Goal: Check status: Check status

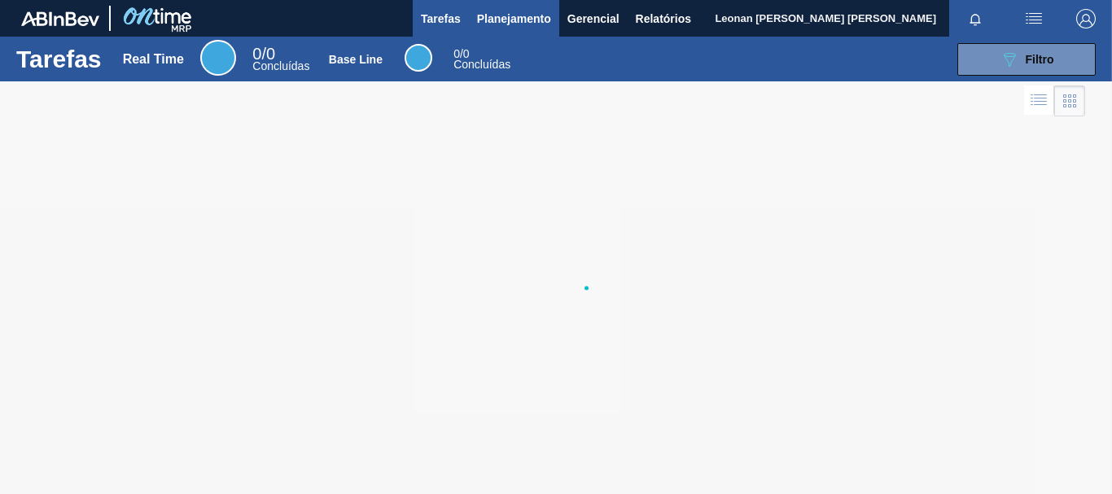
click at [539, 20] on span "Planejamento" at bounding box center [514, 19] width 74 height 20
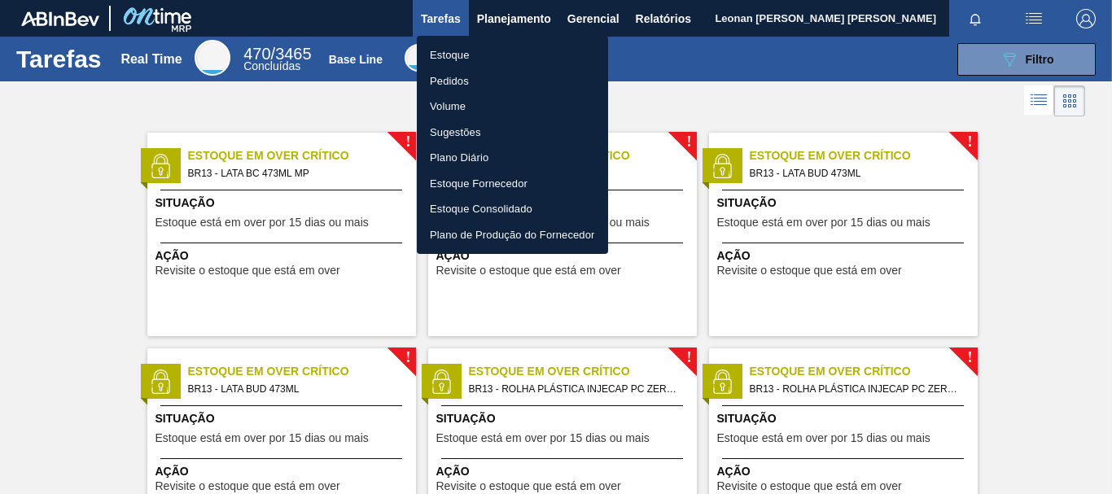
click at [458, 85] on li "Pedidos" at bounding box center [512, 81] width 191 height 26
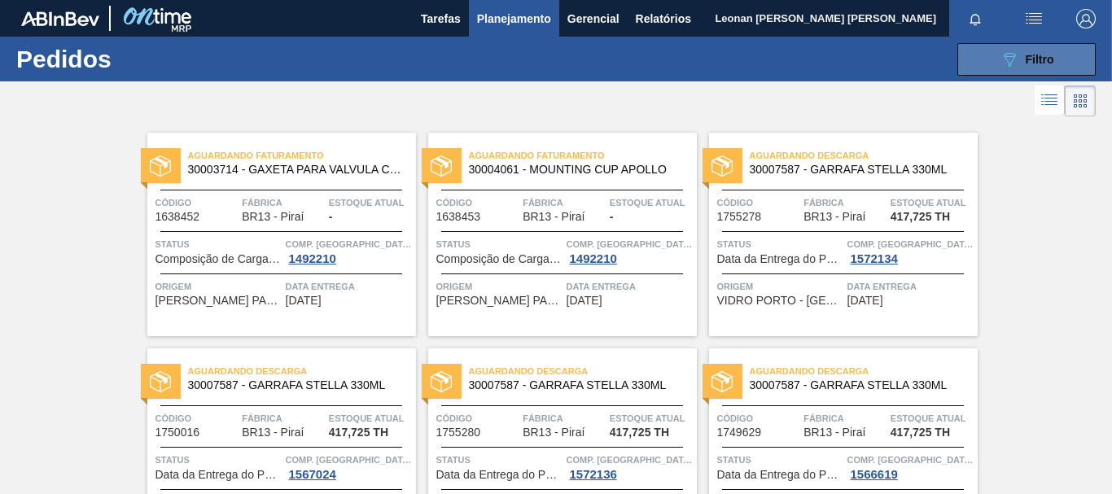
click at [1044, 58] on span "Filtro" at bounding box center [1040, 59] width 28 height 13
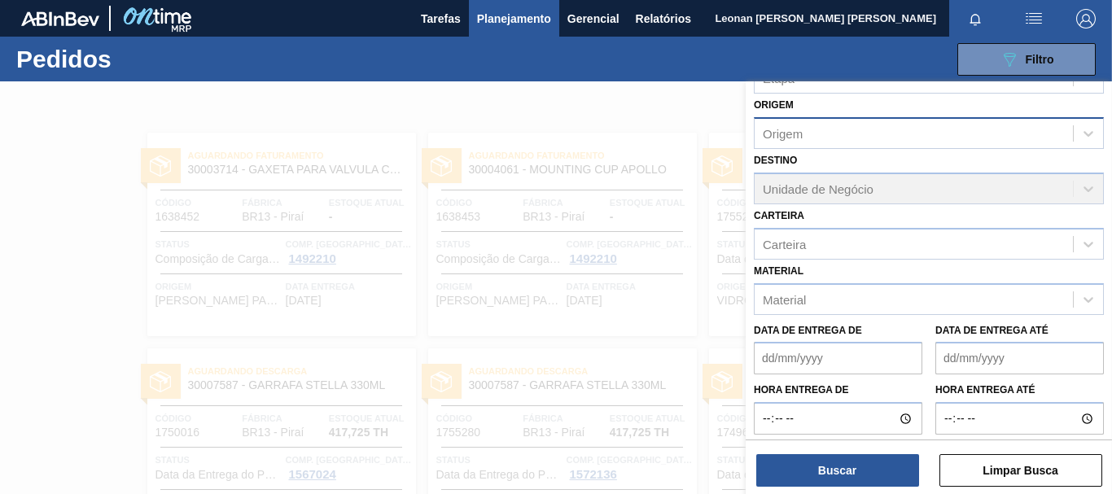
scroll to position [189, 0]
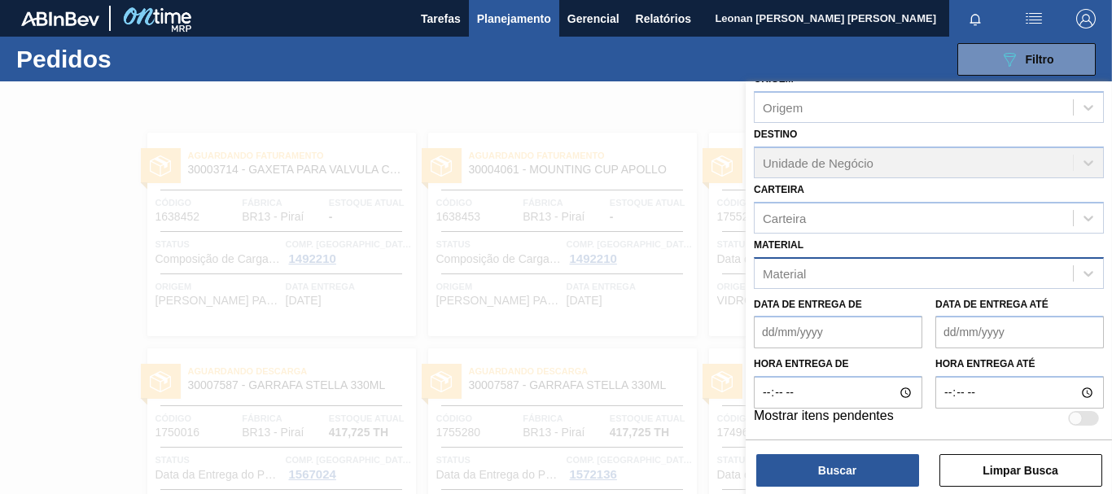
click at [884, 274] on div "Material" at bounding box center [914, 273] width 318 height 24
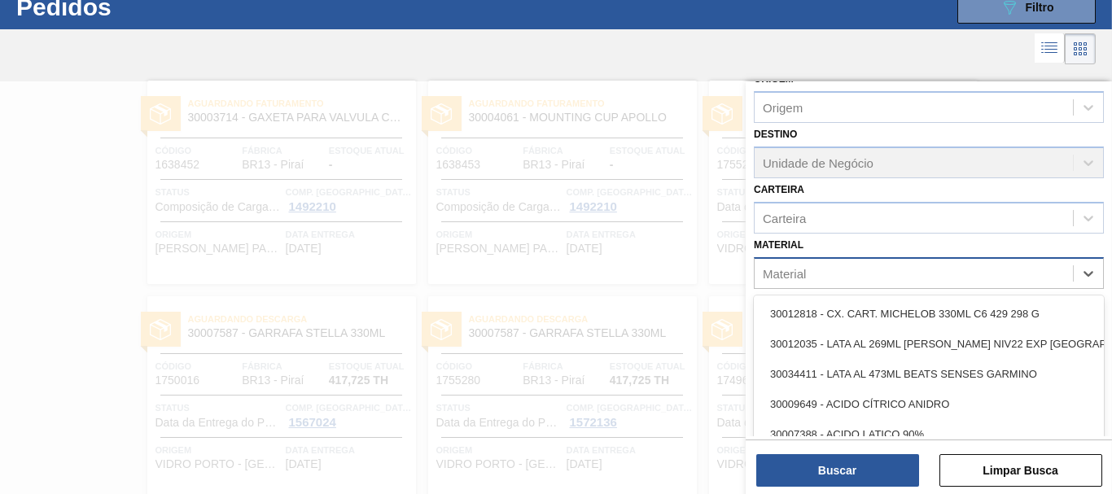
scroll to position [52, 0]
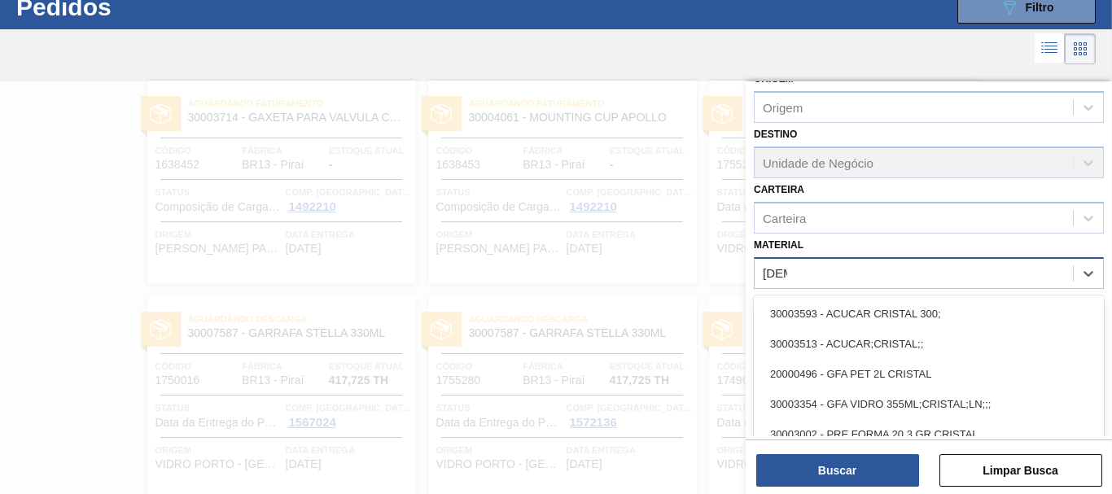
type input "[DEMOGRAPHIC_DATA]"
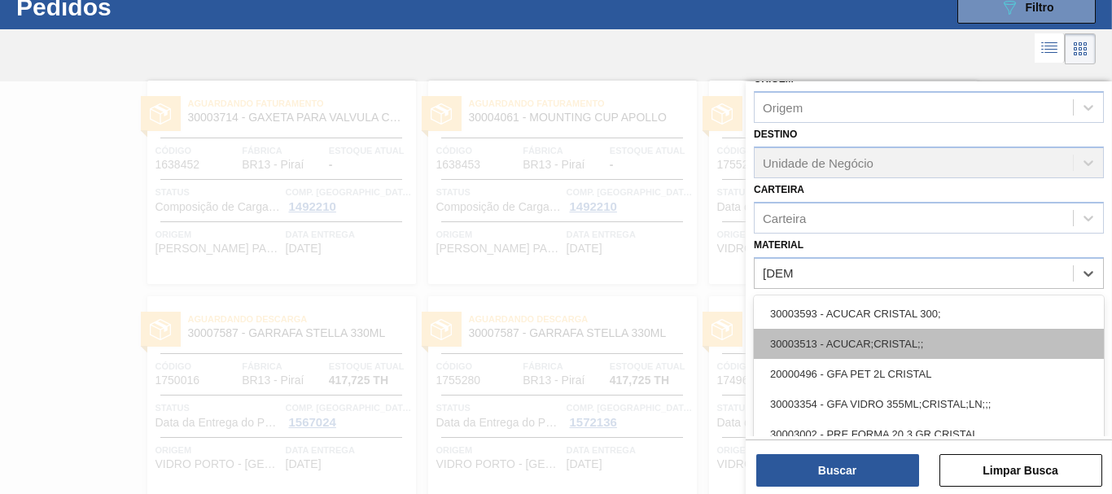
click at [879, 340] on div "30003513 - ACUCAR;CRISTAL;;" at bounding box center [929, 344] width 350 height 30
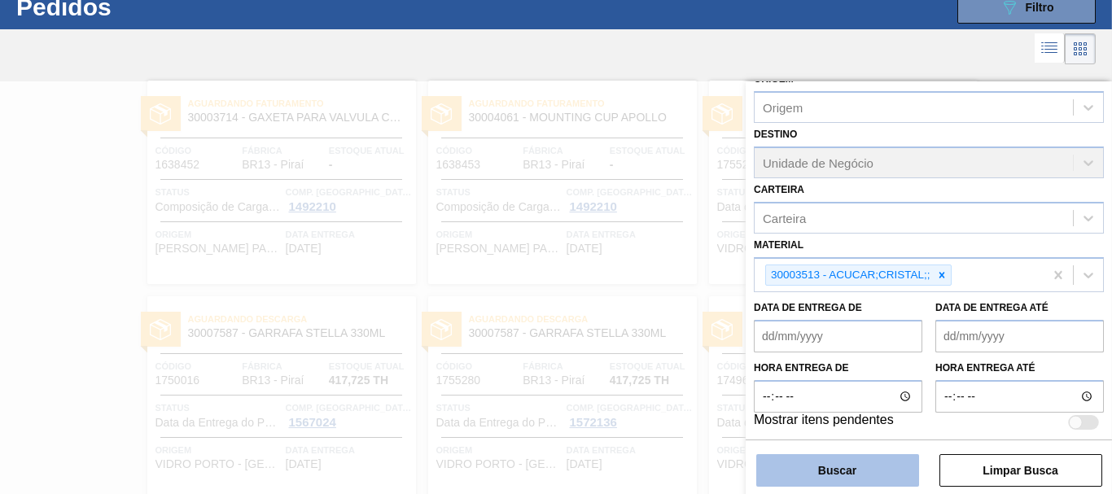
click at [860, 479] on button "Buscar" at bounding box center [837, 470] width 163 height 33
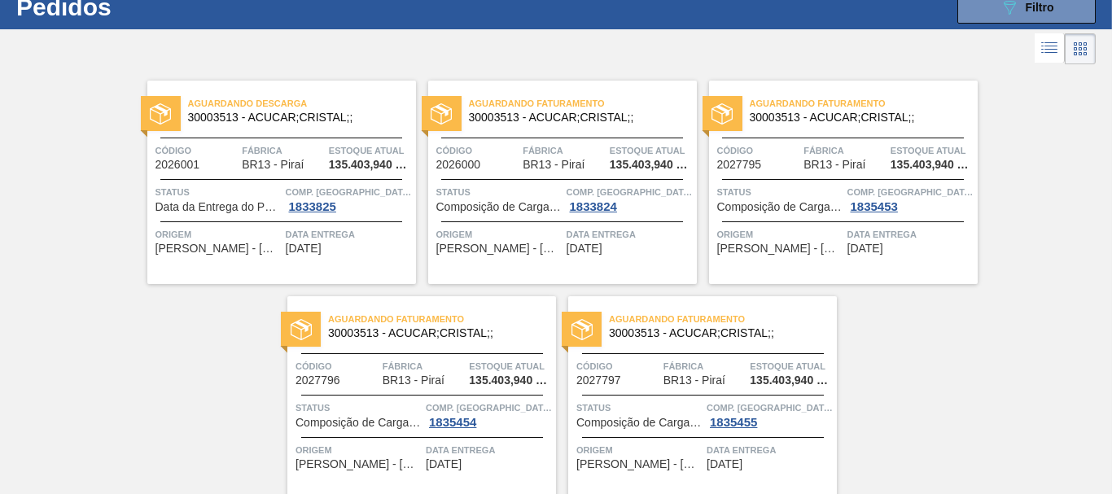
scroll to position [118, 0]
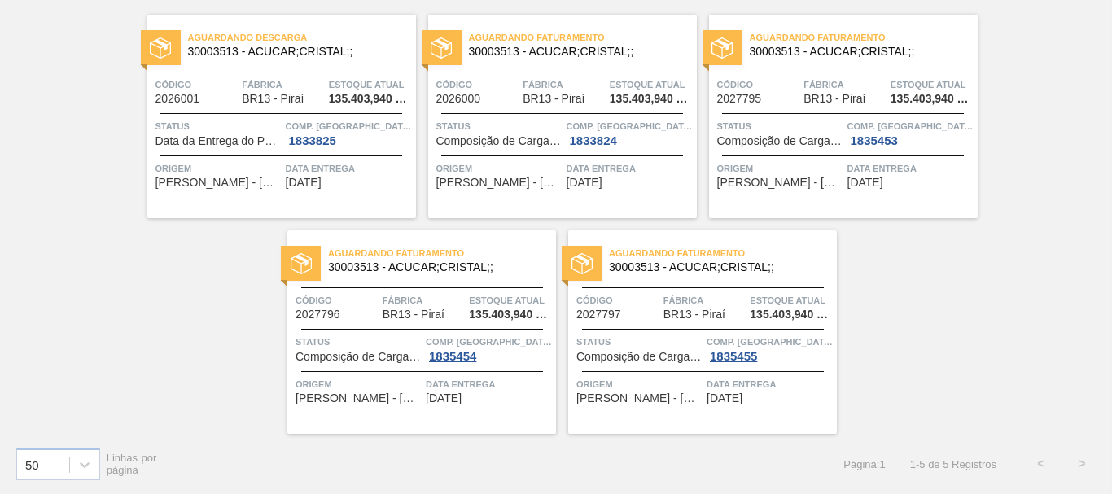
click at [893, 272] on div "Aguardando Descarga 30003513 - ACUCAR;CRISTAL;; Código 2026001 Fábrica BR13 - P…" at bounding box center [556, 218] width 1112 height 432
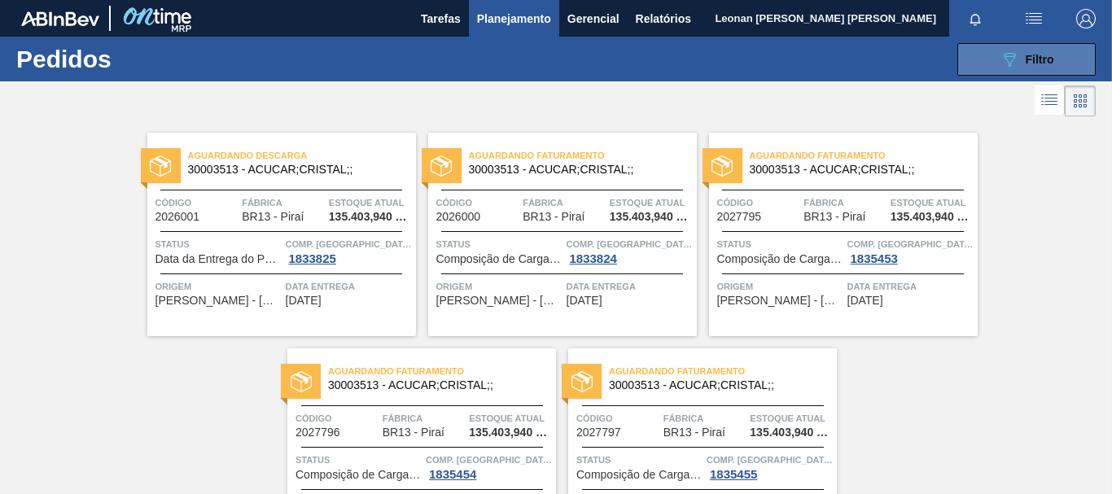
click at [1041, 67] on div "089F7B8B-B2A5-4AFE-B5C0-19BA573D28AC Filtro" at bounding box center [1027, 60] width 55 height 20
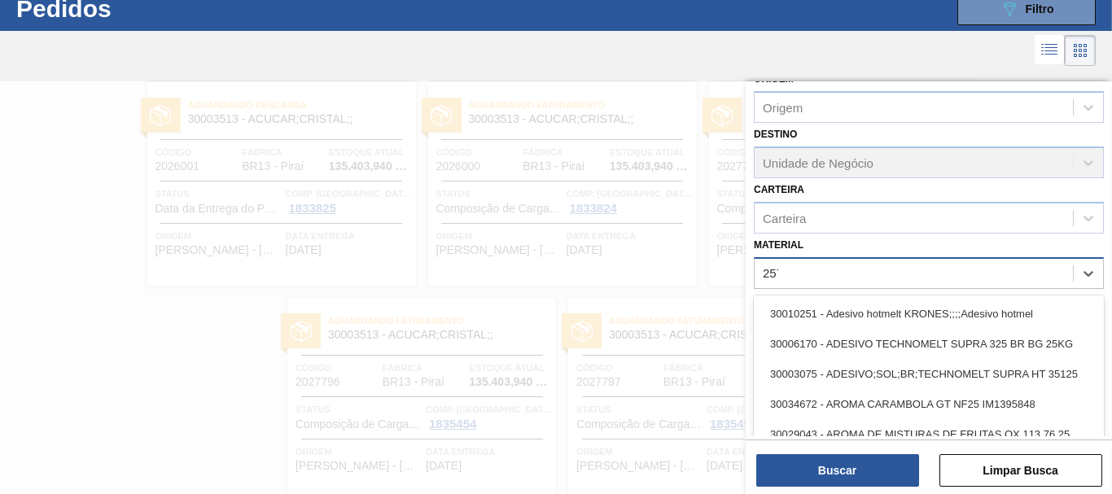
scroll to position [52, 0]
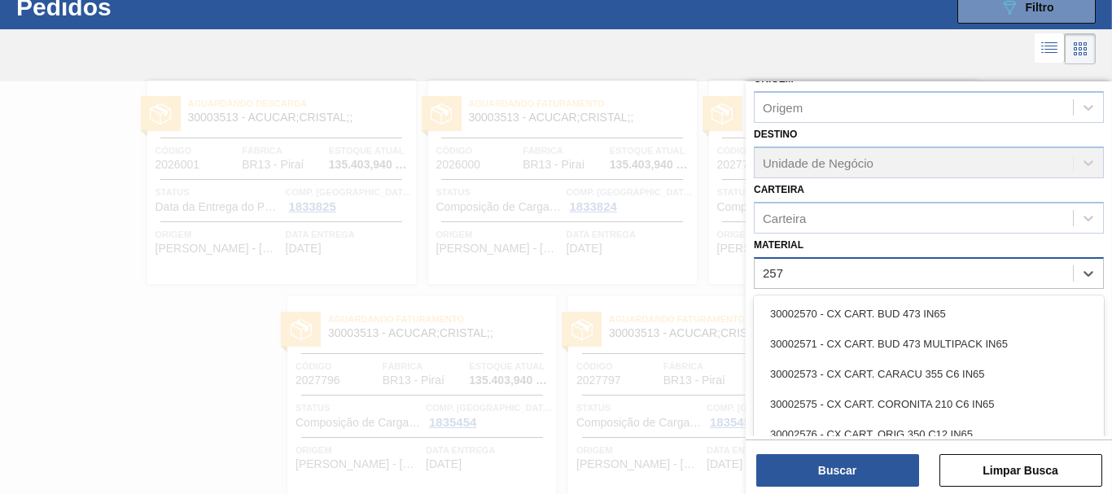
type input "2575"
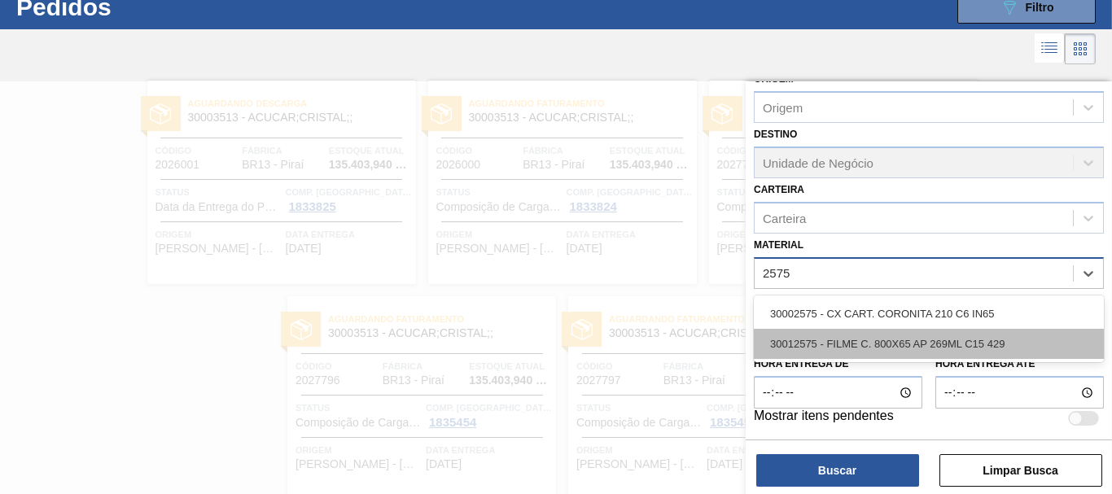
click at [943, 341] on div "30012575 - FILME C. 800X65 AP 269ML C15 429" at bounding box center [929, 344] width 350 height 30
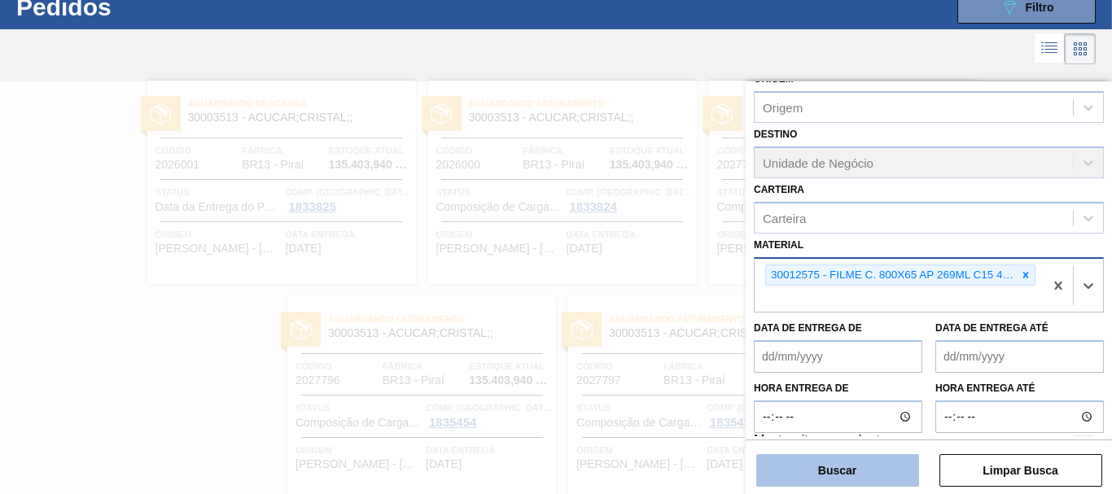
click at [879, 462] on button "Buscar" at bounding box center [837, 470] width 163 height 33
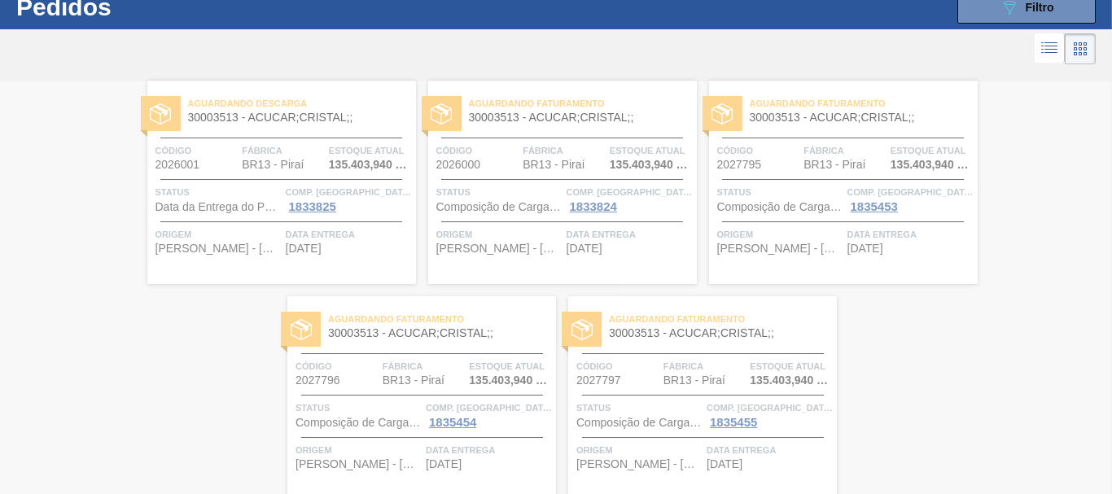
scroll to position [0, 0]
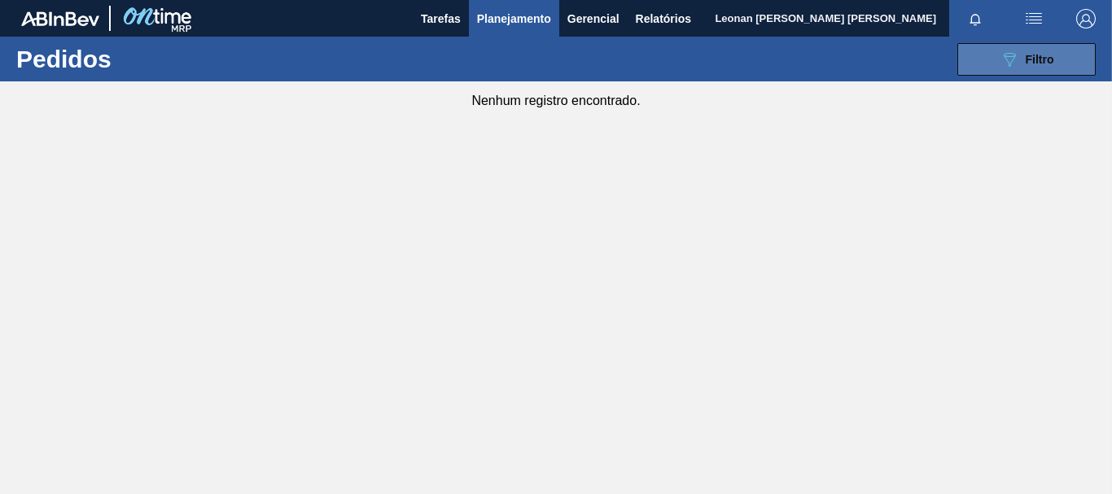
click at [979, 54] on button "089F7B8B-B2A5-4AFE-B5C0-19BA573D28AC Filtro" at bounding box center [1027, 59] width 138 height 33
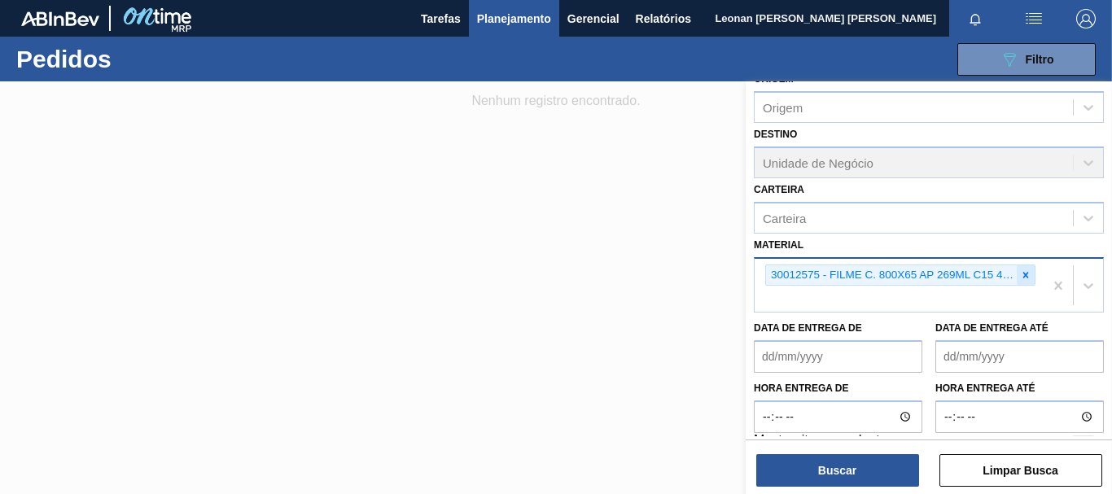
click at [1026, 270] on icon at bounding box center [1025, 275] width 11 height 11
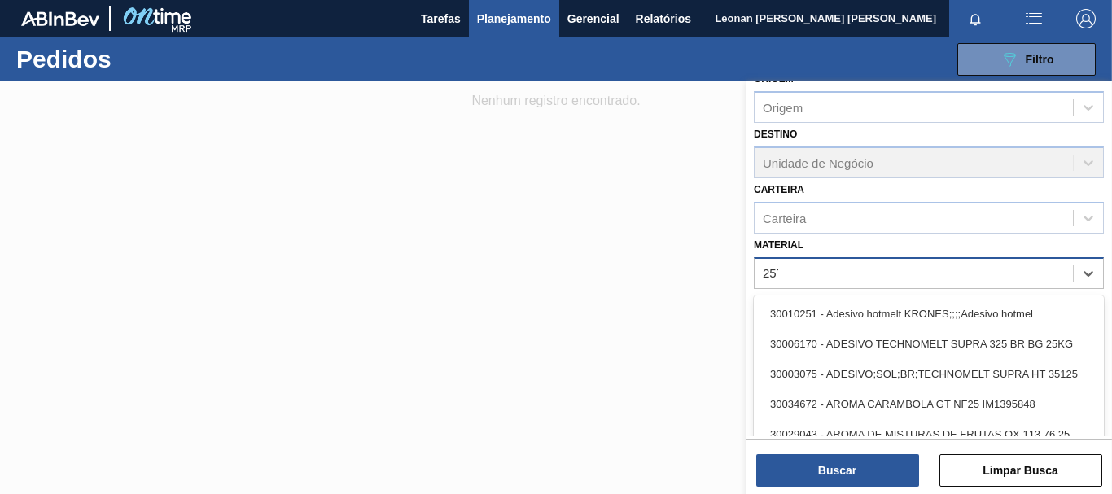
type input "2577"
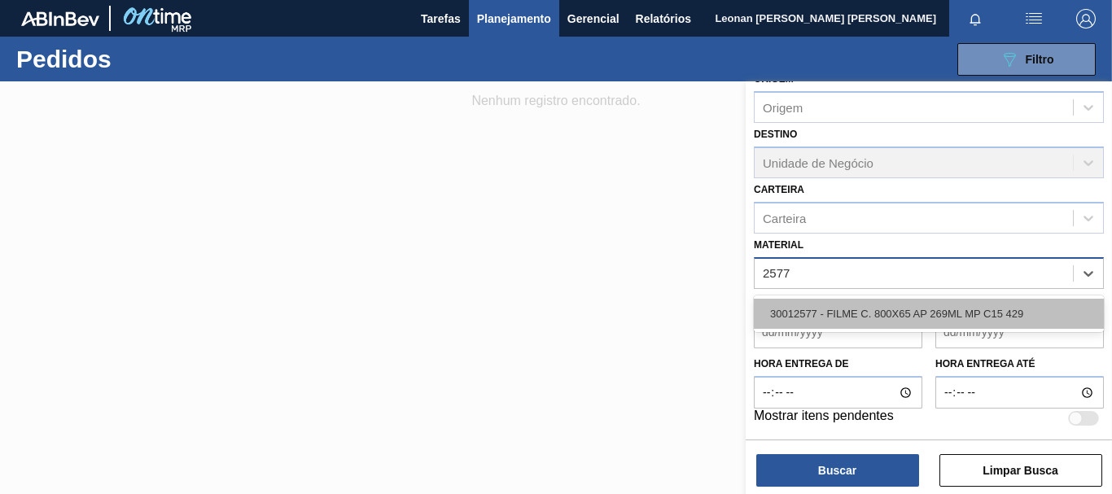
click at [1003, 311] on div "30012577 - FILME C. 800X65 AP 269ML MP C15 429" at bounding box center [929, 314] width 350 height 30
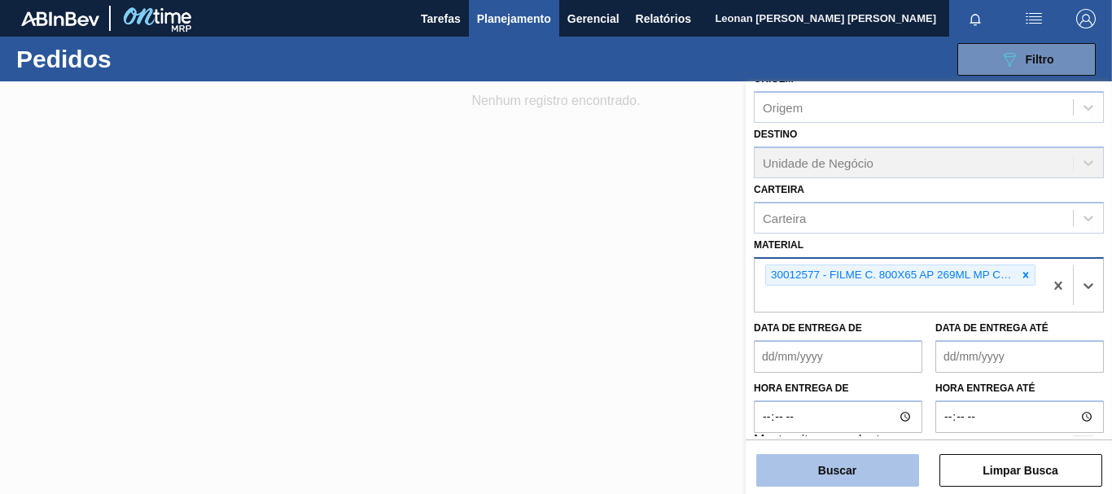
click at [858, 467] on button "Buscar" at bounding box center [837, 470] width 163 height 33
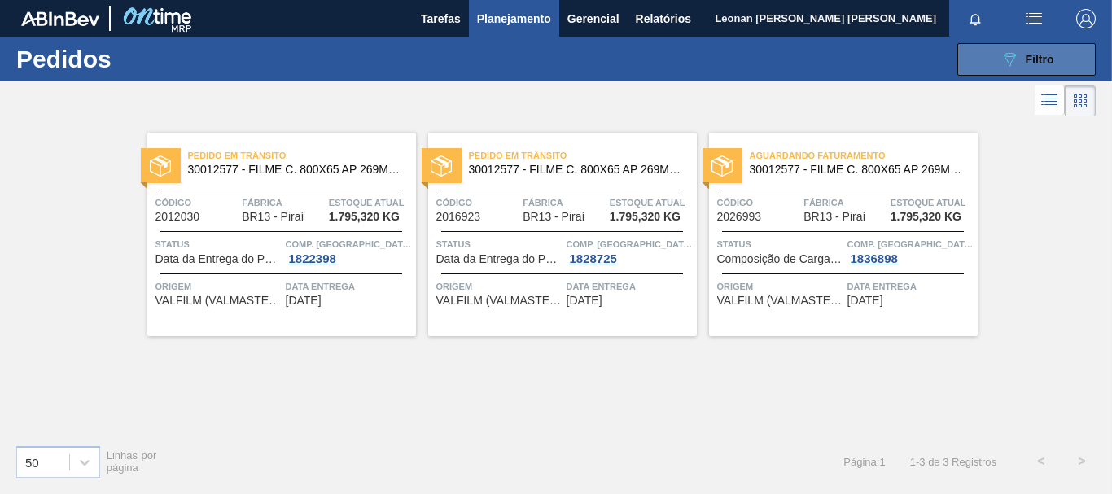
click at [1002, 46] on button "089F7B8B-B2A5-4AFE-B5C0-19BA573D28AC Filtro" at bounding box center [1027, 59] width 138 height 33
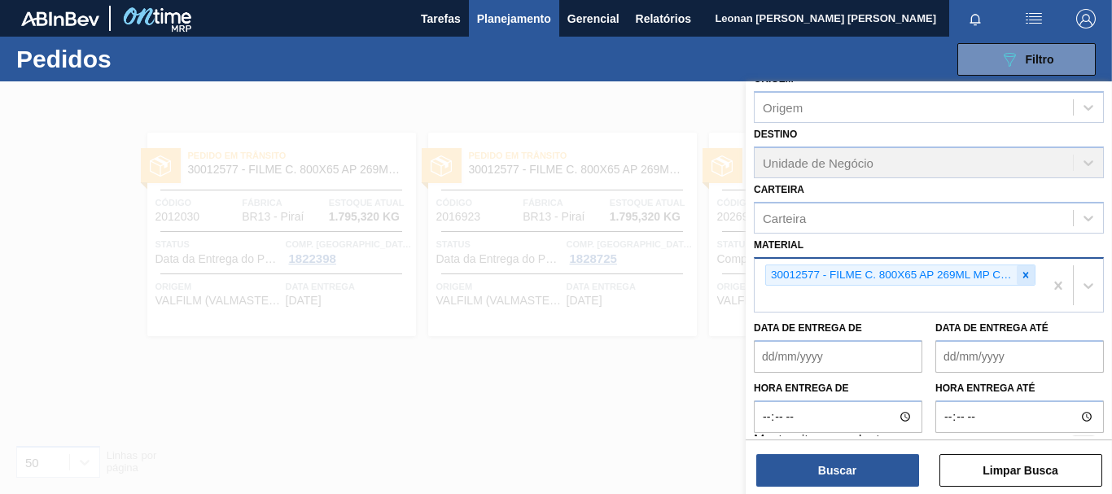
click at [1020, 278] on icon at bounding box center [1025, 275] width 11 height 11
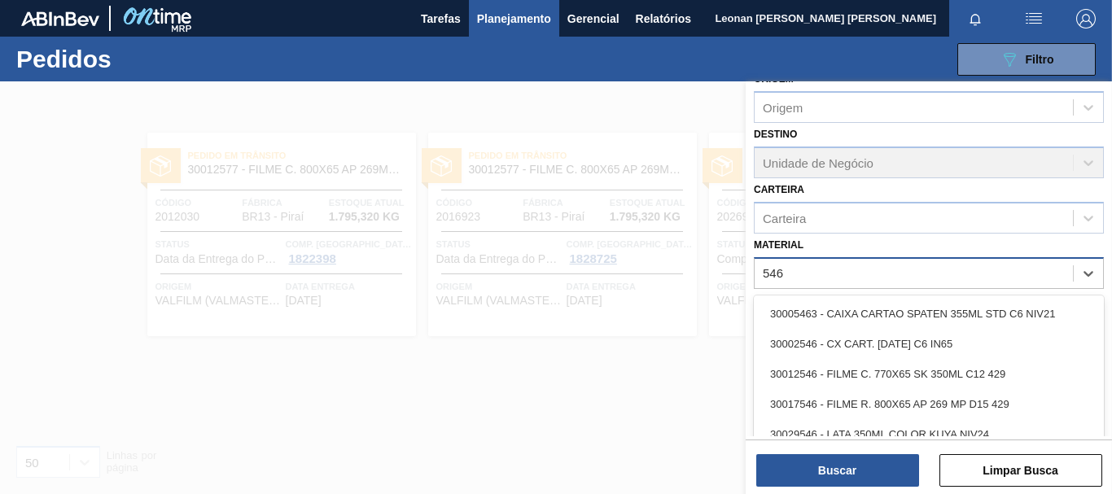
type input "5465"
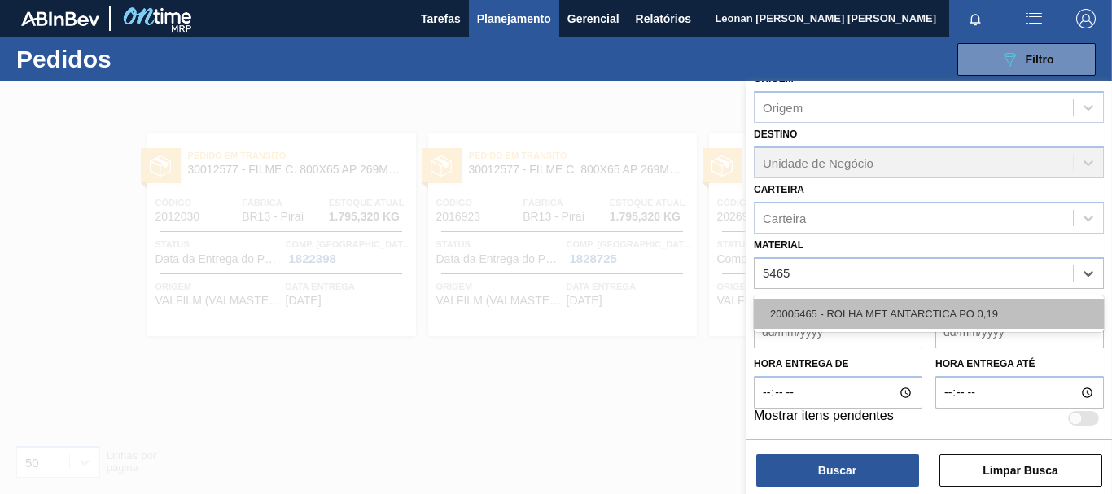
click at [894, 310] on div "20005465 - ROLHA MET ANTARCTICA PO 0,19" at bounding box center [929, 314] width 350 height 30
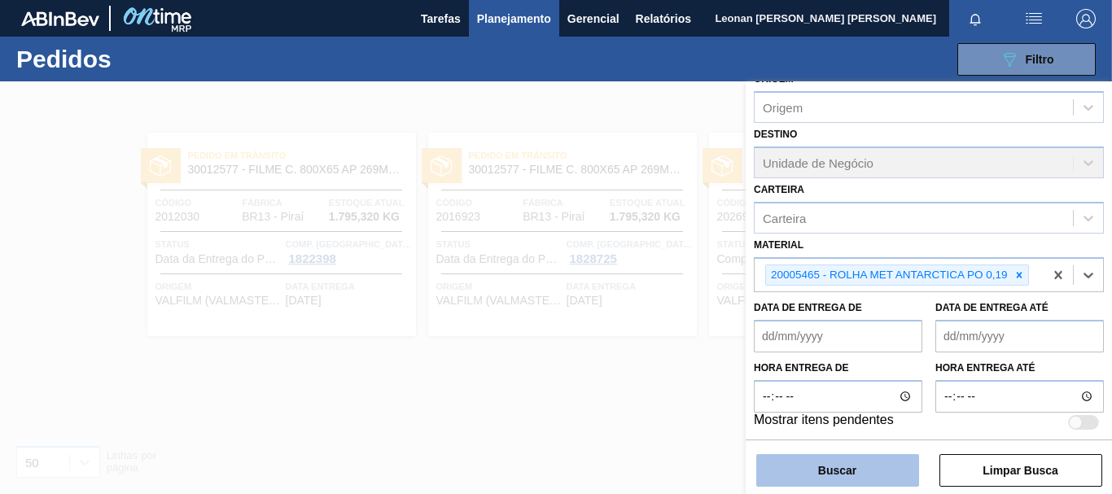
click at [884, 468] on button "Buscar" at bounding box center [837, 470] width 163 height 33
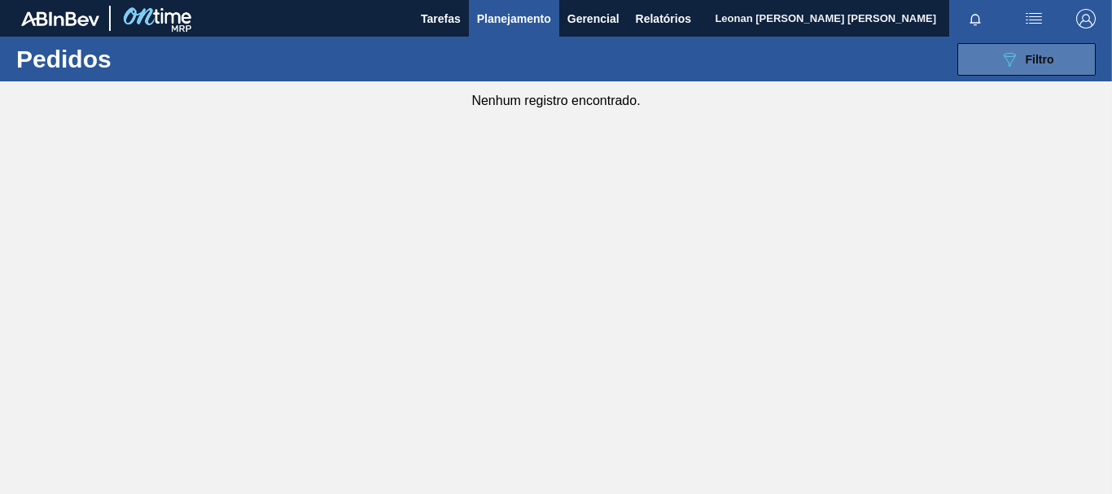
click at [1045, 57] on span "Filtro" at bounding box center [1040, 59] width 28 height 13
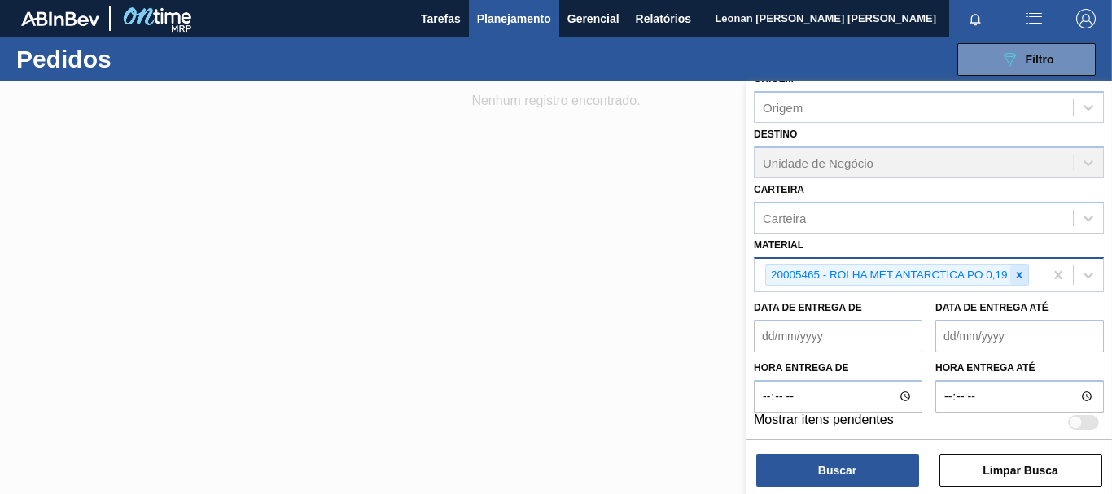
click at [1021, 274] on icon at bounding box center [1019, 275] width 6 height 6
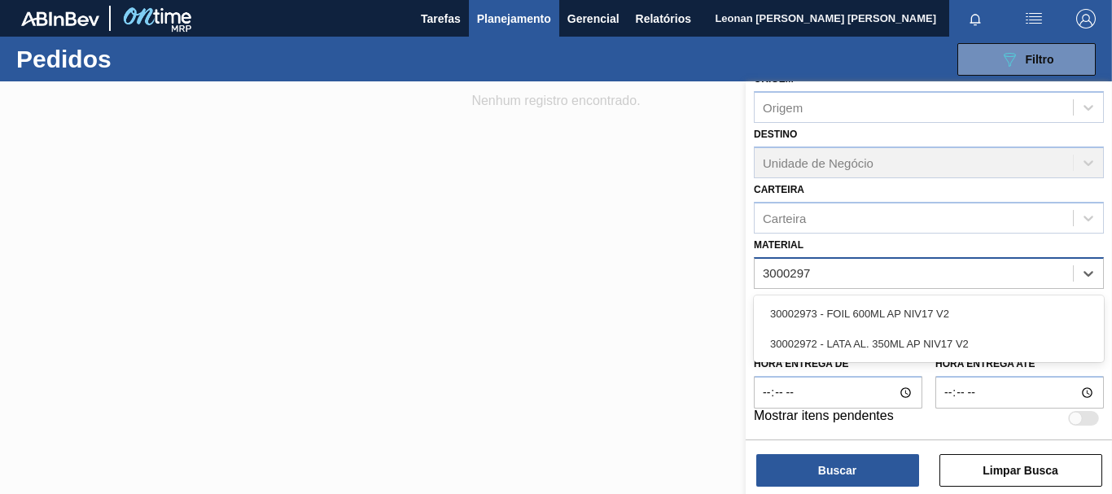
type input "30002973"
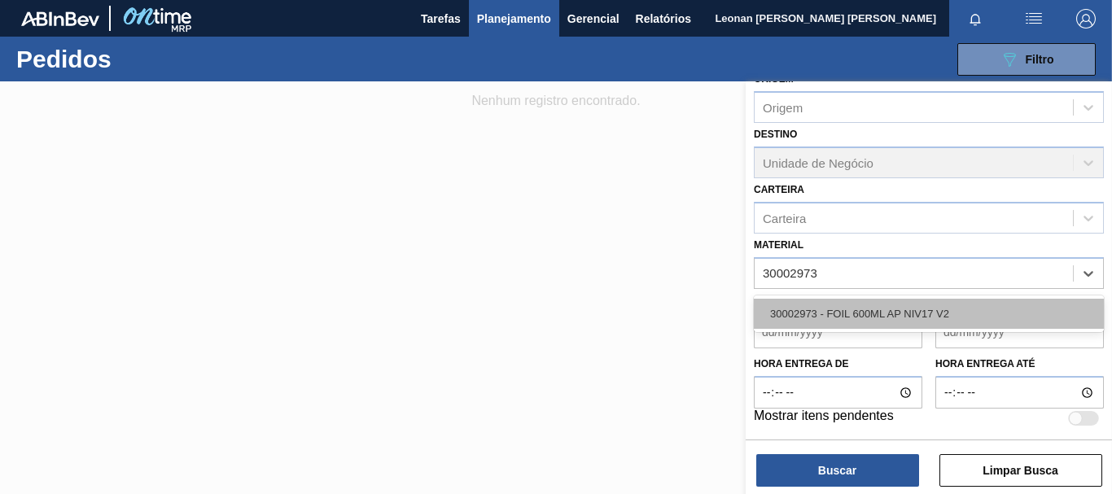
click at [979, 308] on div "30002973 - FOIL 600ML AP NIV17 V2" at bounding box center [929, 314] width 350 height 30
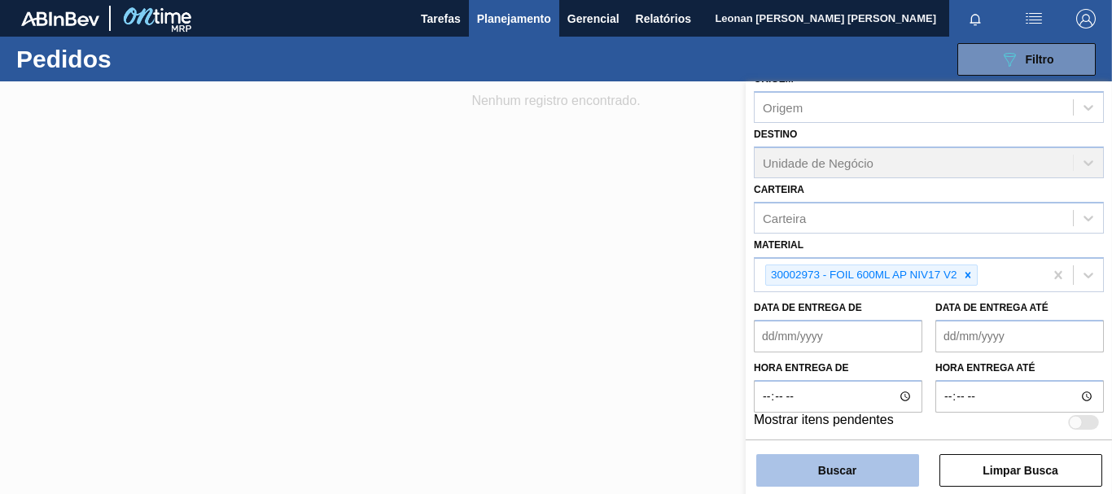
click at [875, 467] on button "Buscar" at bounding box center [837, 470] width 163 height 33
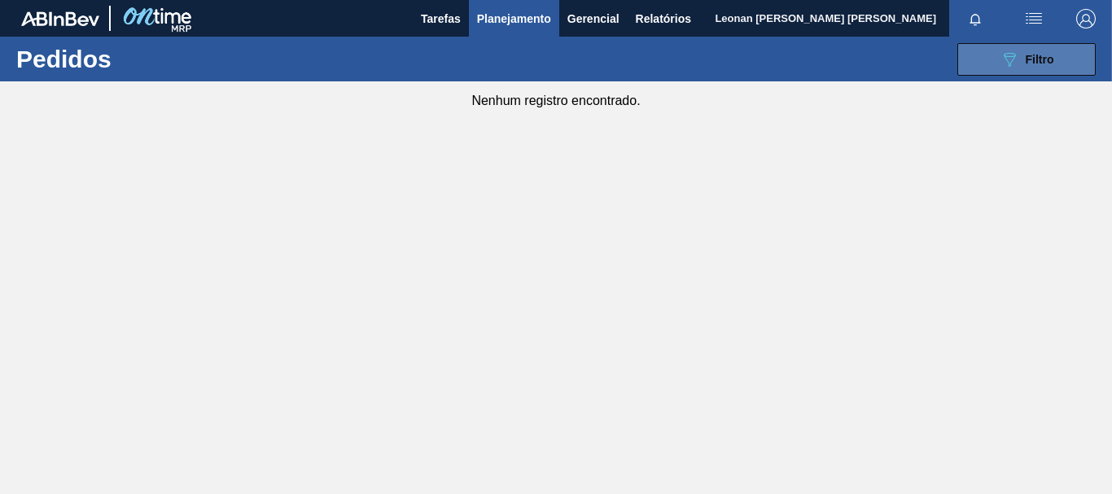
click at [979, 65] on button "089F7B8B-B2A5-4AFE-B5C0-19BA573D28AC Filtro" at bounding box center [1027, 59] width 138 height 33
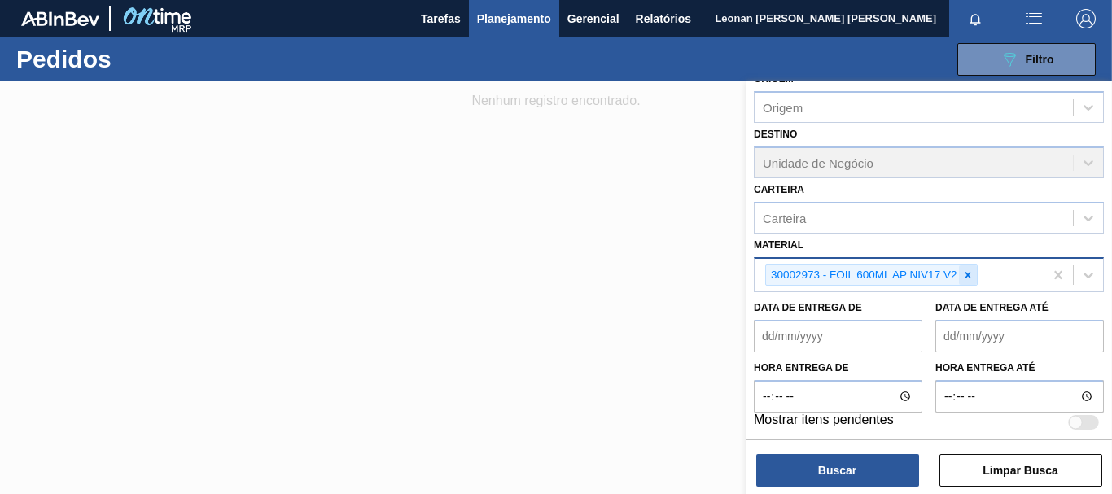
click at [966, 283] on div at bounding box center [968, 275] width 18 height 20
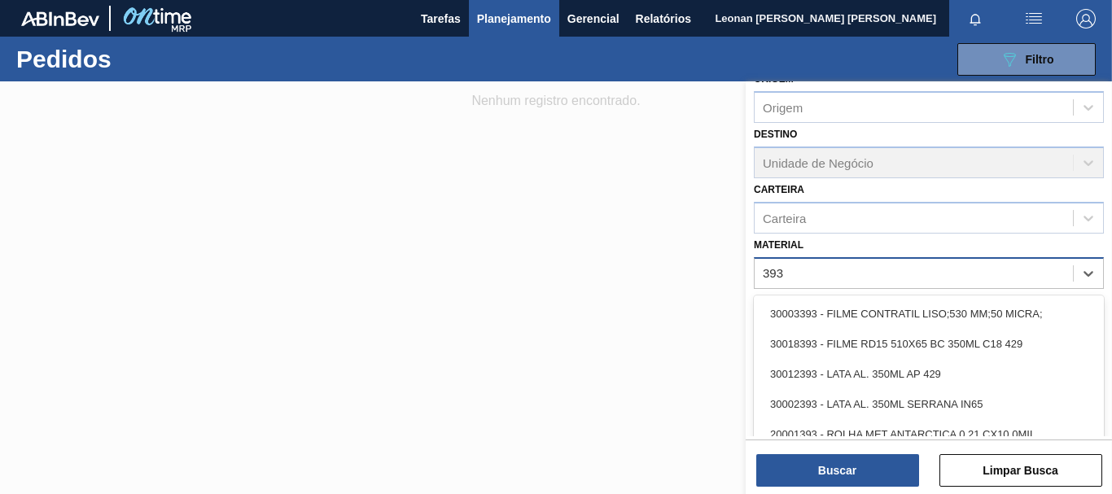
type input "3934"
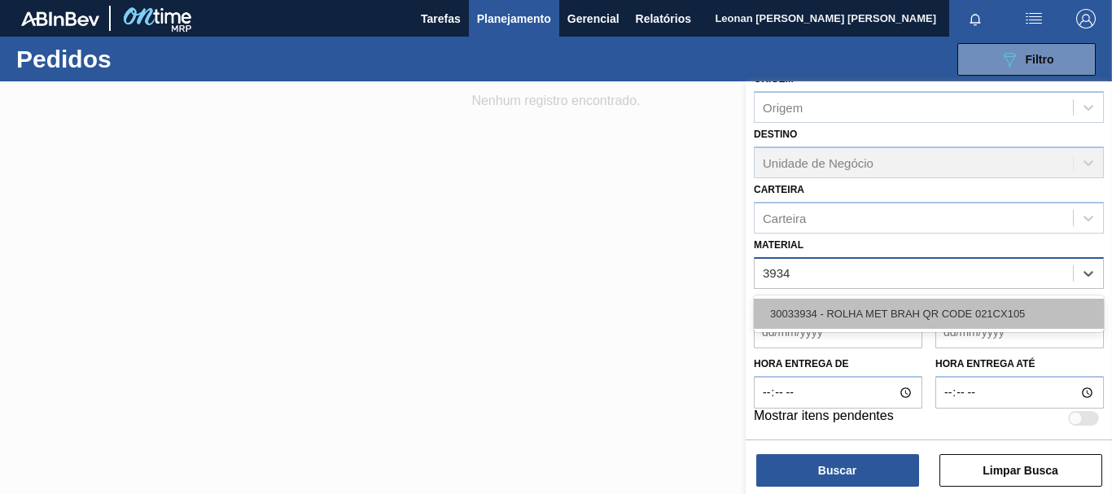
click at [1009, 309] on div "30033934 - ROLHA MET BRAH QR CODE 021CX105" at bounding box center [929, 314] width 350 height 30
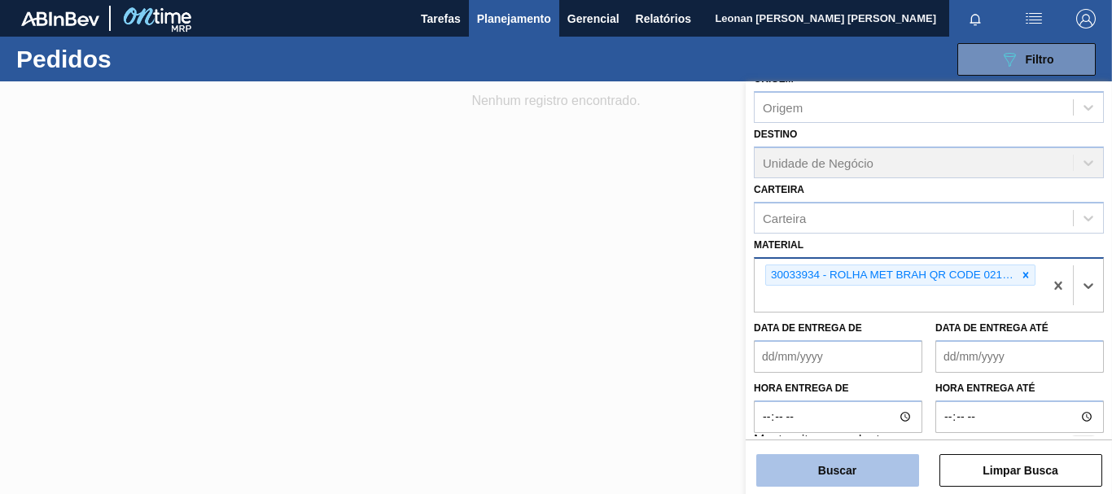
click at [856, 472] on button "Buscar" at bounding box center [837, 470] width 163 height 33
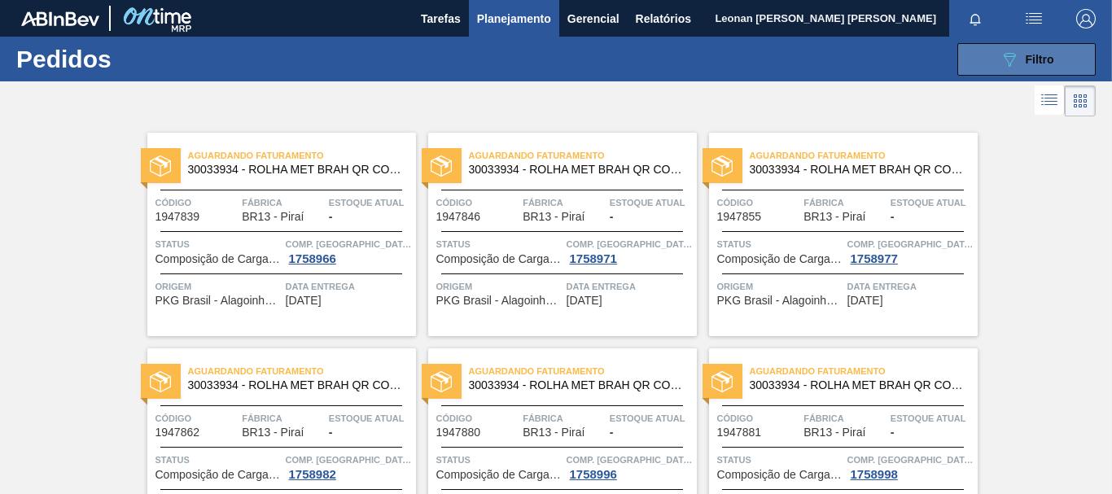
click at [1004, 65] on icon "089F7B8B-B2A5-4AFE-B5C0-19BA573D28AC" at bounding box center [1010, 60] width 20 height 20
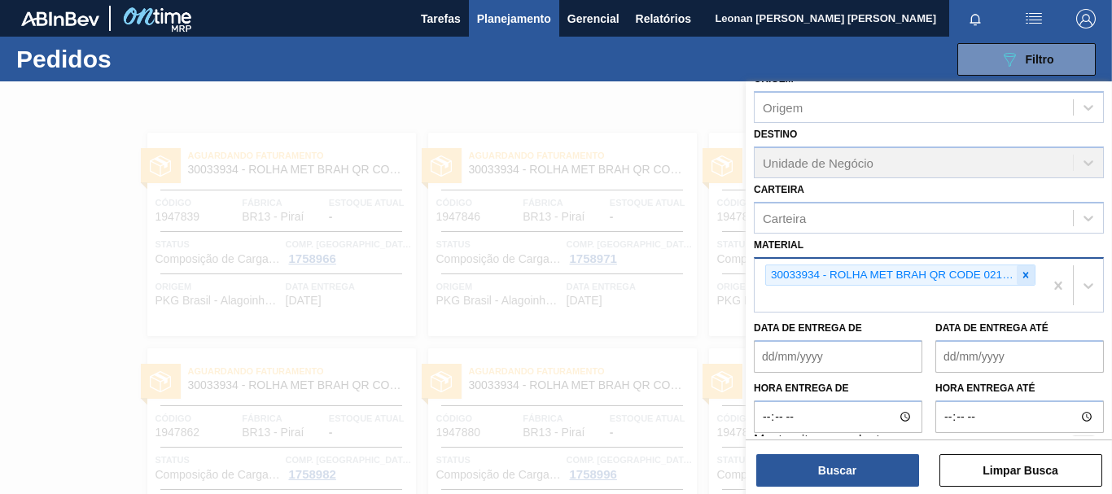
click at [1024, 271] on icon at bounding box center [1025, 275] width 11 height 11
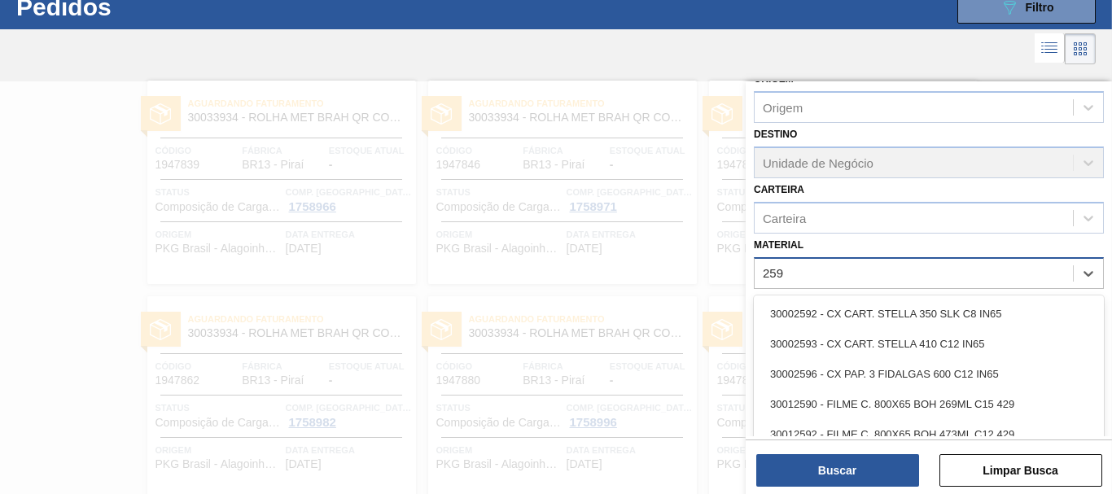
type input "2598"
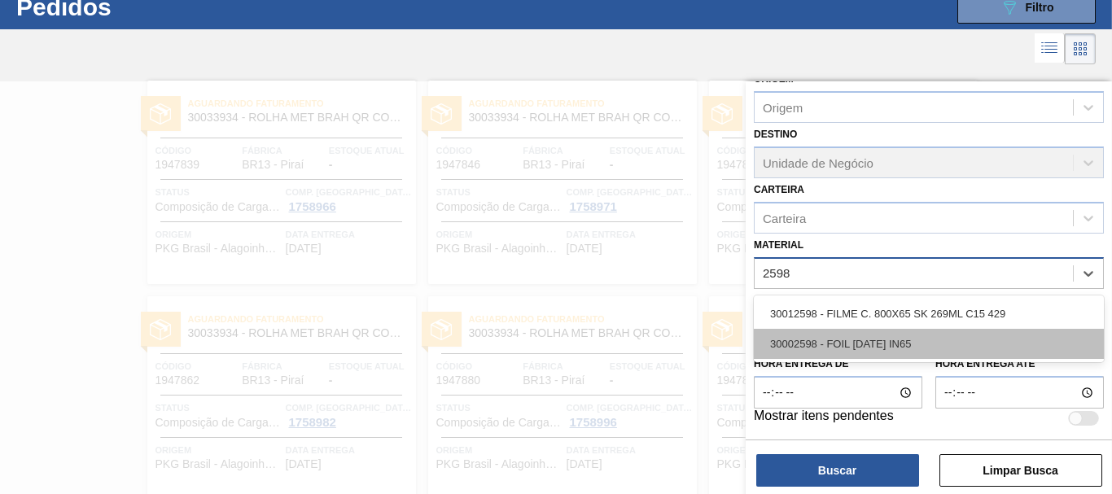
click at [878, 347] on div "30002598 - FOIL [DATE] IN65" at bounding box center [929, 344] width 350 height 30
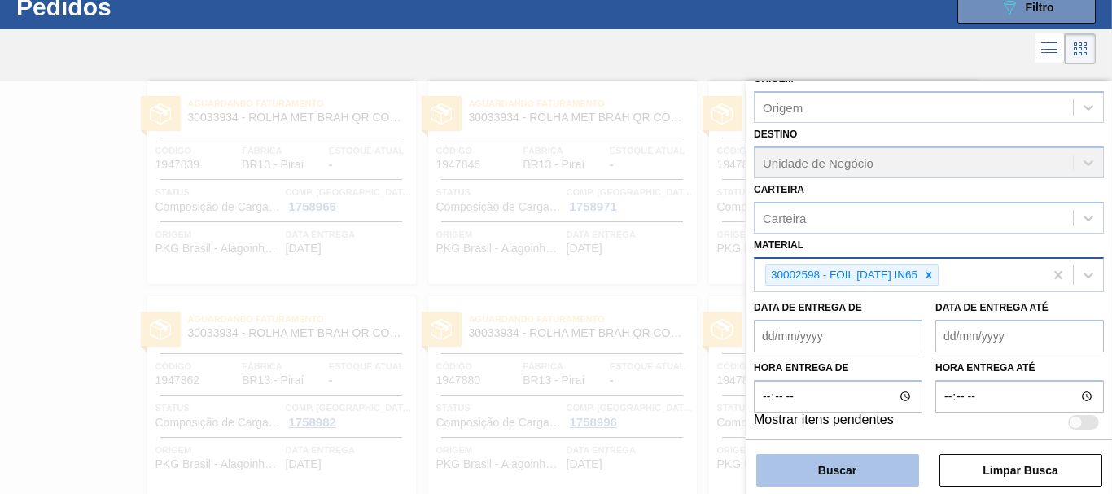
click at [868, 472] on button "Buscar" at bounding box center [837, 470] width 163 height 33
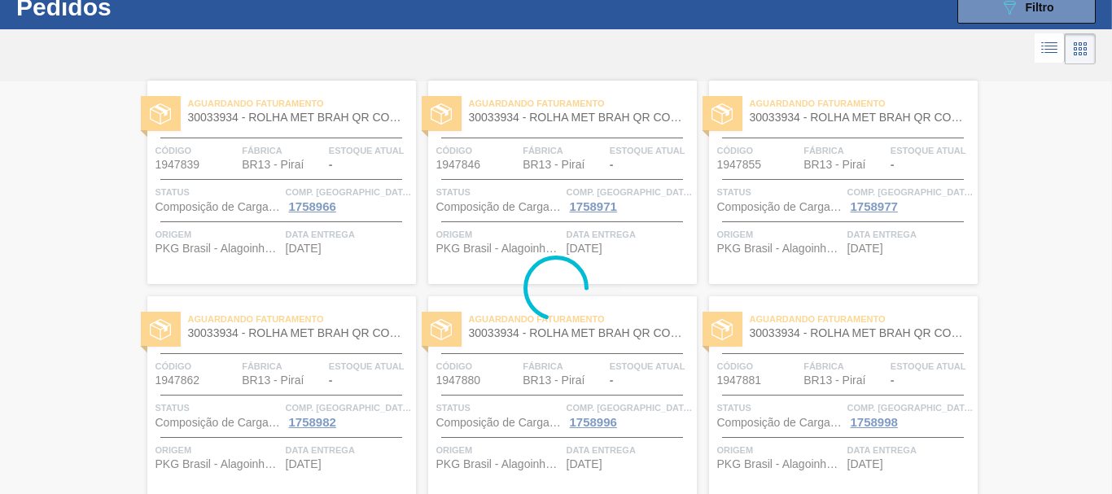
scroll to position [0, 0]
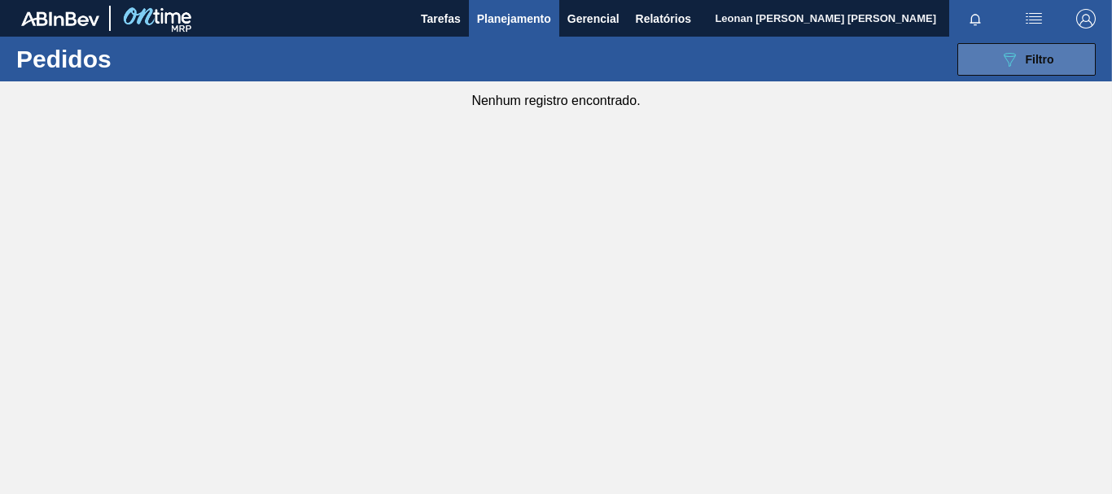
click at [1027, 45] on button "089F7B8B-B2A5-4AFE-B5C0-19BA573D28AC Filtro" at bounding box center [1027, 59] width 138 height 33
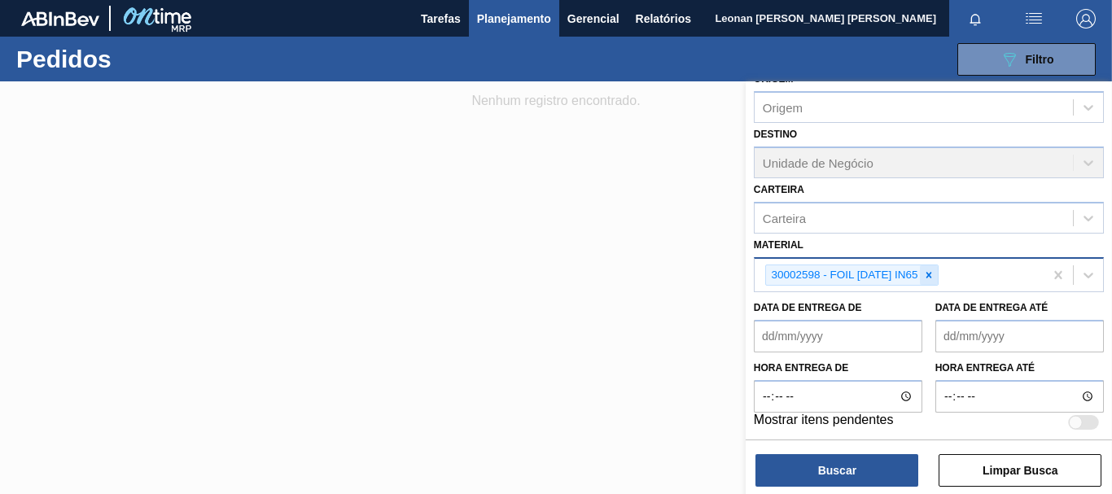
click at [931, 280] on icon at bounding box center [928, 275] width 11 height 11
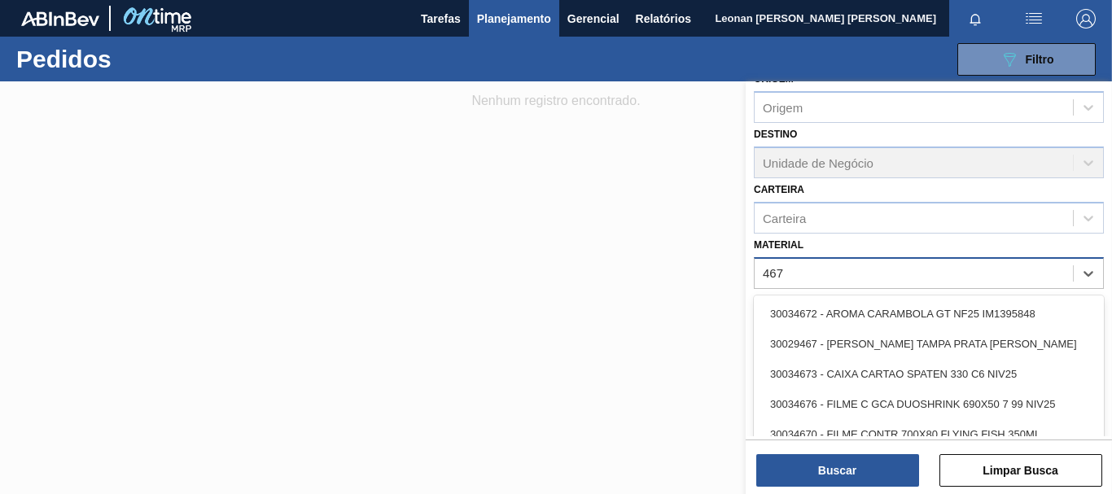
type input "4670"
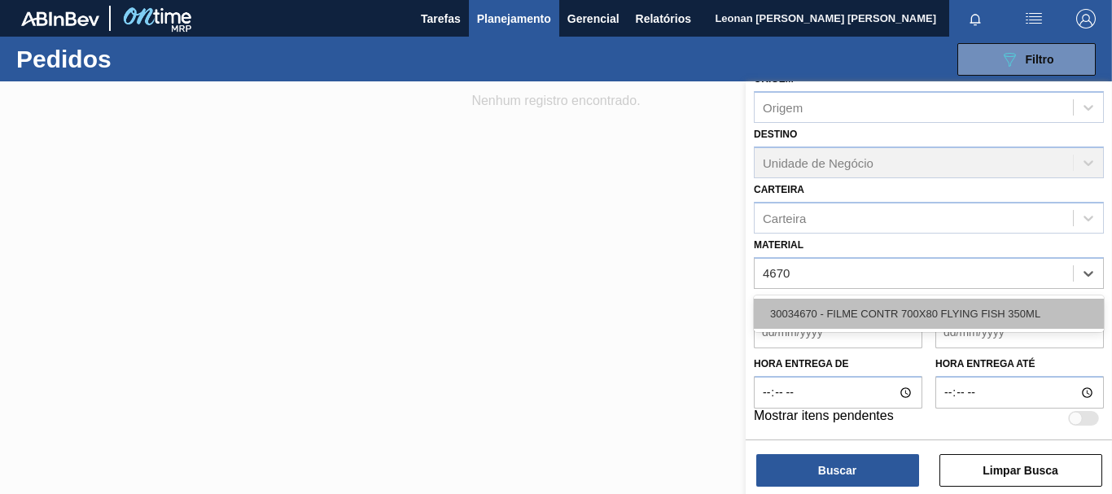
click at [936, 308] on div "30034670 - FILME CONTR 700X80 FLYING FISH 350ML" at bounding box center [929, 314] width 350 height 30
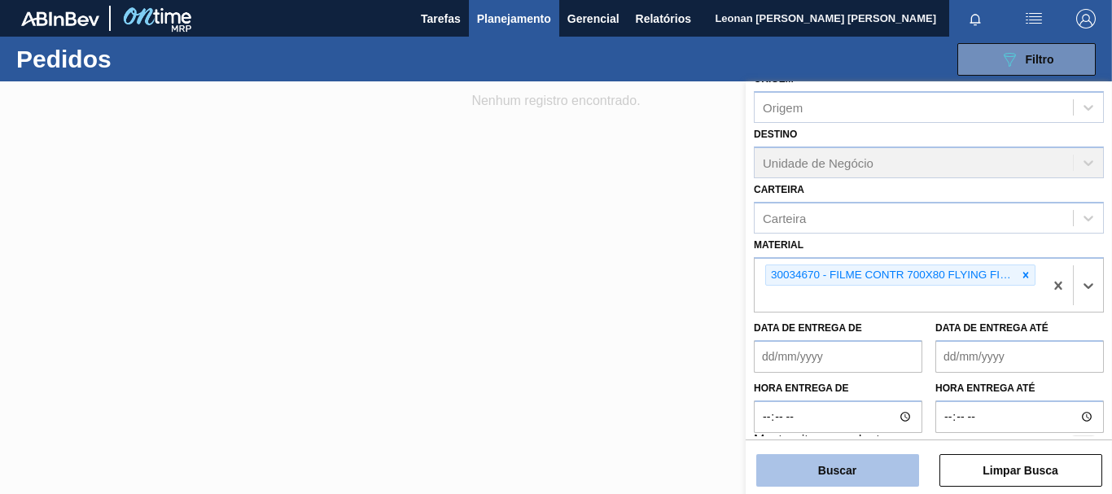
click at [866, 463] on button "Buscar" at bounding box center [837, 470] width 163 height 33
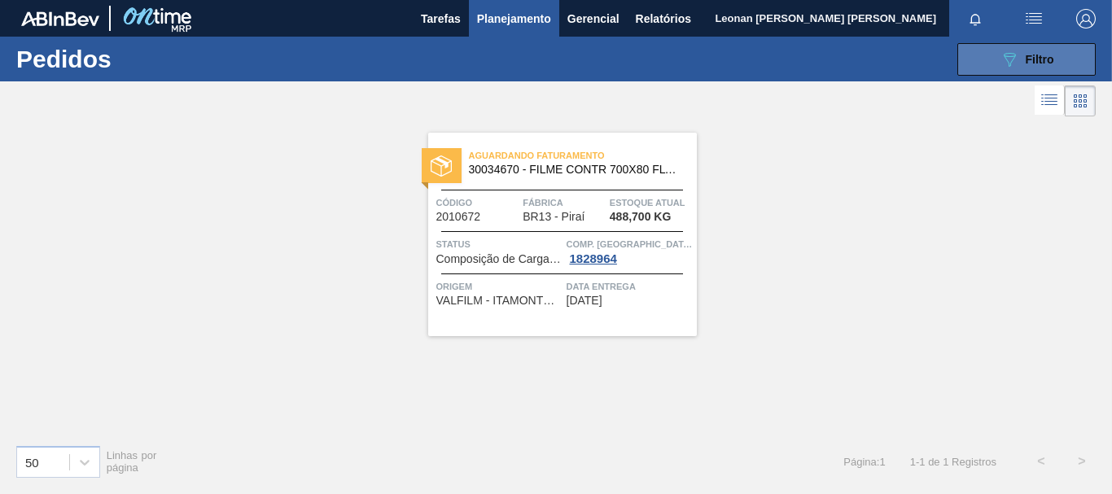
click at [1053, 60] on span "Filtro" at bounding box center [1040, 59] width 28 height 13
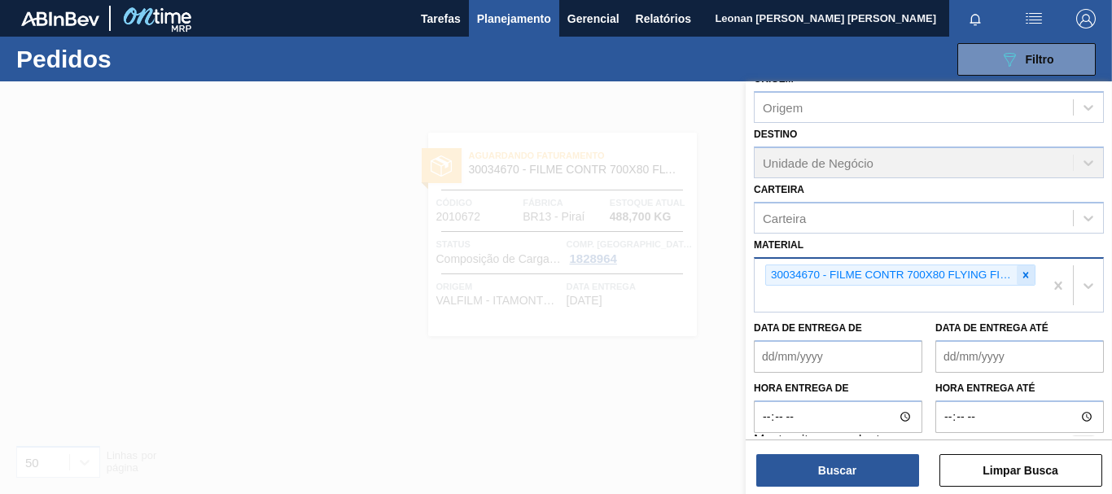
click at [1023, 274] on icon at bounding box center [1026, 275] width 6 height 6
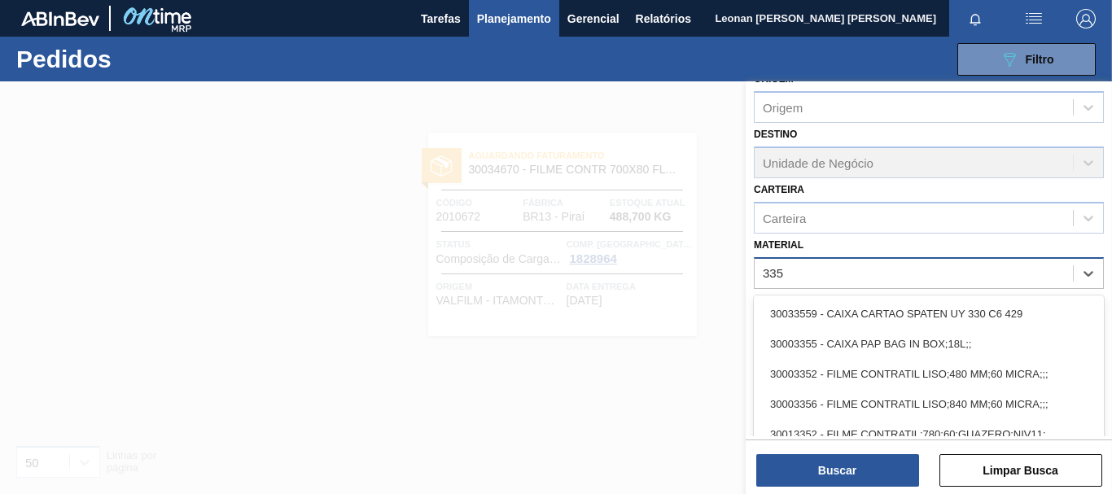
type input "3359"
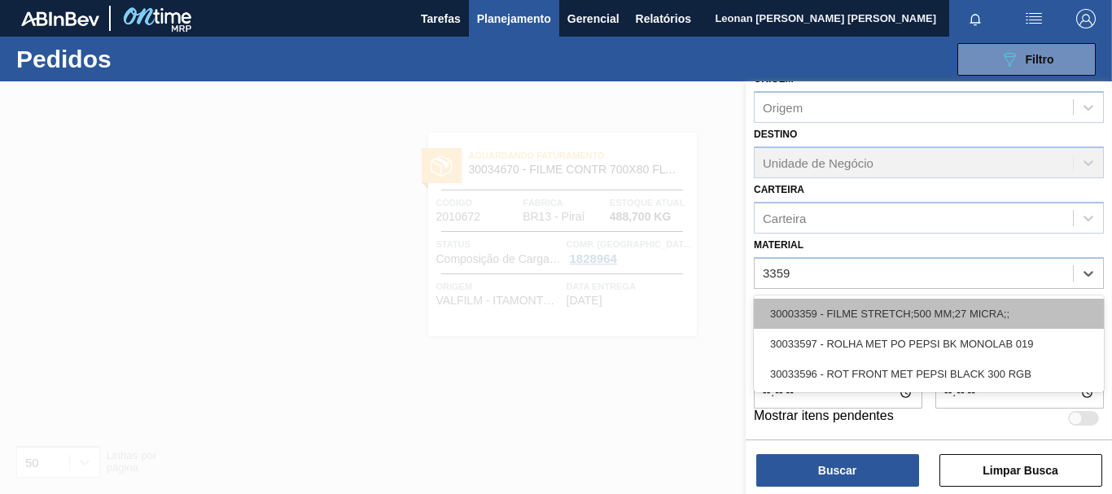
click at [911, 314] on div "30003359 - FILME STRETCH;500 MM;27 MICRA;;" at bounding box center [929, 314] width 350 height 30
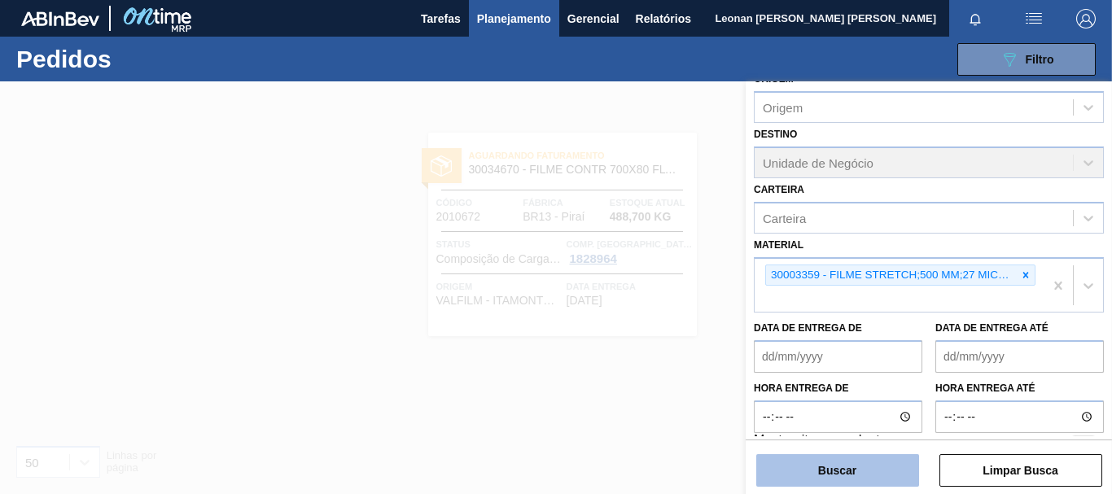
click at [875, 462] on button "Buscar" at bounding box center [837, 470] width 163 height 33
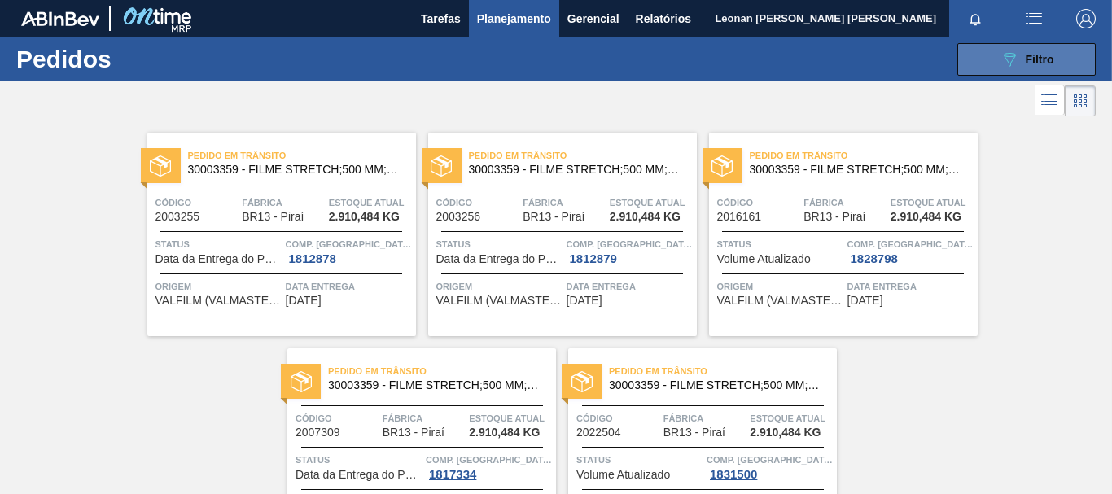
click at [993, 47] on button "089F7B8B-B2A5-4AFE-B5C0-19BA573D28AC Filtro" at bounding box center [1027, 59] width 138 height 33
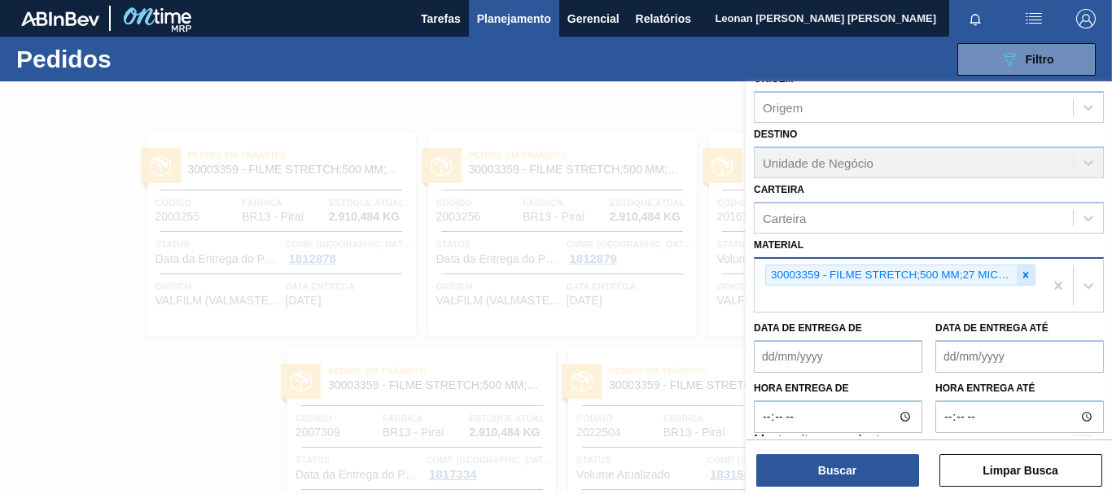
click at [1030, 274] on div at bounding box center [1026, 275] width 18 height 20
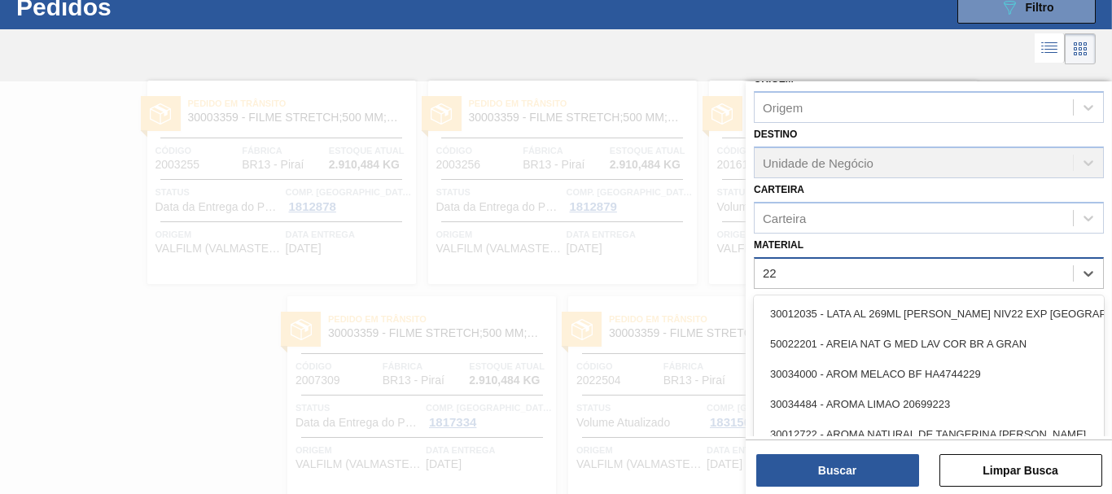
scroll to position [52, 0]
type input "2293"
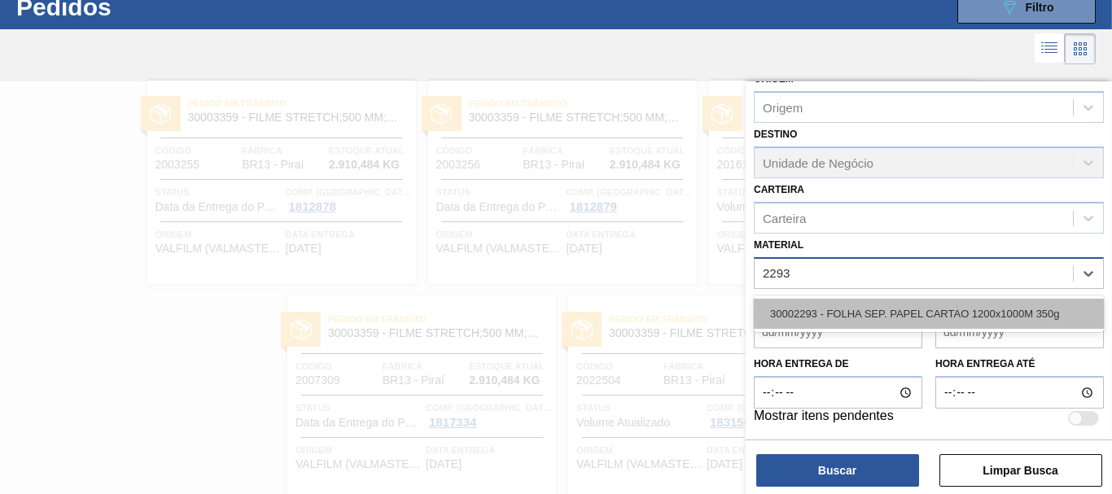
click at [999, 305] on div "30002293 - FOLHA SEP. PAPEL CARTAO 1200x1000M 350g" at bounding box center [929, 314] width 350 height 30
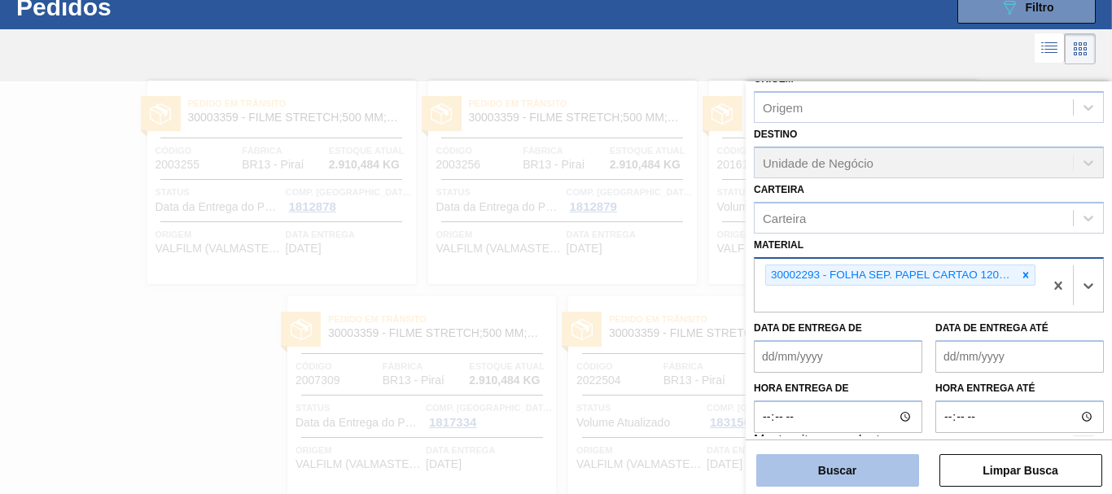
click at [874, 467] on button "Buscar" at bounding box center [837, 470] width 163 height 33
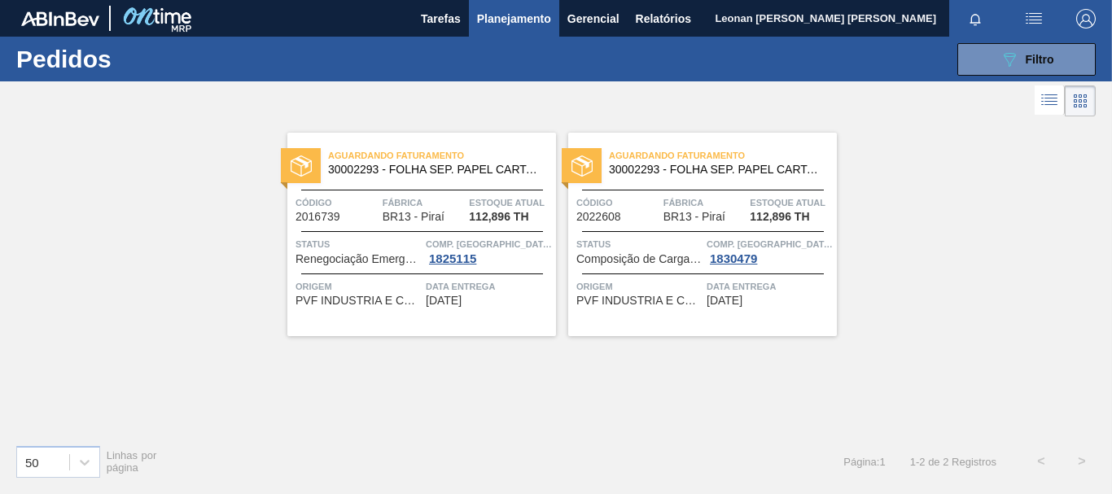
scroll to position [0, 0]
click at [1006, 68] on icon "089F7B8B-B2A5-4AFE-B5C0-19BA573D28AC" at bounding box center [1010, 60] width 20 height 20
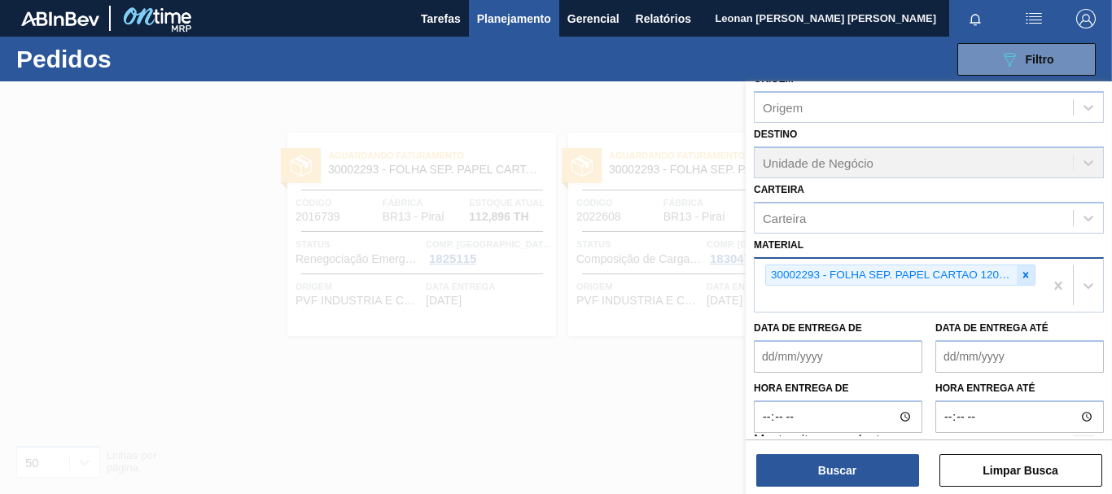
click at [1026, 275] on icon at bounding box center [1025, 275] width 11 height 11
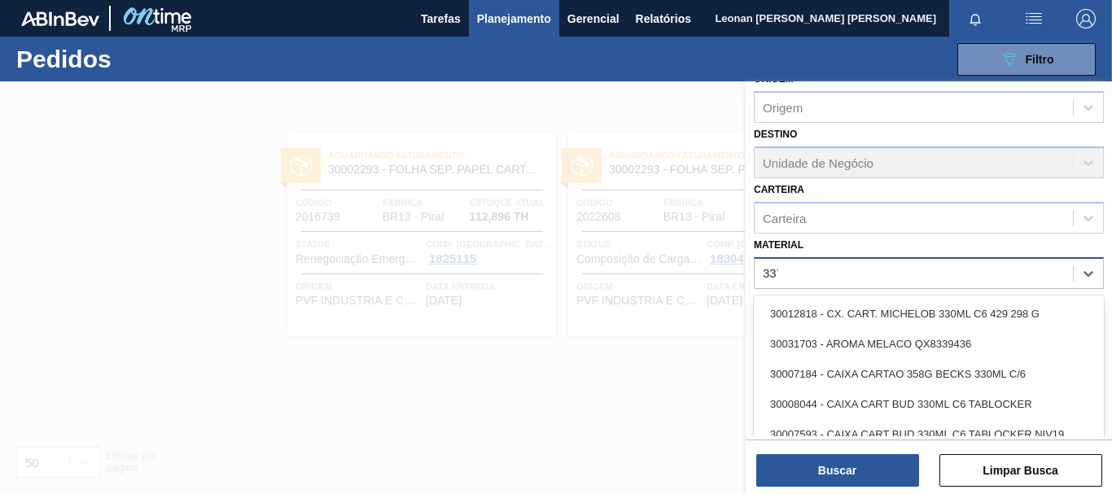
type input "3371"
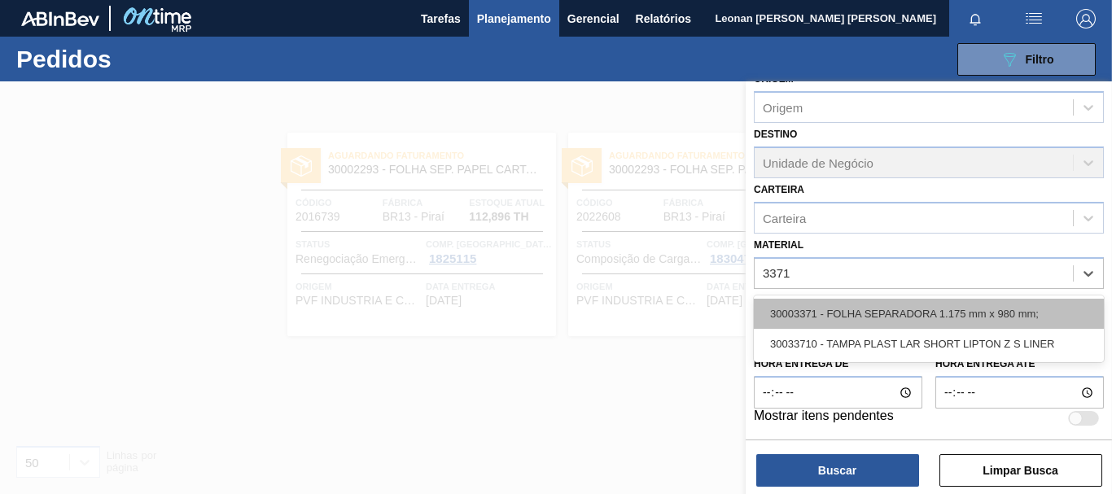
click at [964, 318] on div "30003371 - FOLHA SEPARADORA 1.175 mm x 980 mm;" at bounding box center [929, 314] width 350 height 30
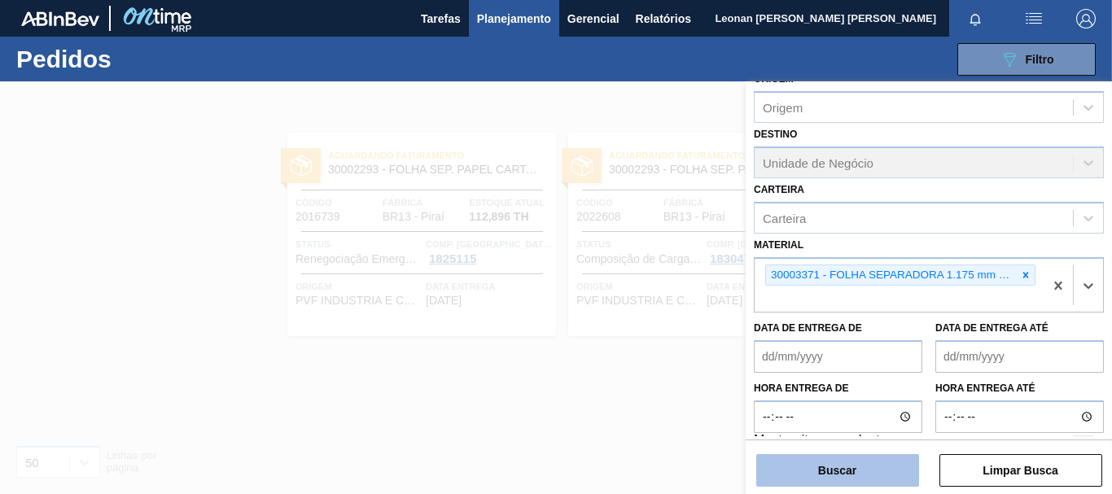
click at [885, 475] on button "Buscar" at bounding box center [837, 470] width 163 height 33
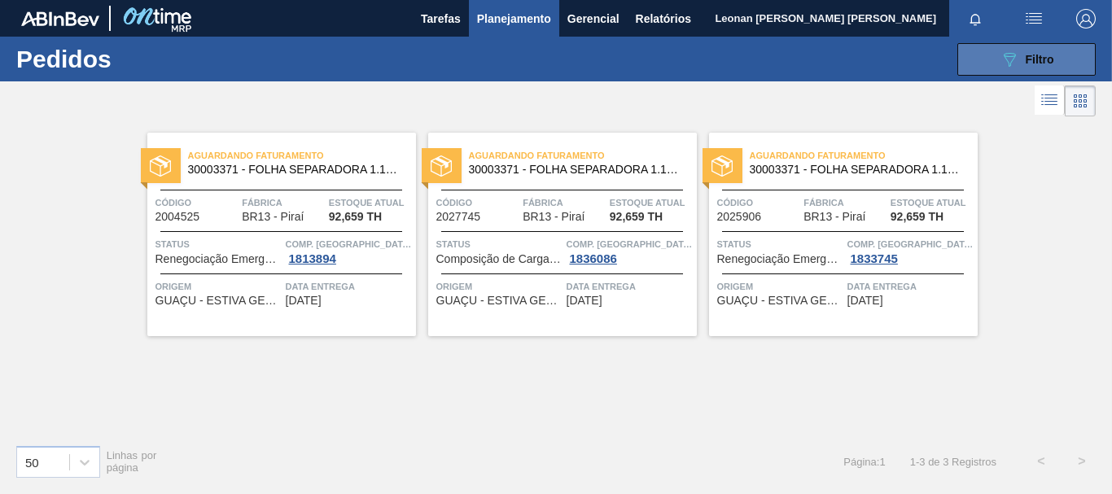
click at [1022, 61] on div "089F7B8B-B2A5-4AFE-B5C0-19BA573D28AC Filtro" at bounding box center [1027, 60] width 55 height 20
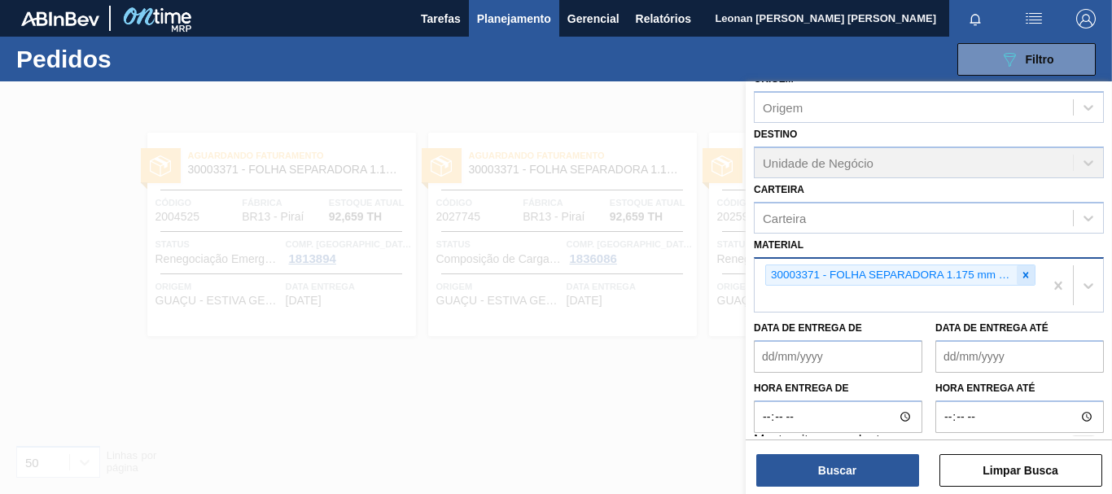
click at [1023, 274] on icon at bounding box center [1025, 275] width 11 height 11
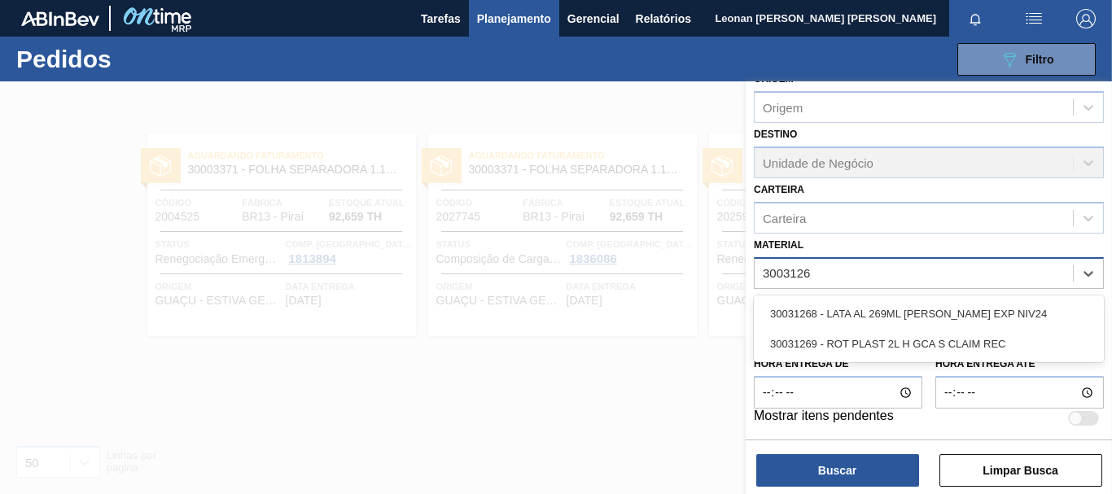
type input "30031269"
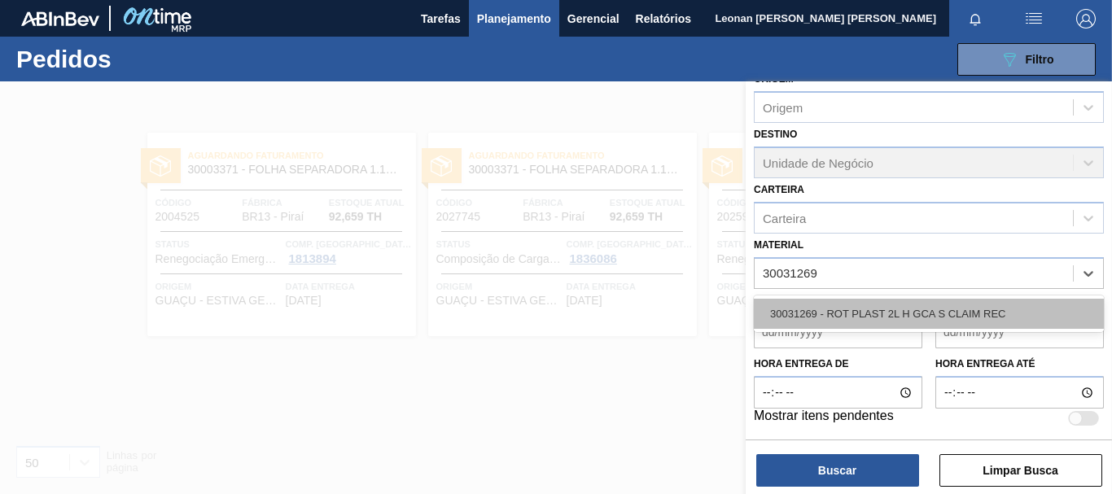
click at [973, 318] on div "30031269 - ROT PLAST 2L H GCA S CLAIM REC" at bounding box center [929, 314] width 350 height 30
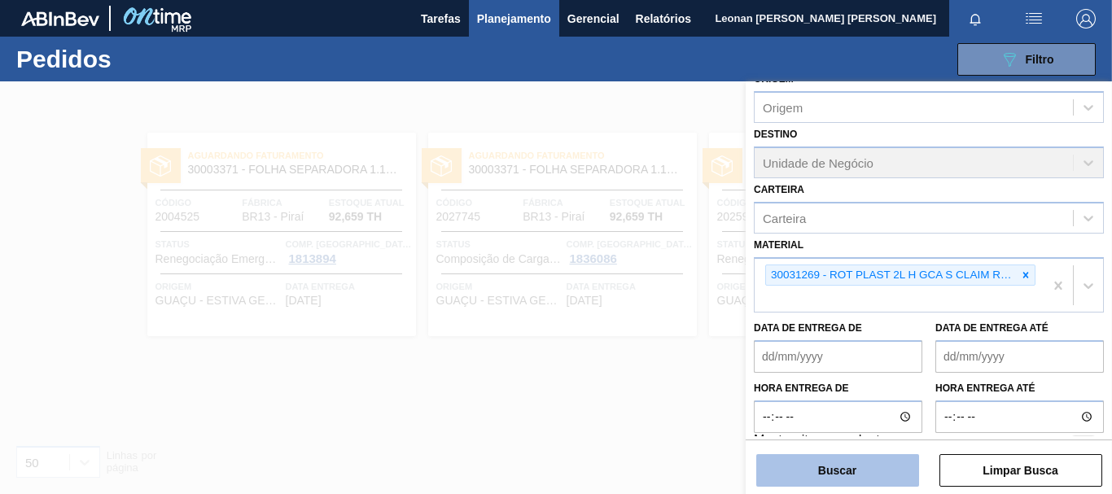
click at [872, 455] on button "Buscar" at bounding box center [837, 470] width 163 height 33
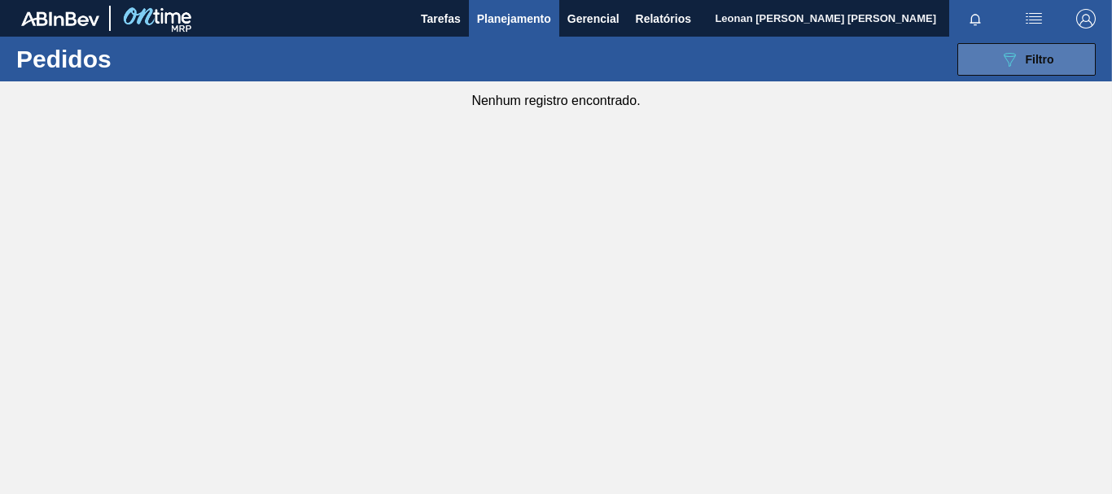
click at [1030, 54] on span "Filtro" at bounding box center [1040, 59] width 28 height 13
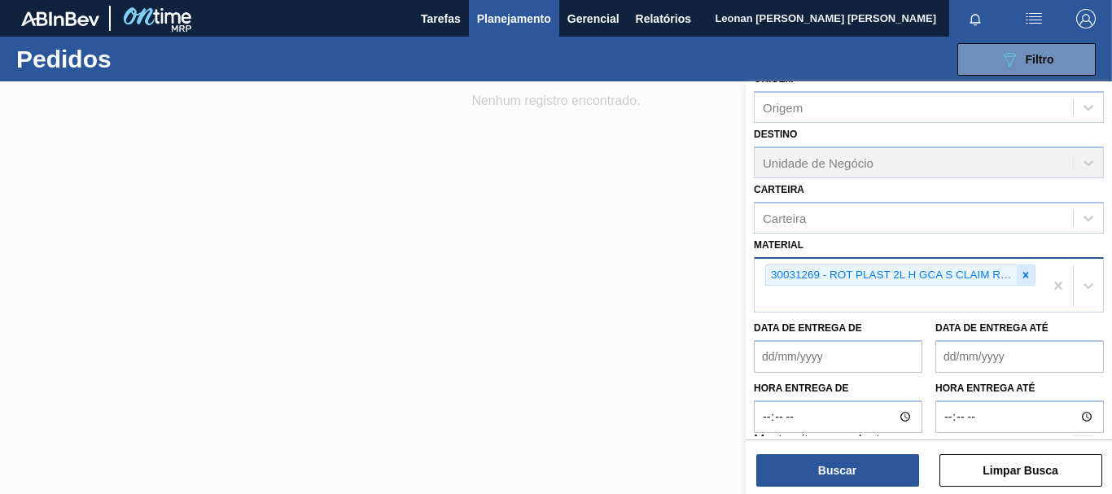
click at [1028, 276] on icon at bounding box center [1025, 275] width 11 height 11
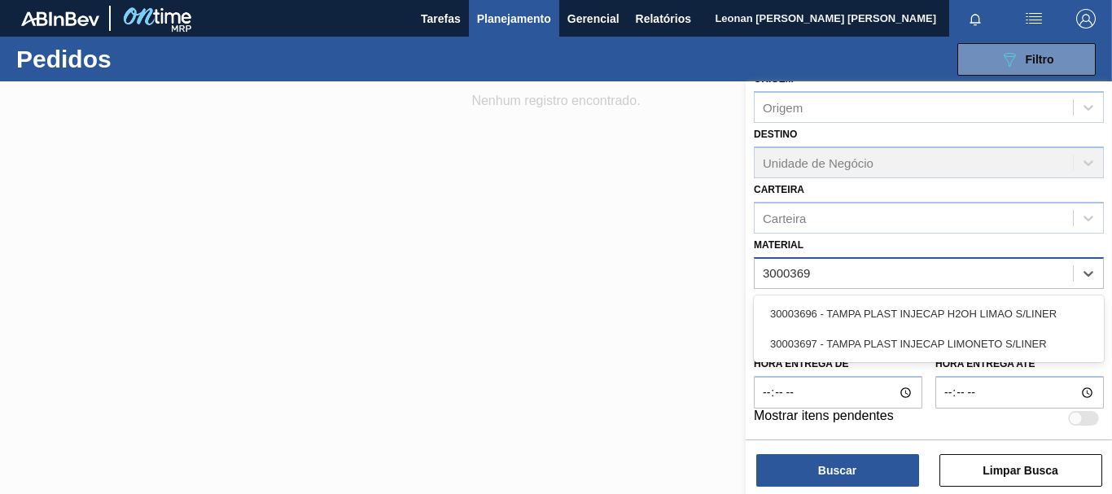
type input "30003696"
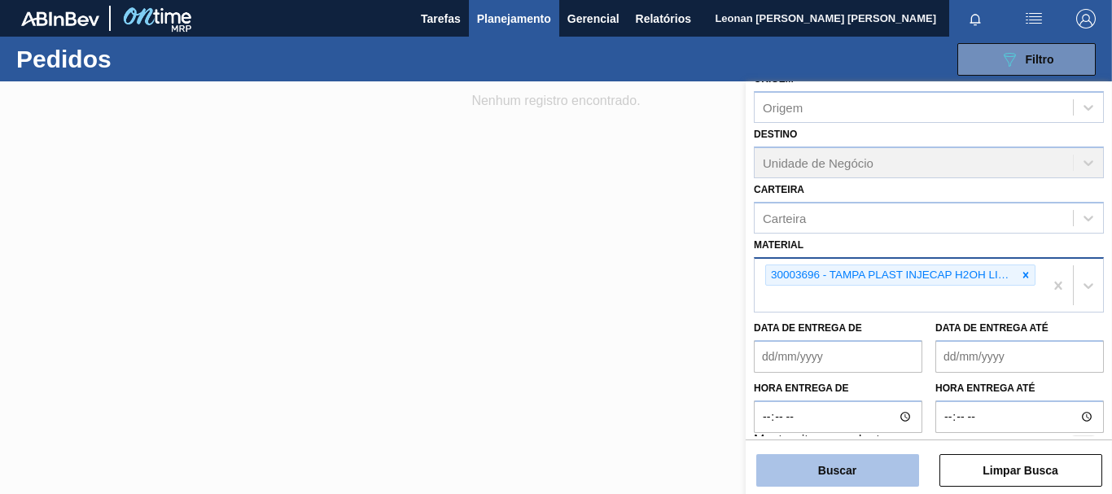
click at [884, 471] on button "Buscar" at bounding box center [837, 470] width 163 height 33
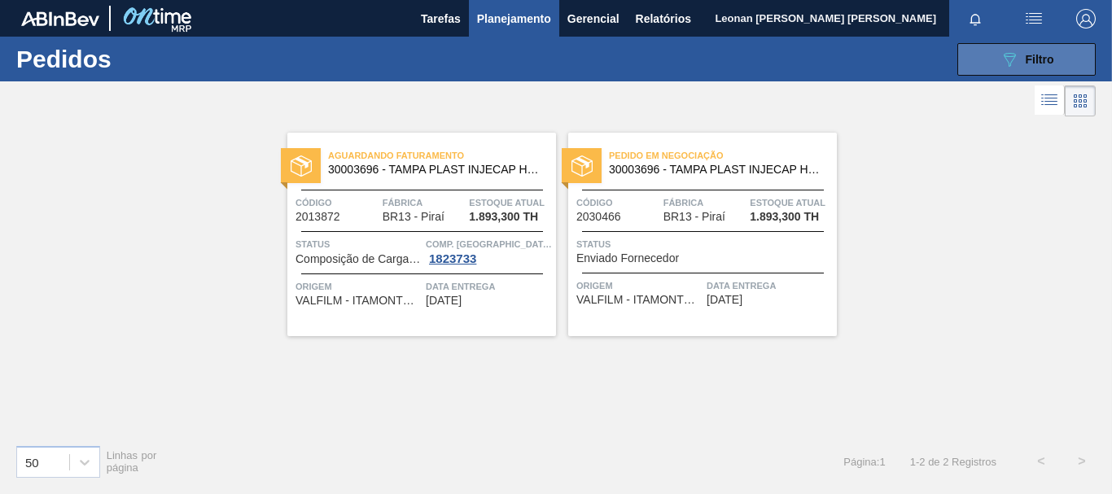
click at [1017, 67] on icon "089F7B8B-B2A5-4AFE-B5C0-19BA573D28AC" at bounding box center [1010, 60] width 20 height 20
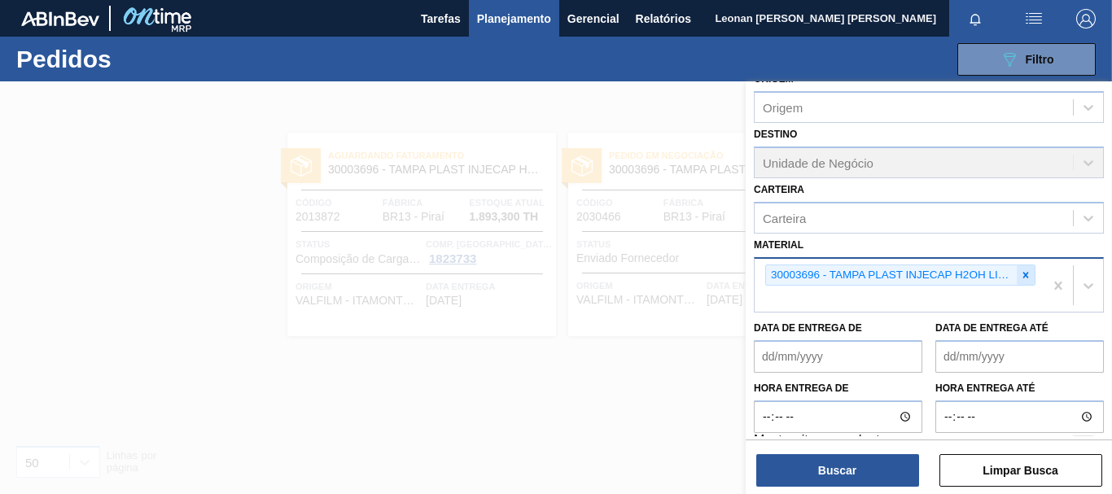
click at [1028, 276] on icon at bounding box center [1025, 275] width 11 height 11
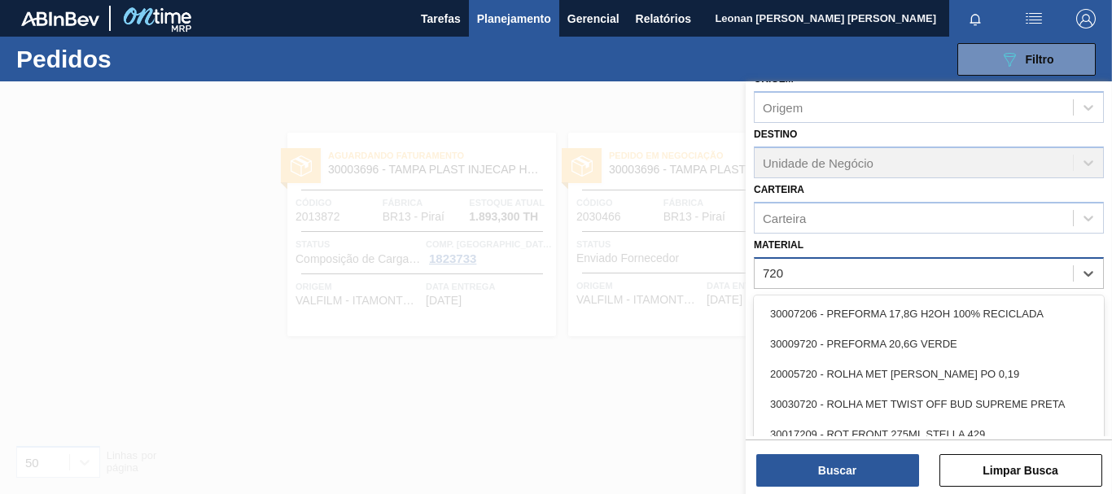
type input "7206"
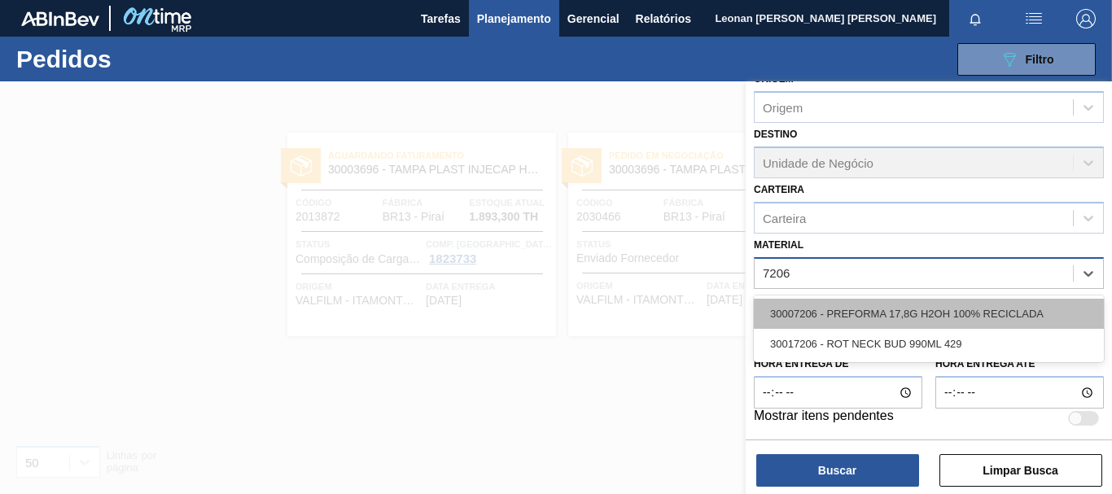
click at [1010, 303] on div "30007206 - PREFORMA 17,8G H2OH 100% RECICLADA" at bounding box center [929, 314] width 350 height 30
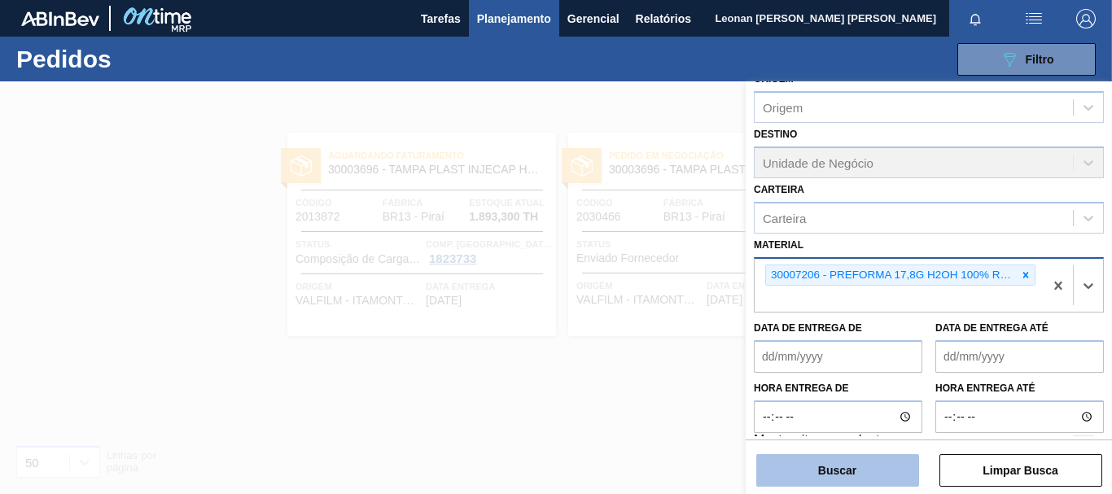
click at [898, 466] on button "Buscar" at bounding box center [837, 470] width 163 height 33
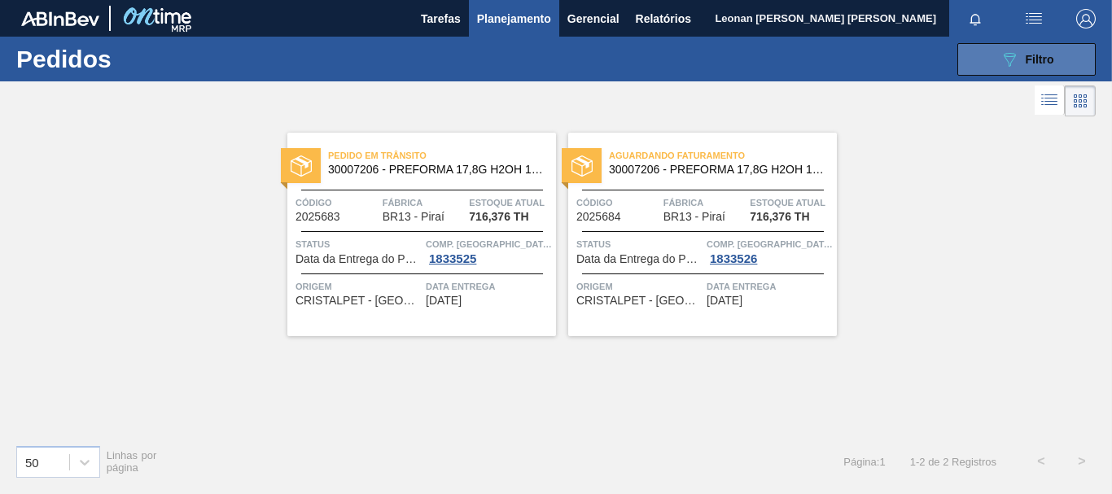
click at [1029, 45] on button "089F7B8B-B2A5-4AFE-B5C0-19BA573D28AC Filtro" at bounding box center [1027, 59] width 138 height 33
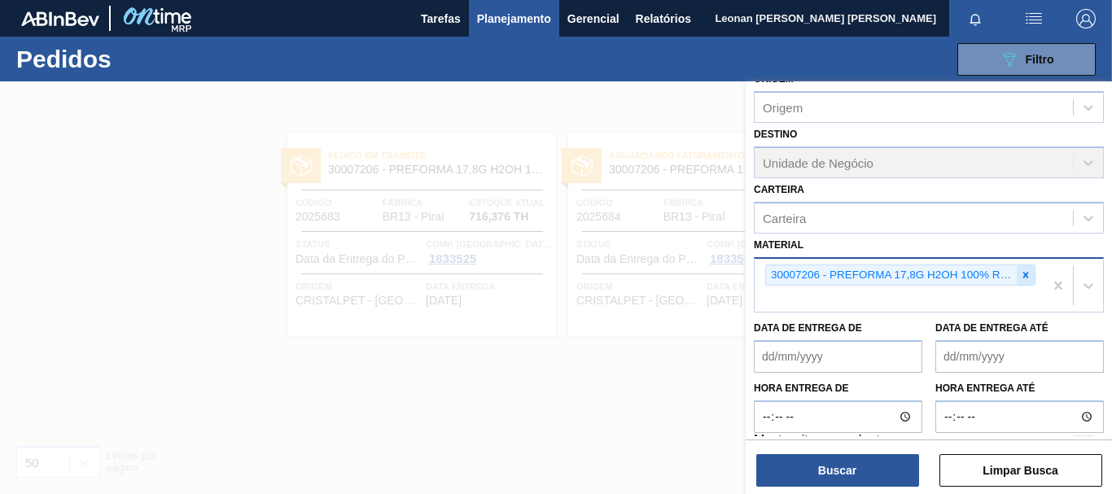
click at [1026, 275] on icon at bounding box center [1025, 275] width 11 height 11
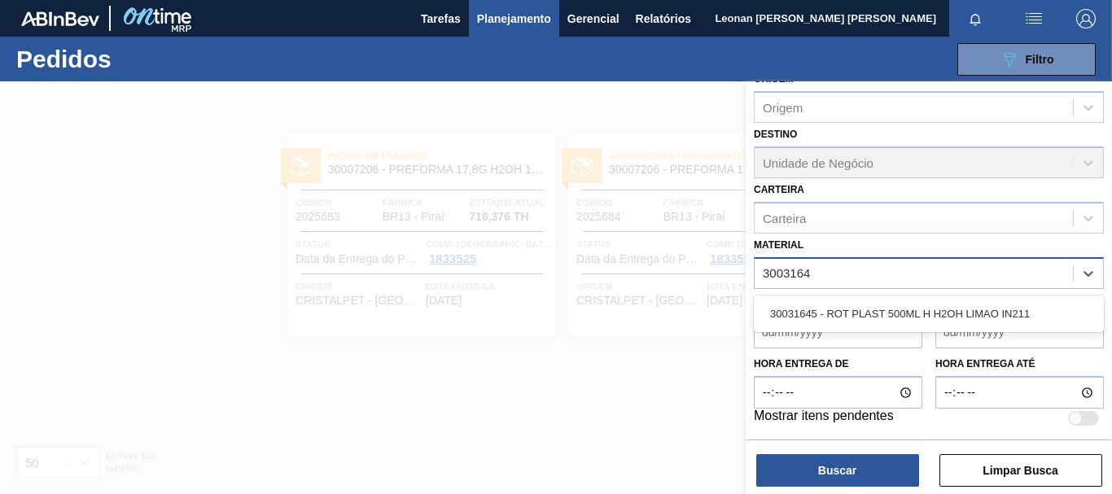
type input "30031645"
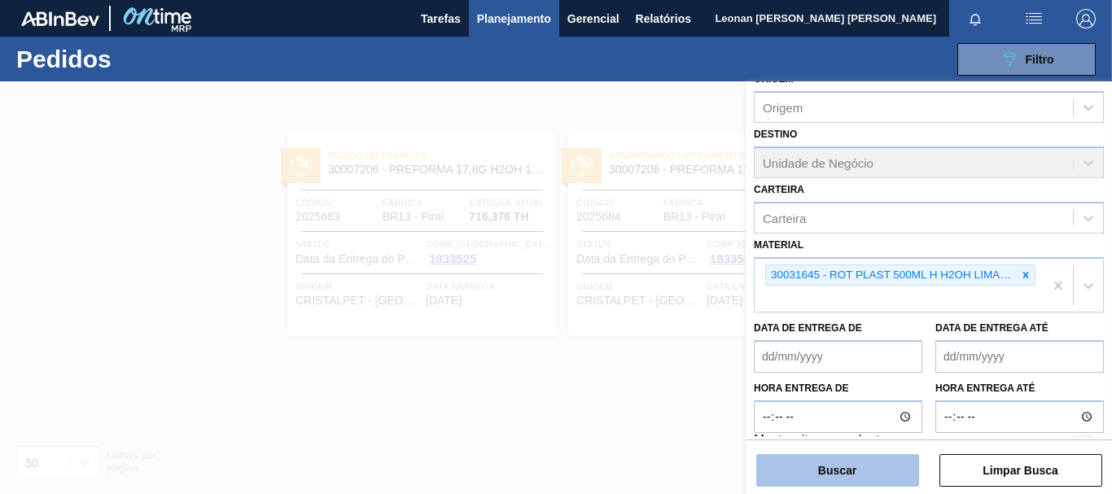
click at [883, 468] on button "Buscar" at bounding box center [837, 470] width 163 height 33
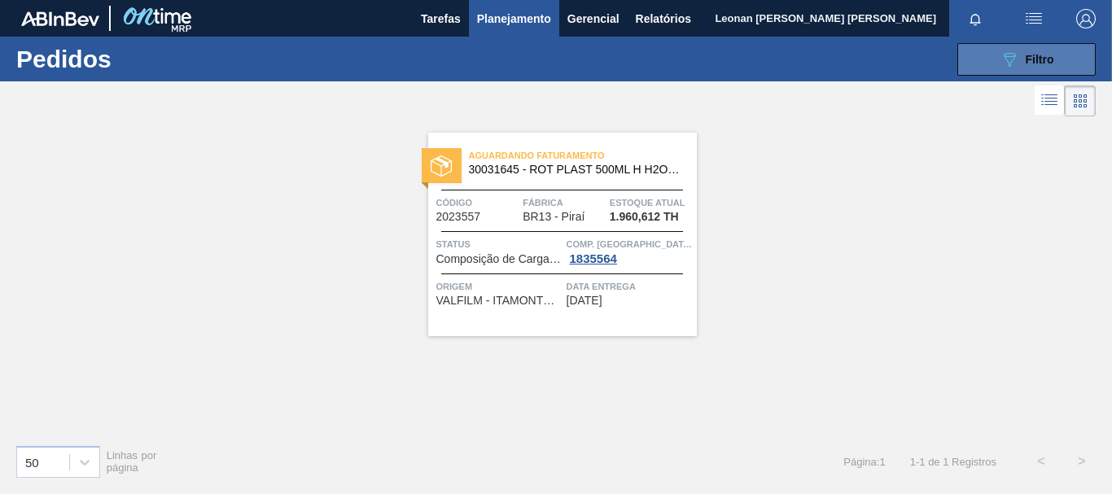
click at [1058, 59] on button "089F7B8B-B2A5-4AFE-B5C0-19BA573D28AC Filtro" at bounding box center [1027, 59] width 138 height 33
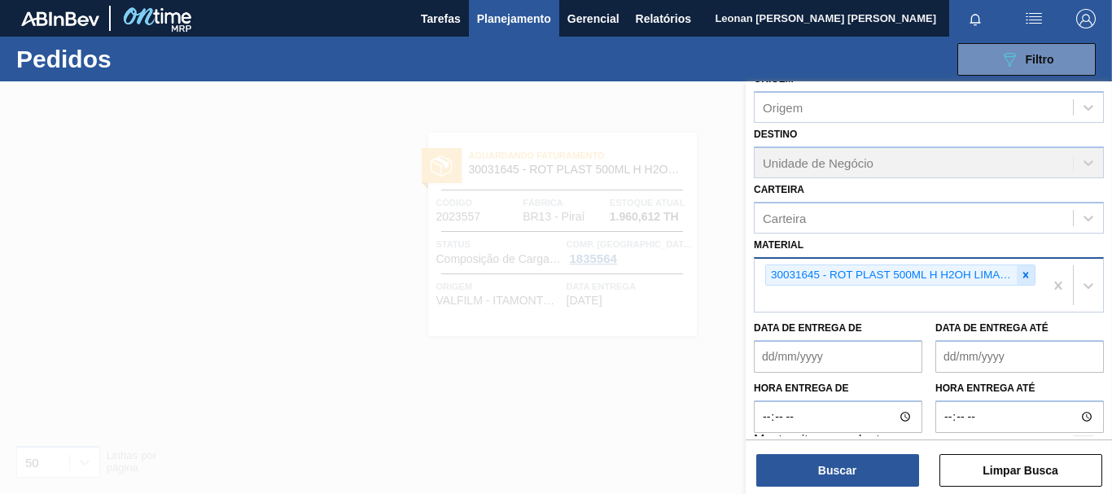
click at [1029, 281] on div at bounding box center [1026, 275] width 18 height 20
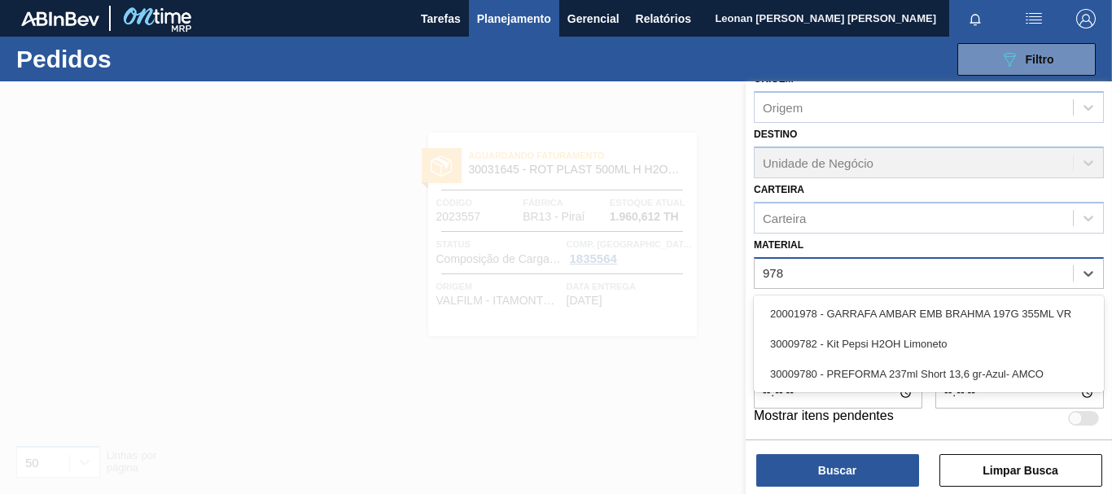
type input "9782"
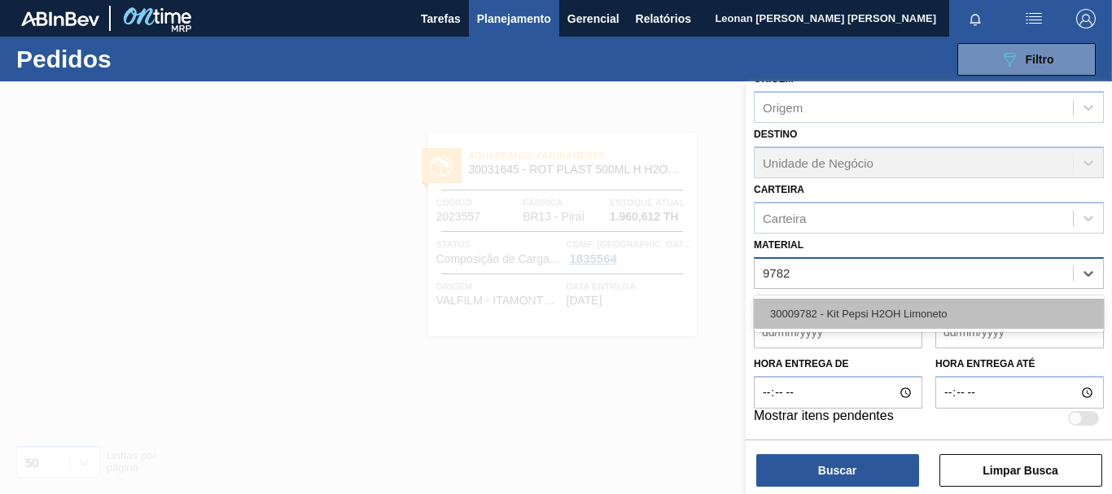
click at [922, 304] on div "30009782 - Kit Pepsi H2OH Limoneto" at bounding box center [929, 314] width 350 height 30
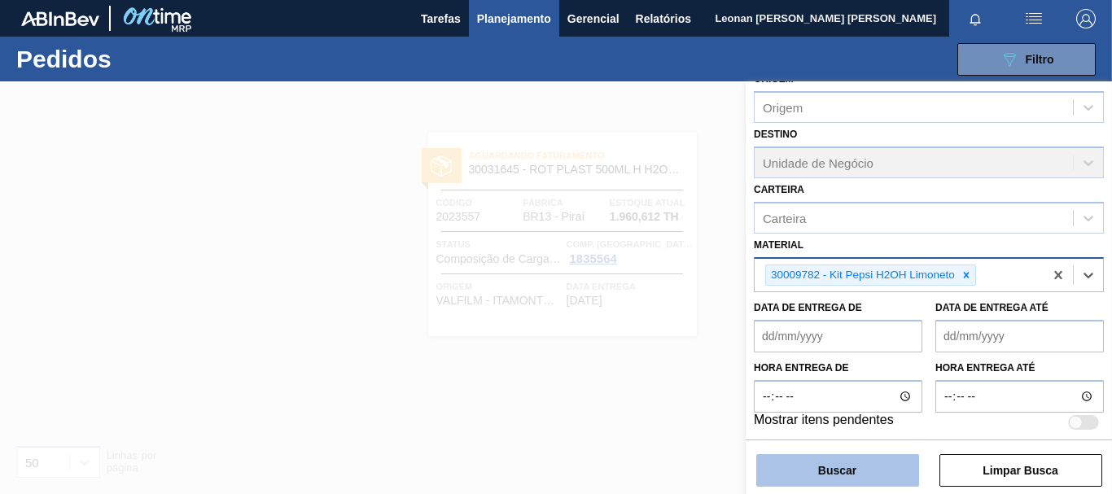
click at [855, 475] on button "Buscar" at bounding box center [837, 470] width 163 height 33
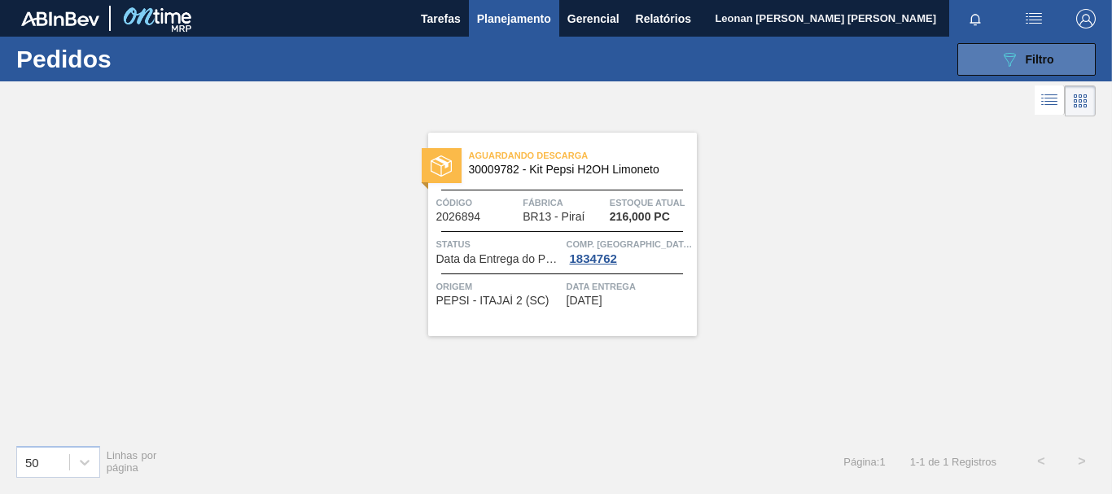
click at [1060, 61] on button "089F7B8B-B2A5-4AFE-B5C0-19BA573D28AC Filtro" at bounding box center [1027, 59] width 138 height 33
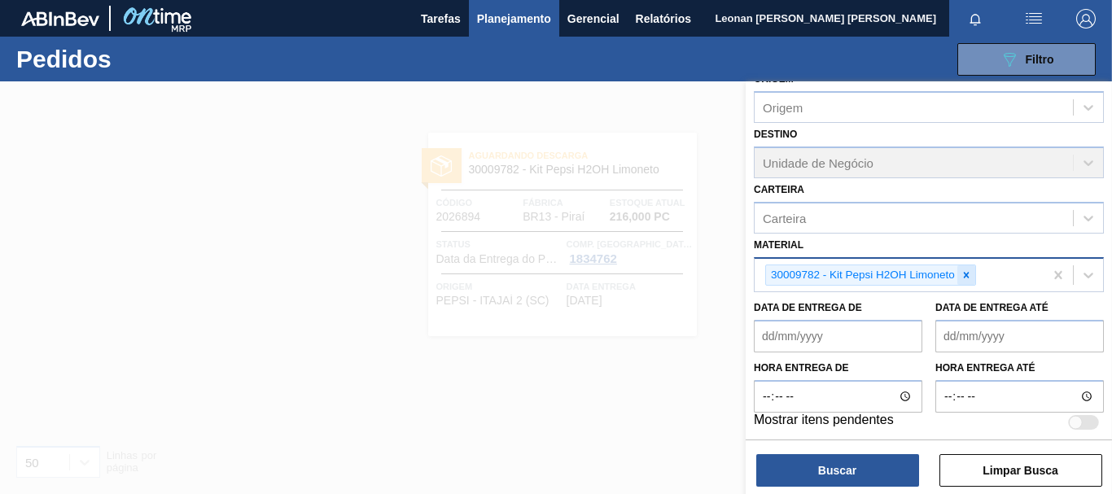
click at [971, 277] on icon at bounding box center [966, 275] width 11 height 11
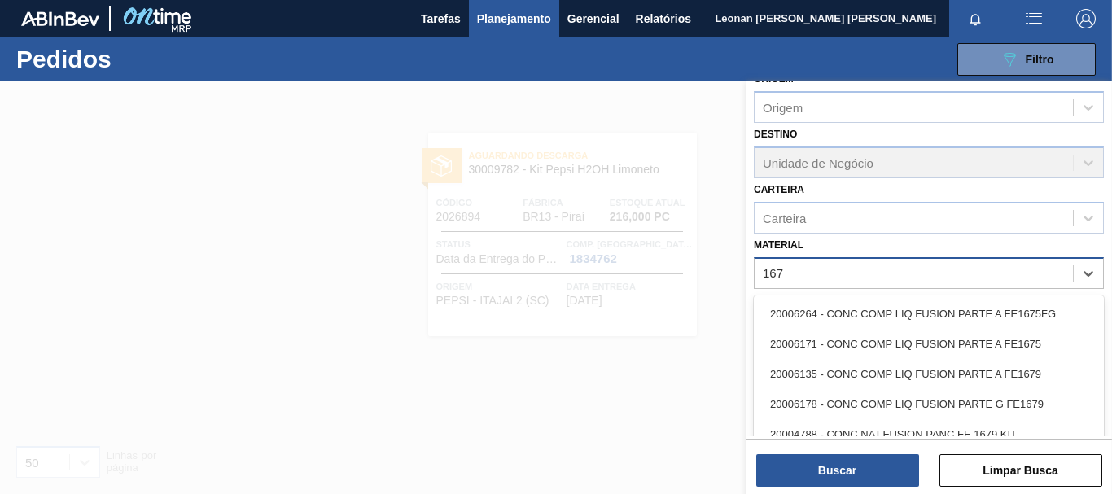
type input "1671"
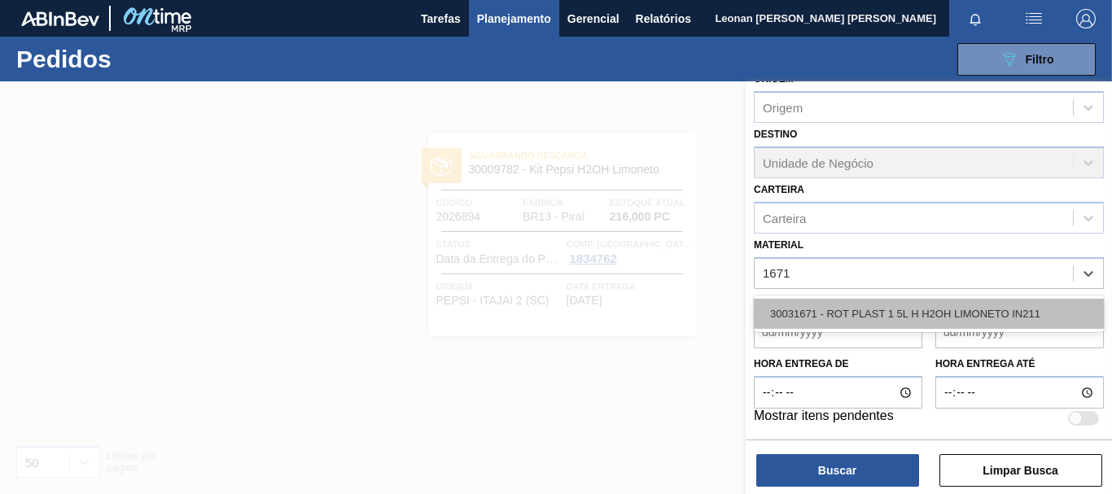
click at [975, 320] on div "30031671 - ROT PLAST 1 5L H H2OH LIMONETO IN211" at bounding box center [929, 314] width 350 height 30
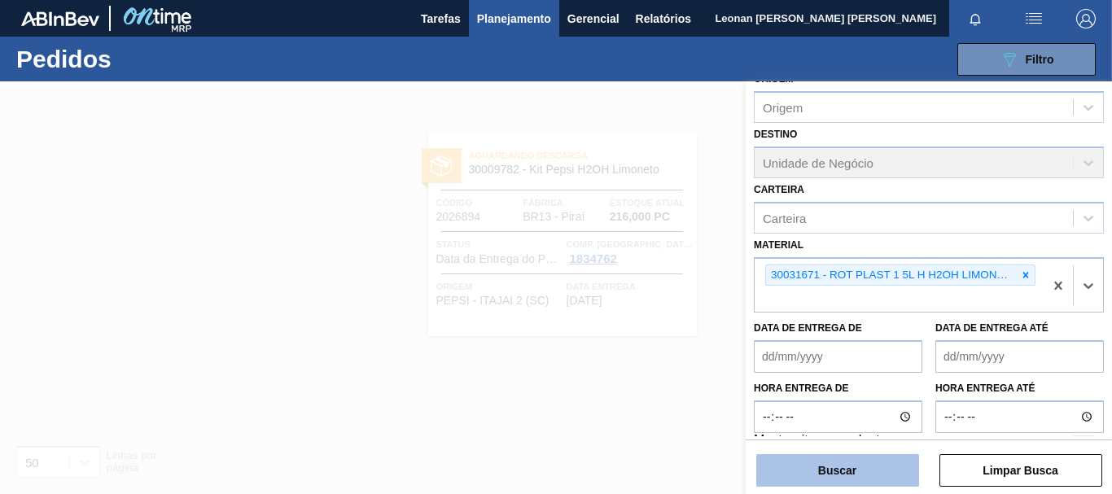
click at [879, 480] on button "Buscar" at bounding box center [837, 470] width 163 height 33
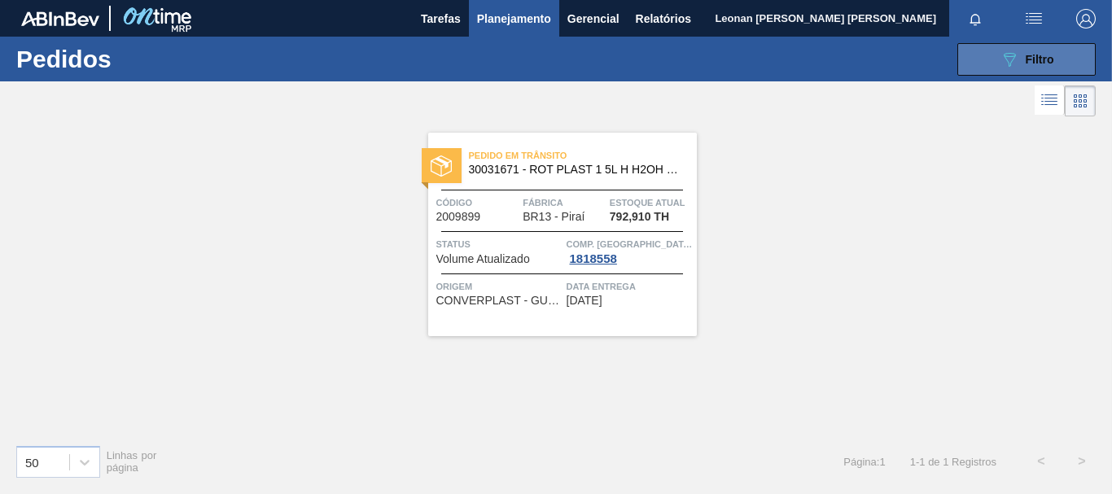
click at [1034, 53] on span "Filtro" at bounding box center [1040, 59] width 28 height 13
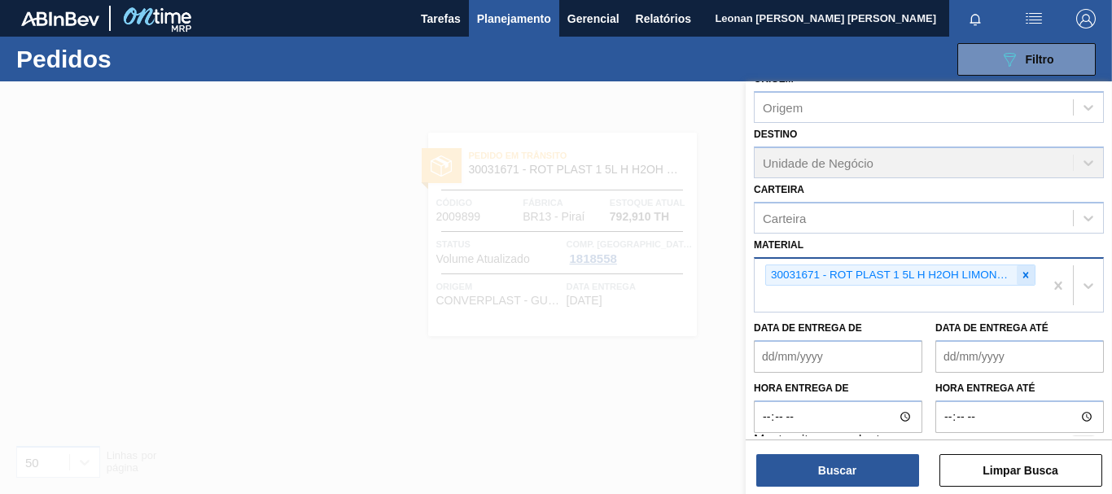
click at [1023, 278] on icon at bounding box center [1026, 275] width 6 height 6
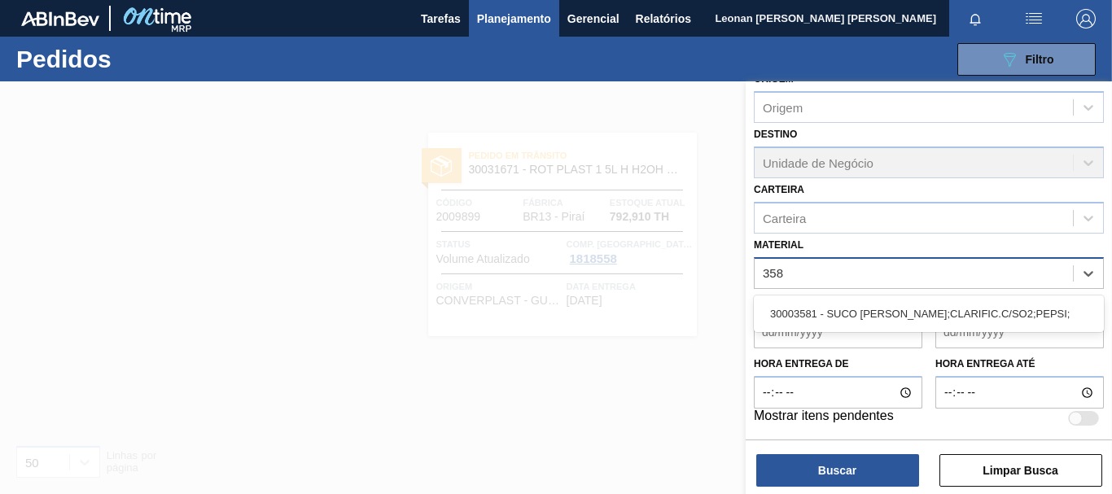
type input "3581"
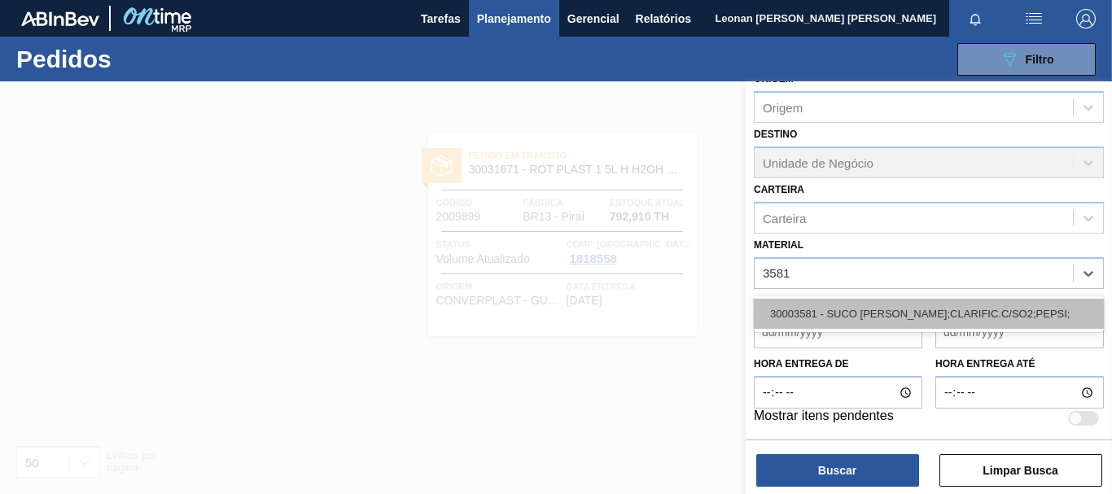
click at [990, 318] on div "30003581 - SUCO [PERSON_NAME];CLARIFIC.C/SO2;PEPSI;" at bounding box center [929, 314] width 350 height 30
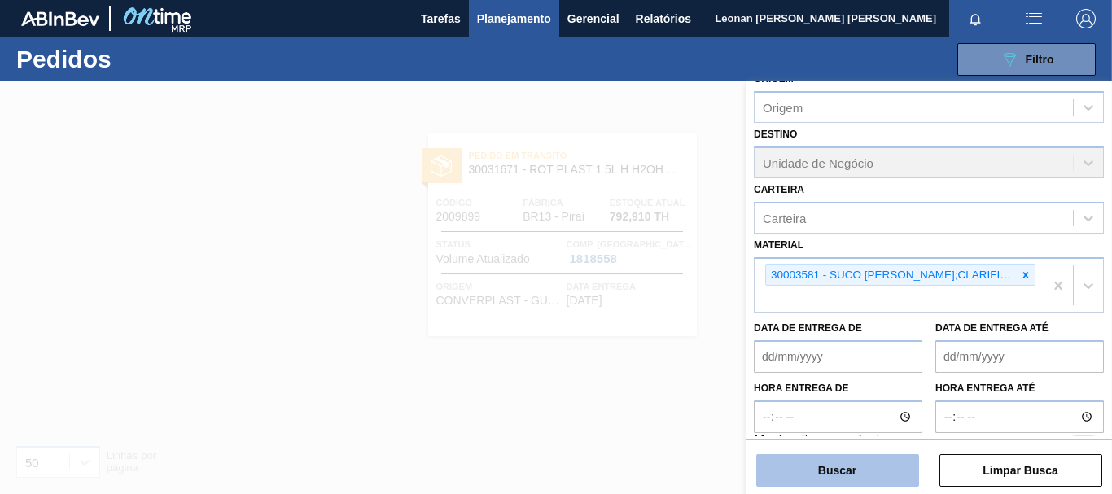
click at [874, 464] on button "Buscar" at bounding box center [837, 470] width 163 height 33
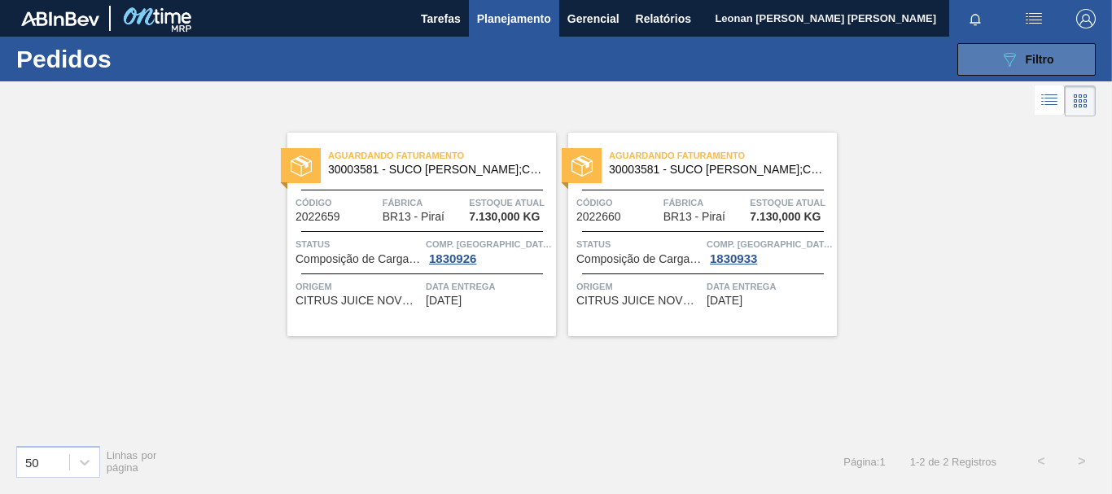
click at [1030, 57] on span "Filtro" at bounding box center [1040, 59] width 28 height 13
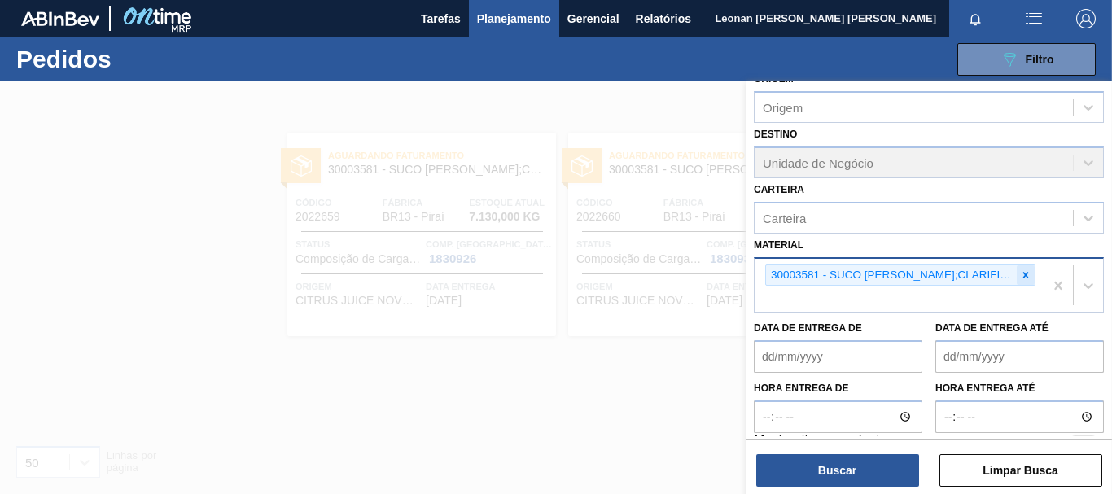
click at [1020, 274] on icon at bounding box center [1025, 275] width 11 height 11
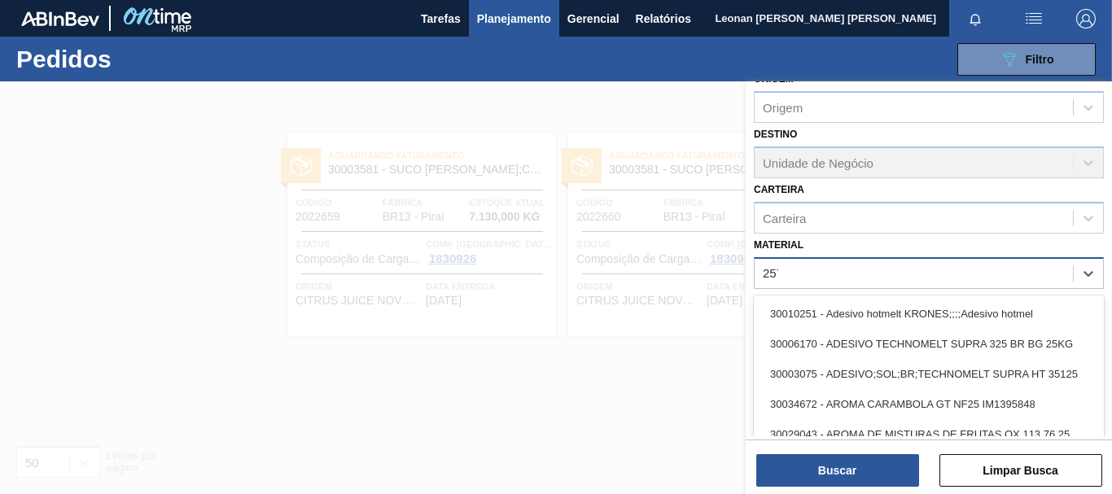
type input "2575"
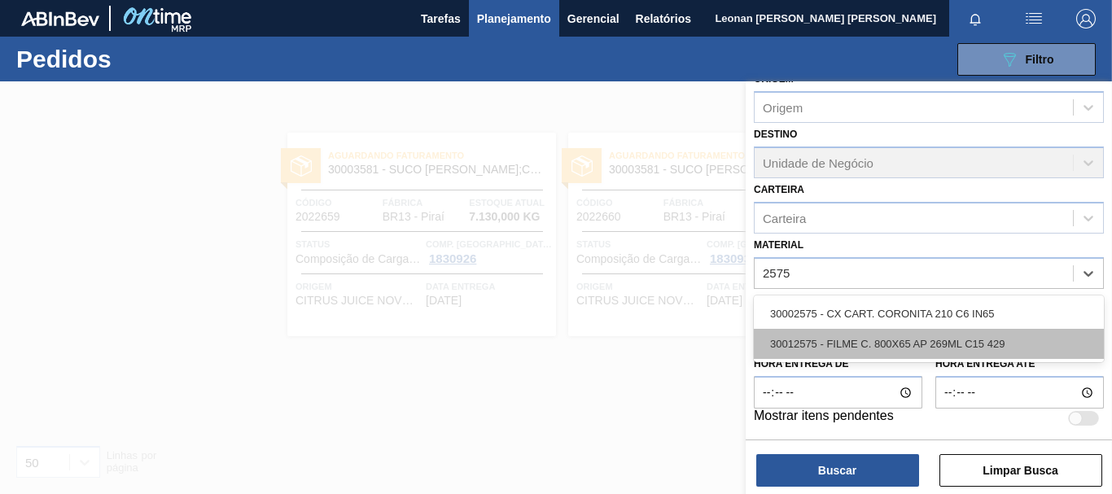
click at [955, 340] on div "30012575 - FILME C. 800X65 AP 269ML C15 429" at bounding box center [929, 344] width 350 height 30
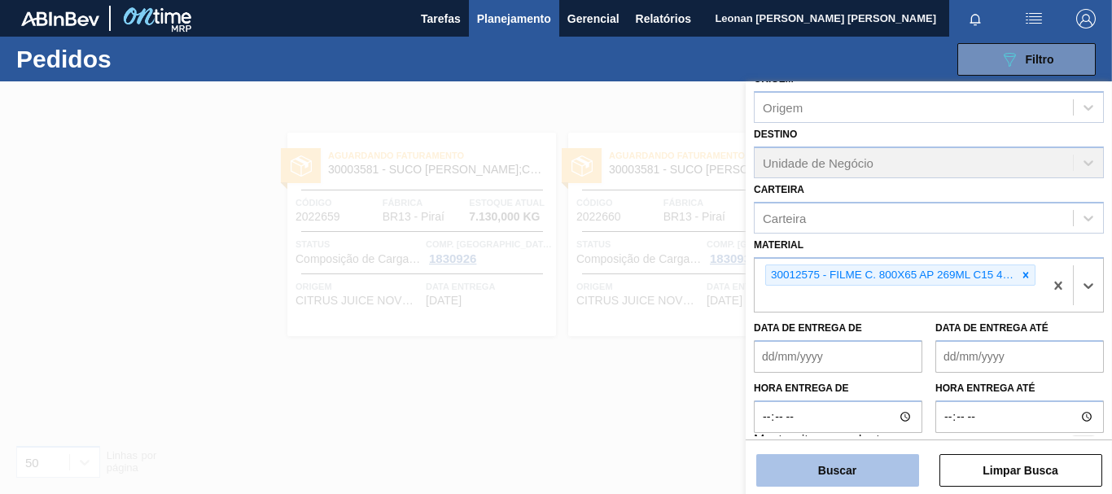
click at [873, 478] on button "Buscar" at bounding box center [837, 470] width 163 height 33
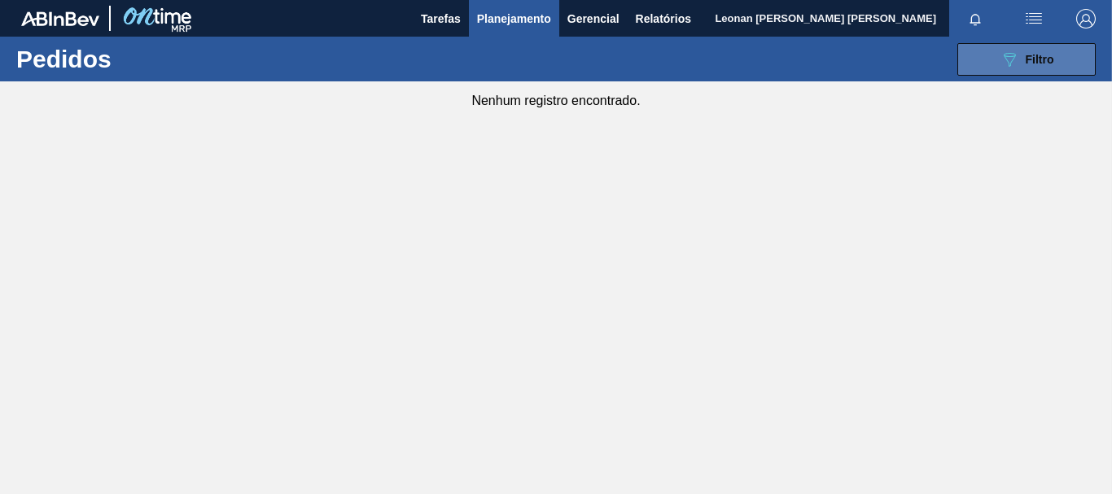
click at [989, 55] on button "089F7B8B-B2A5-4AFE-B5C0-19BA573D28AC Filtro" at bounding box center [1027, 59] width 138 height 33
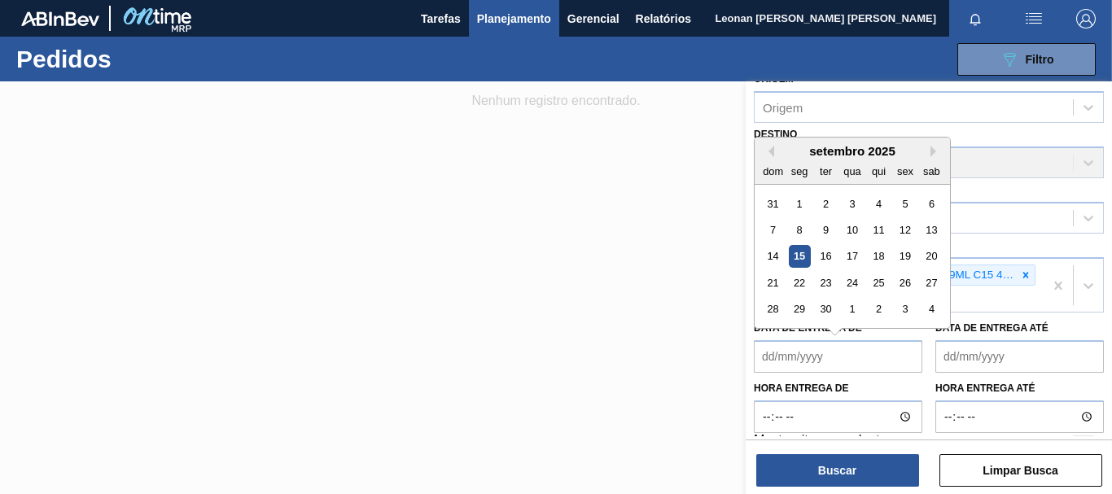
click at [760, 358] on de "Data de Entrega de" at bounding box center [838, 356] width 169 height 33
click at [796, 258] on div "15" at bounding box center [800, 257] width 22 height 22
type de "[DATE]"
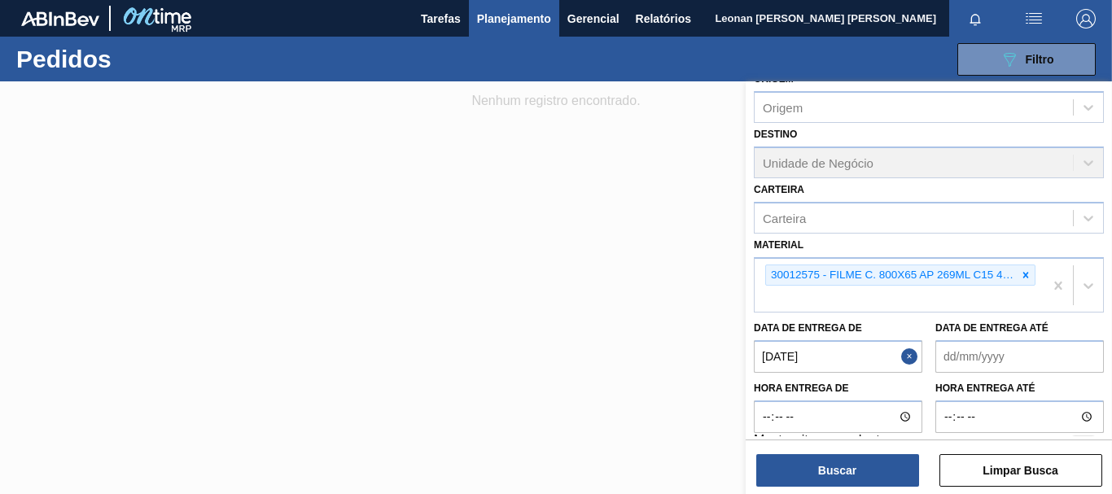
click at [997, 352] on até "Data de Entrega até" at bounding box center [1020, 356] width 169 height 33
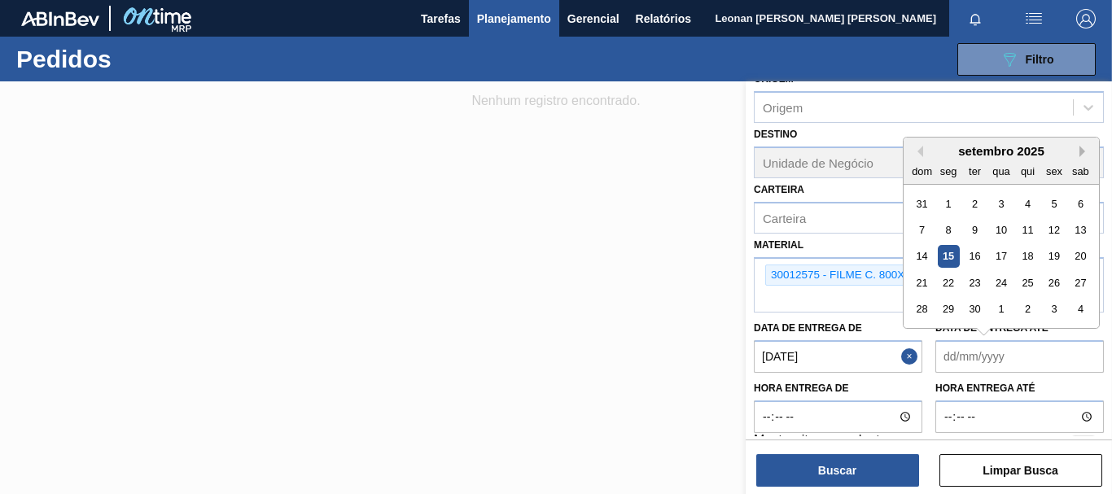
click at [1086, 149] on button "Next Month" at bounding box center [1085, 151] width 11 height 11
click at [1001, 204] on div "1" at bounding box center [1001, 204] width 22 height 22
type até "[DATE]"
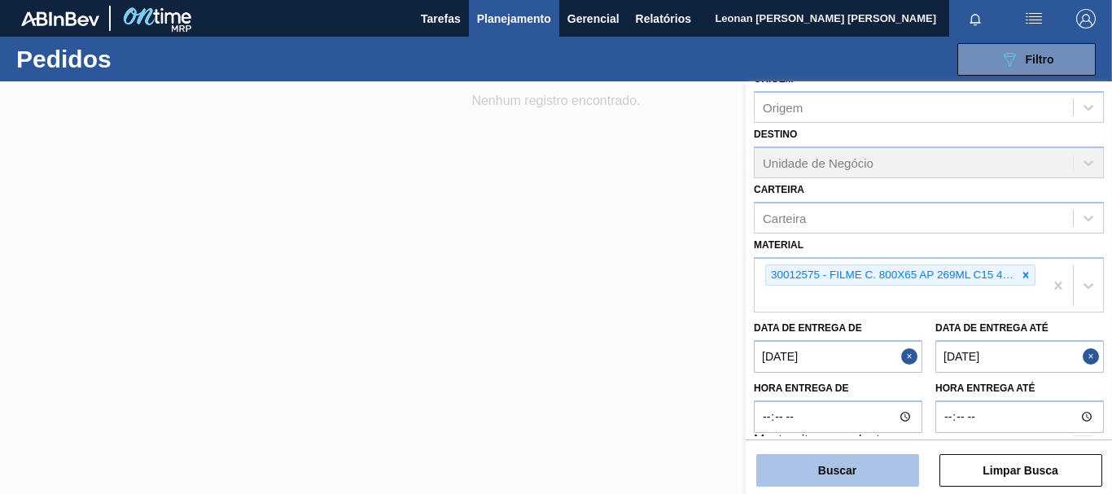
click at [894, 458] on button "Buscar" at bounding box center [837, 470] width 163 height 33
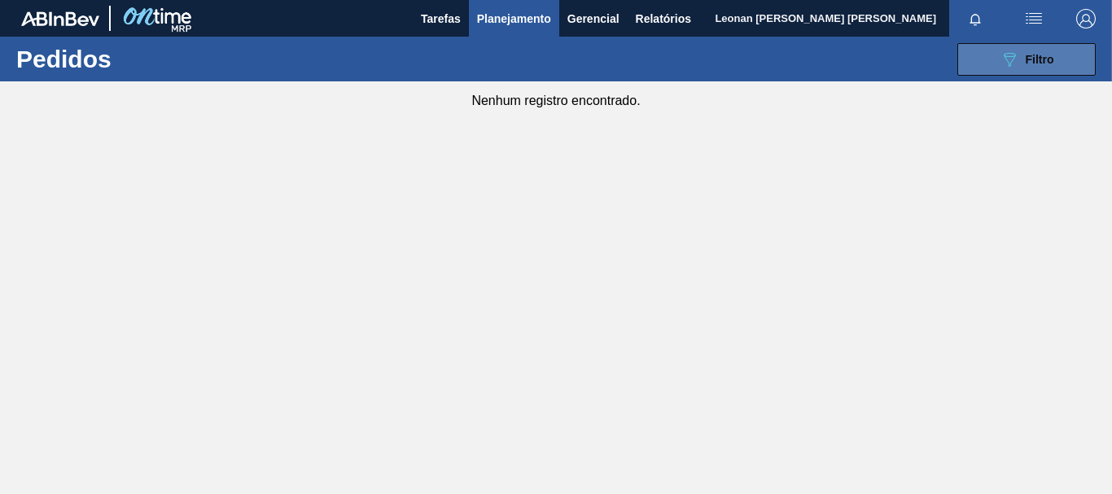
click at [1034, 53] on span "Filtro" at bounding box center [1040, 59] width 28 height 13
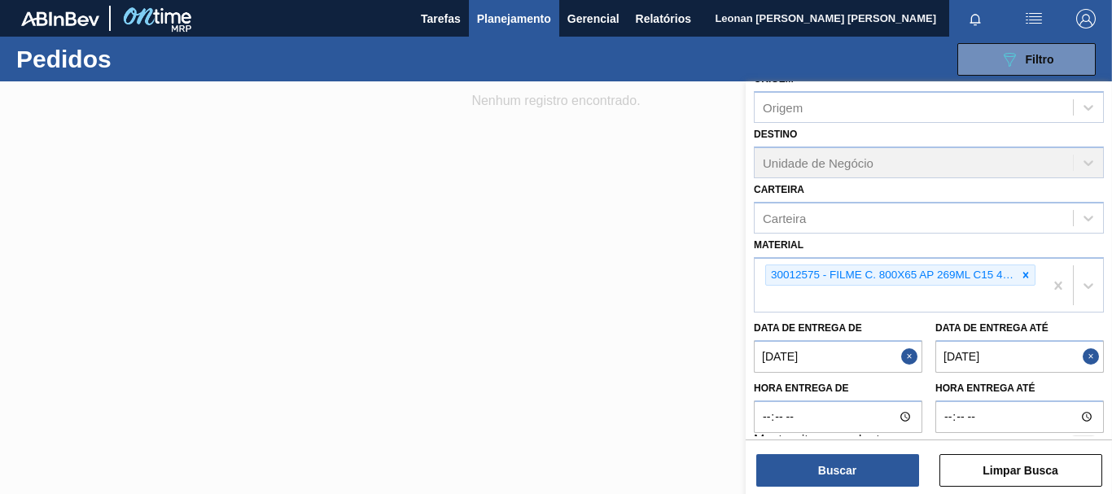
click at [1085, 356] on button "Close" at bounding box center [1093, 356] width 21 height 33
click at [907, 358] on button "Close" at bounding box center [911, 356] width 21 height 33
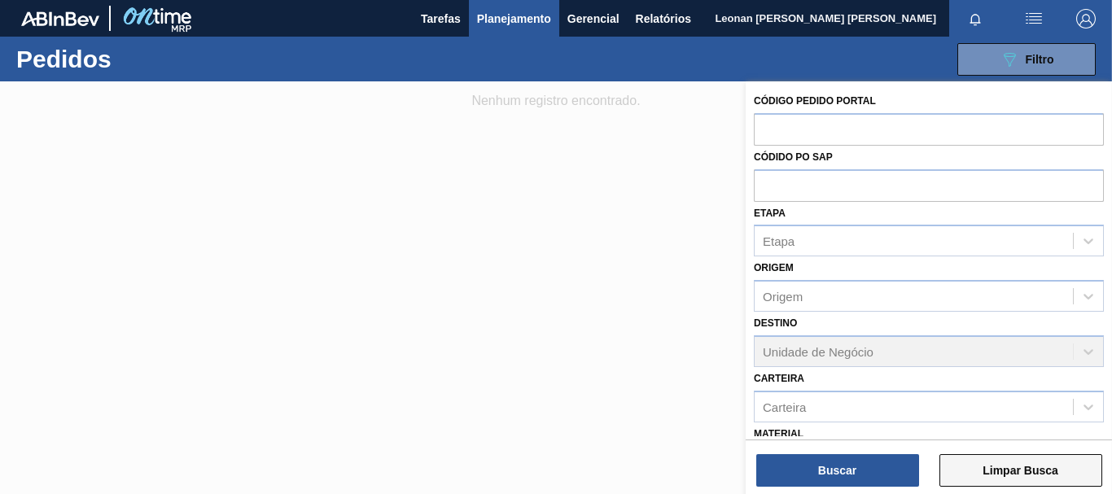
click at [1037, 473] on button "Limpar Busca" at bounding box center [1021, 470] width 163 height 33
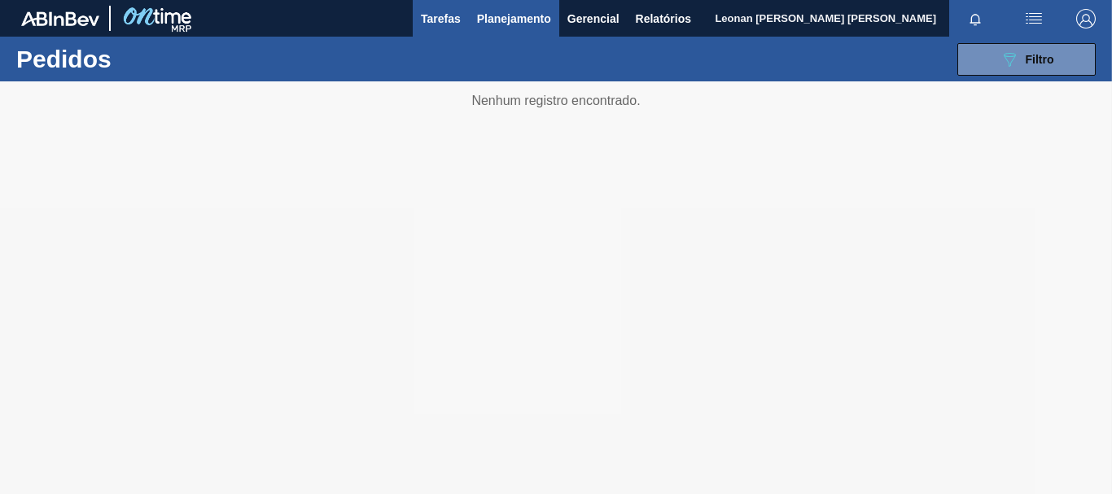
click at [449, 24] on span "Tarefas" at bounding box center [441, 19] width 40 height 20
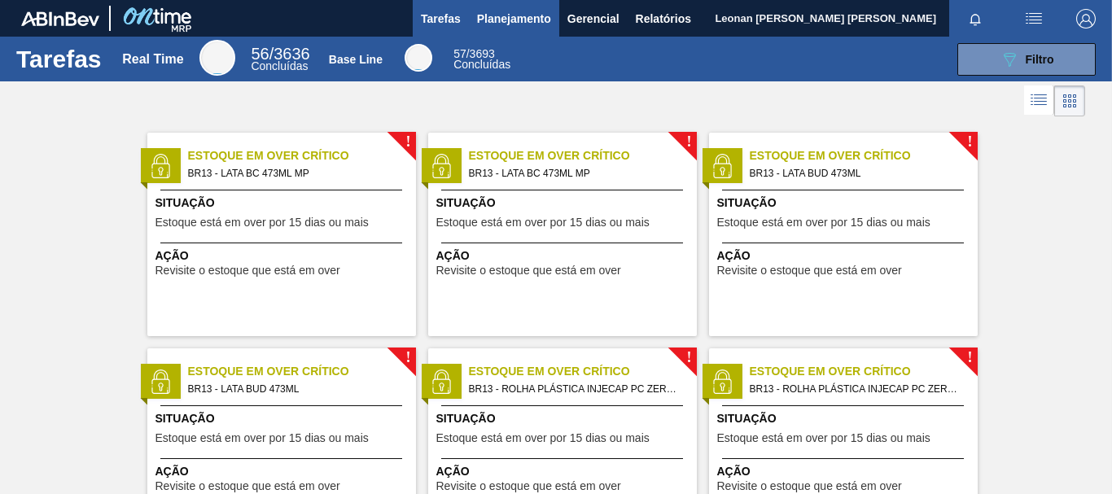
click at [514, 16] on span "Planejamento" at bounding box center [514, 19] width 74 height 20
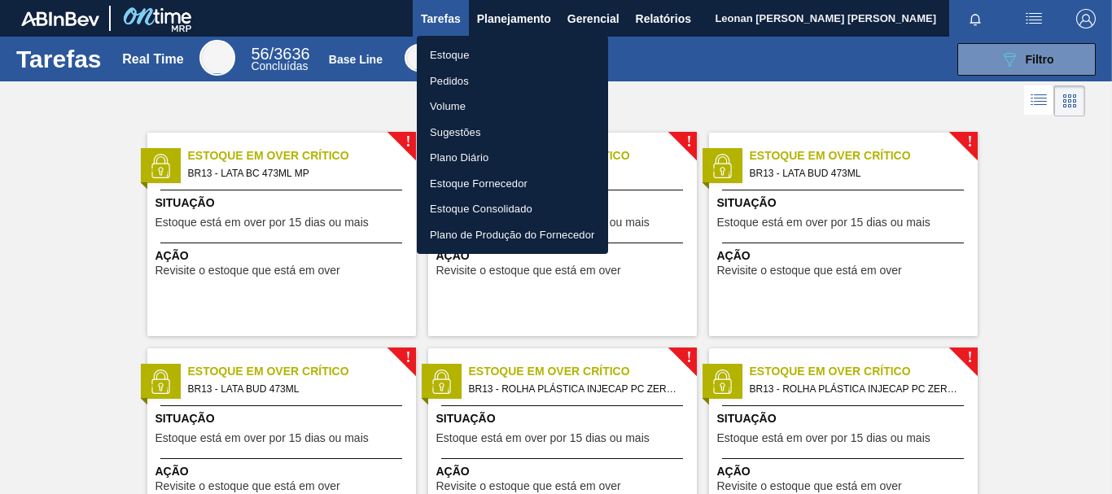
click at [450, 50] on li "Estoque" at bounding box center [512, 55] width 191 height 26
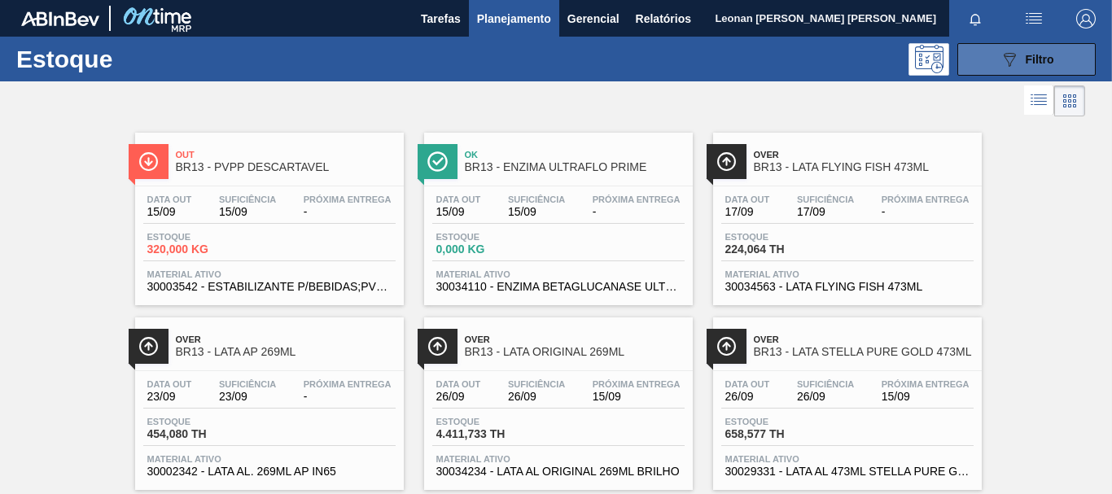
click at [1023, 51] on div "089F7B8B-B2A5-4AFE-B5C0-19BA573D28AC Filtro" at bounding box center [1027, 60] width 55 height 20
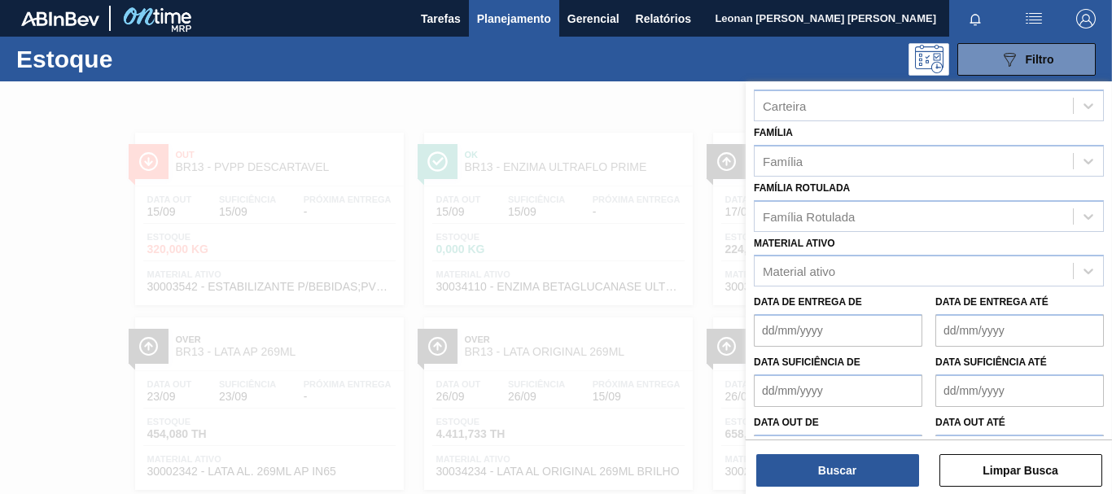
scroll to position [283, 0]
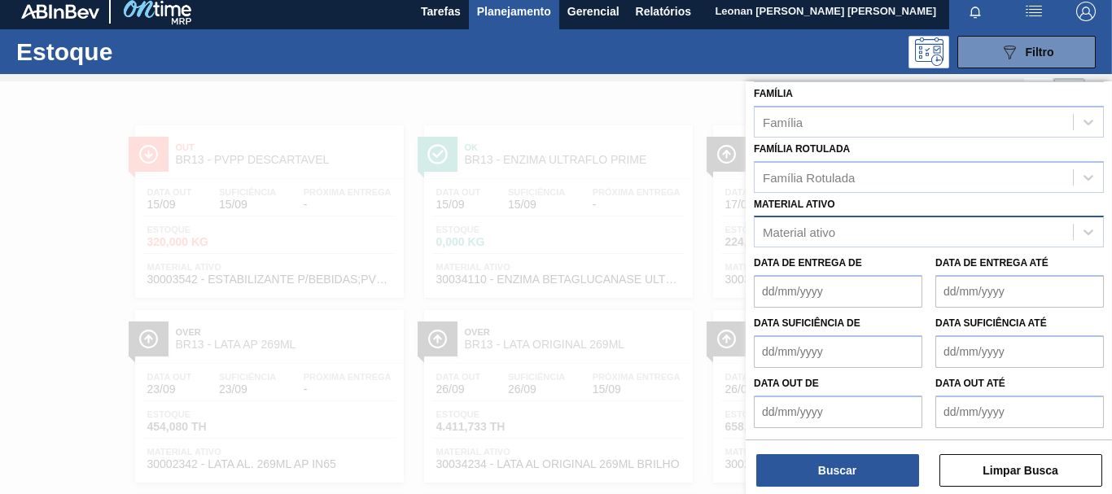
click at [830, 232] on div "Material ativo" at bounding box center [799, 233] width 72 height 14
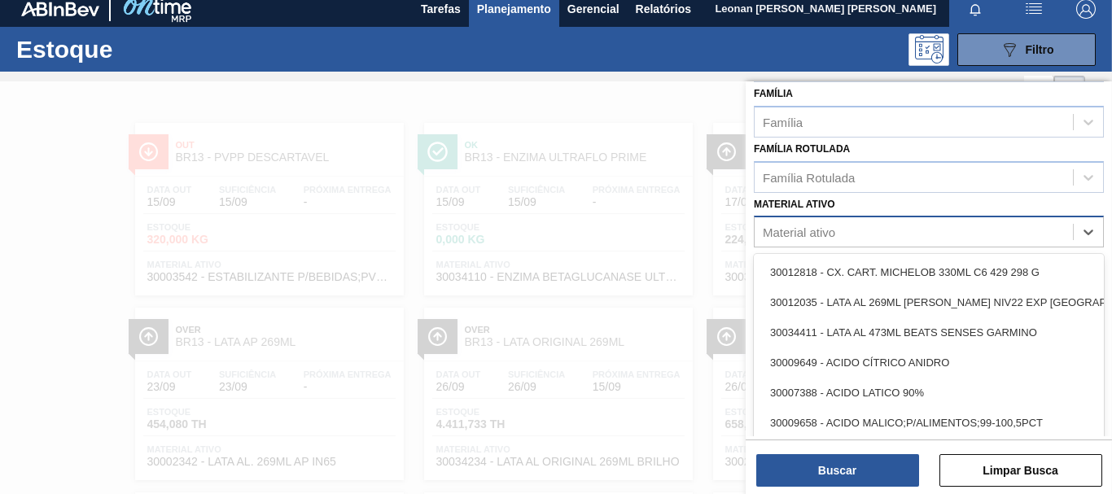
scroll to position [11, 0]
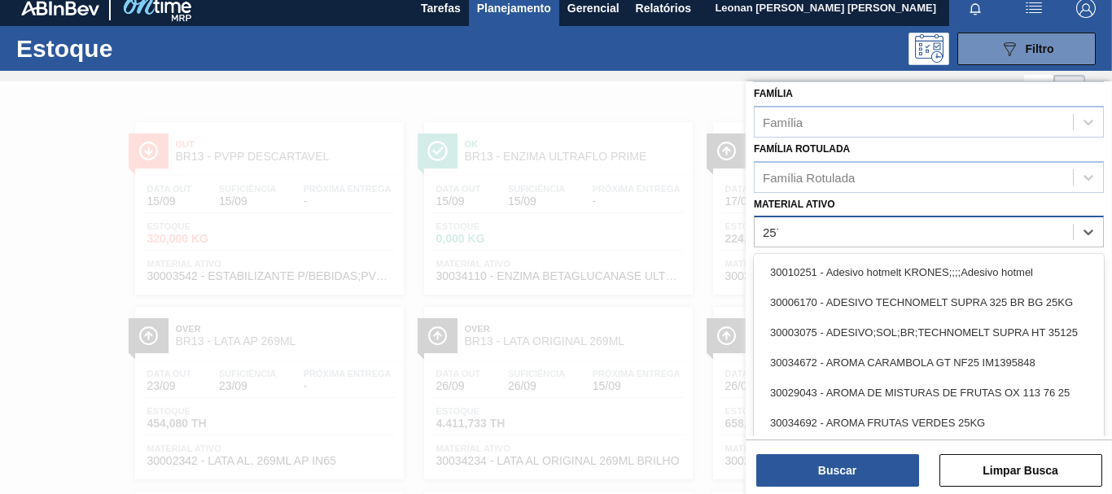
type ativo "2575"
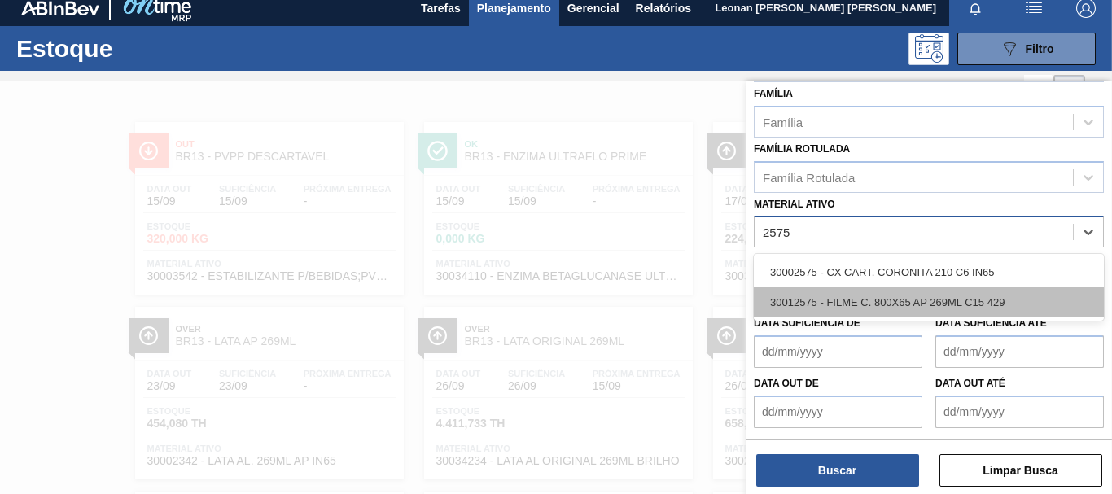
click at [893, 300] on div "30012575 - FILME C. 800X65 AP 269ML C15 429" at bounding box center [929, 302] width 350 height 30
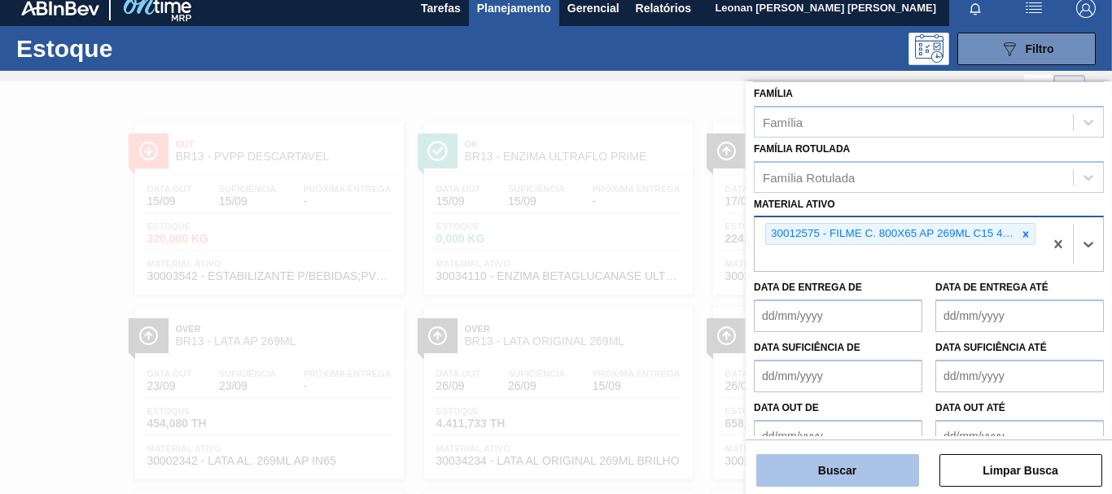
click at [855, 473] on button "Buscar" at bounding box center [837, 470] width 163 height 33
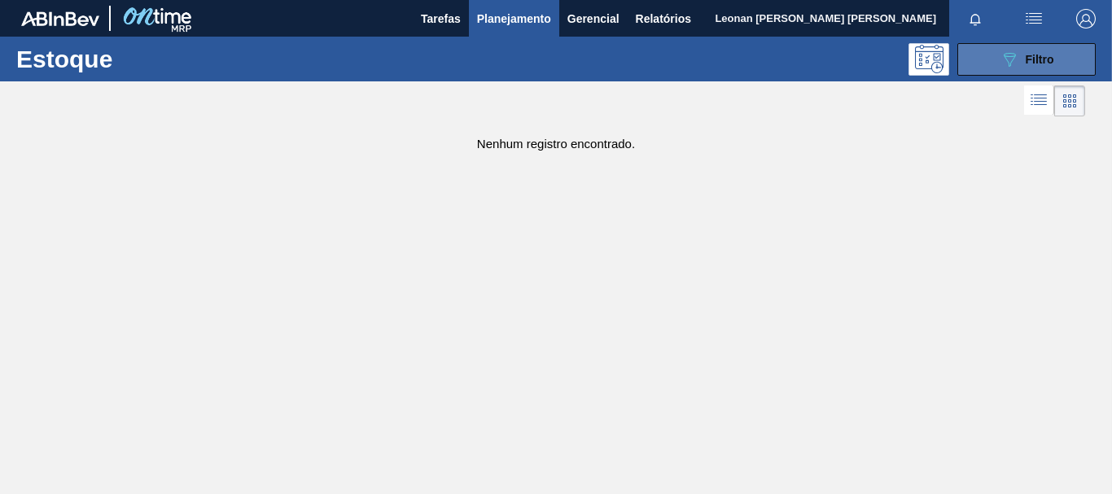
click at [1032, 53] on span "Filtro" at bounding box center [1040, 59] width 28 height 13
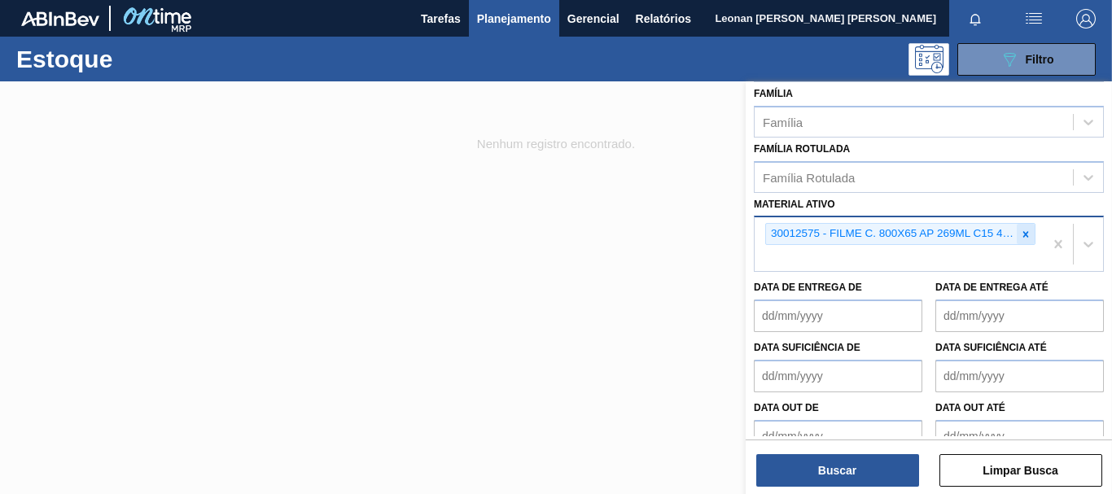
click at [1020, 236] on icon at bounding box center [1025, 234] width 11 height 11
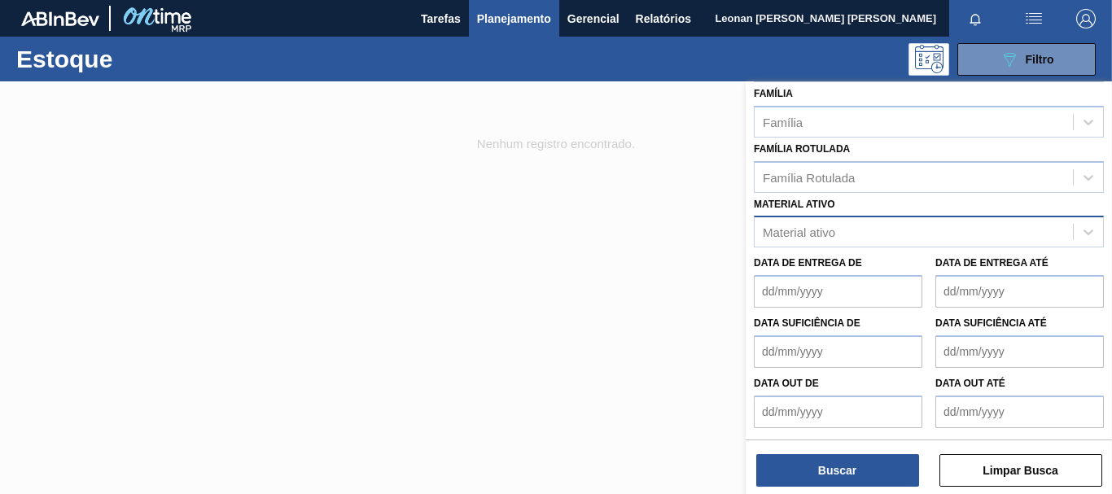
click at [654, 144] on div at bounding box center [556, 328] width 1112 height 494
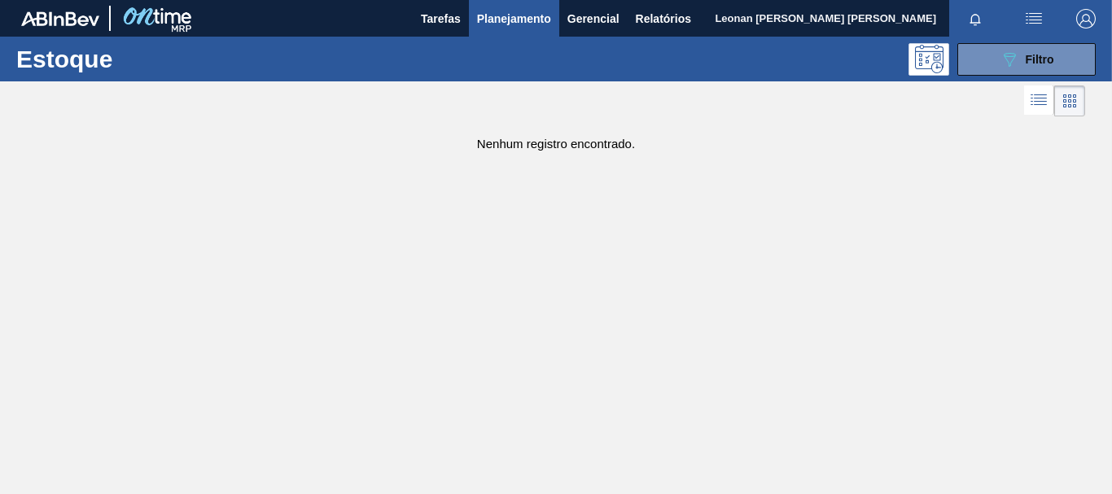
click at [529, 15] on span "Planejamento" at bounding box center [514, 19] width 74 height 20
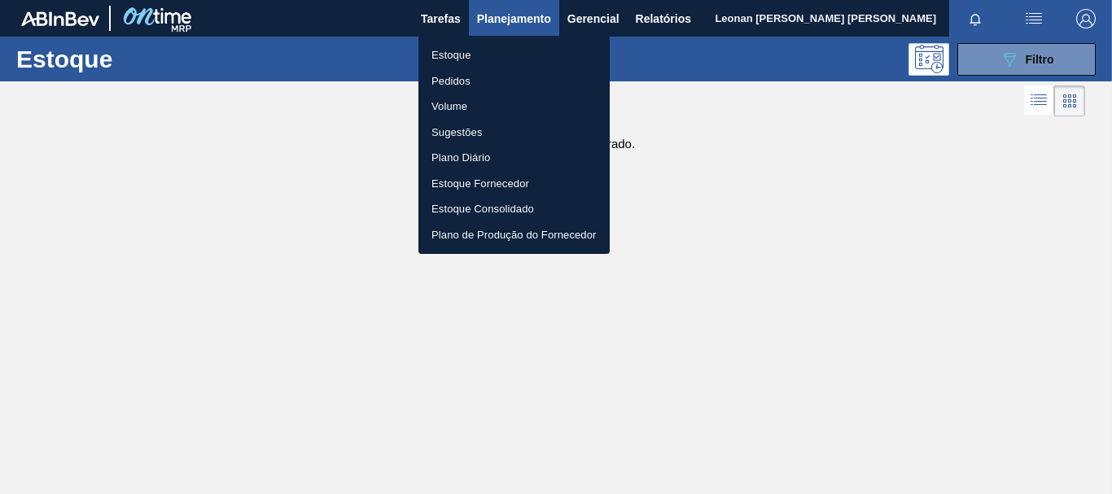
click at [462, 107] on li "Volume" at bounding box center [514, 107] width 191 height 26
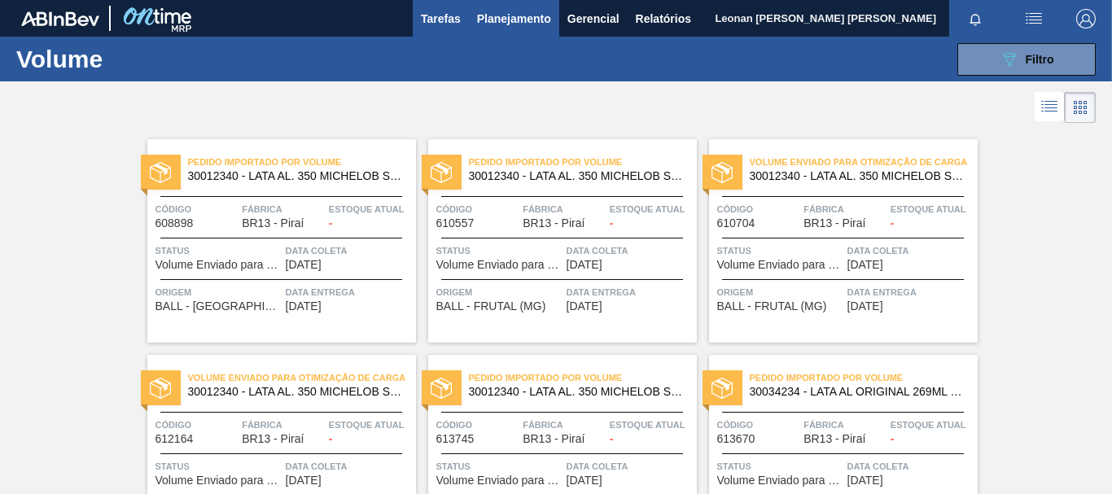
click at [443, 21] on span "Tarefas" at bounding box center [441, 19] width 40 height 20
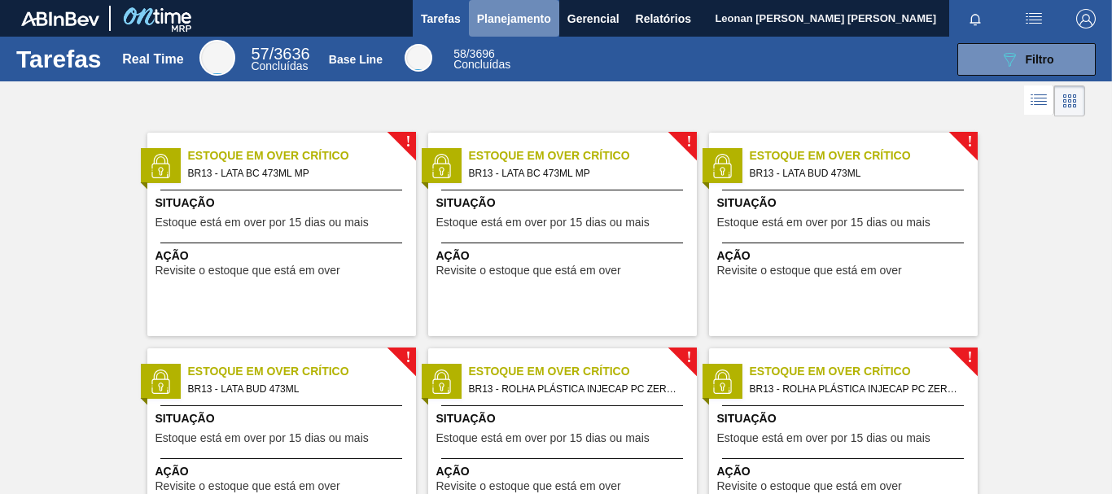
click at [528, 21] on span "Planejamento" at bounding box center [514, 19] width 74 height 20
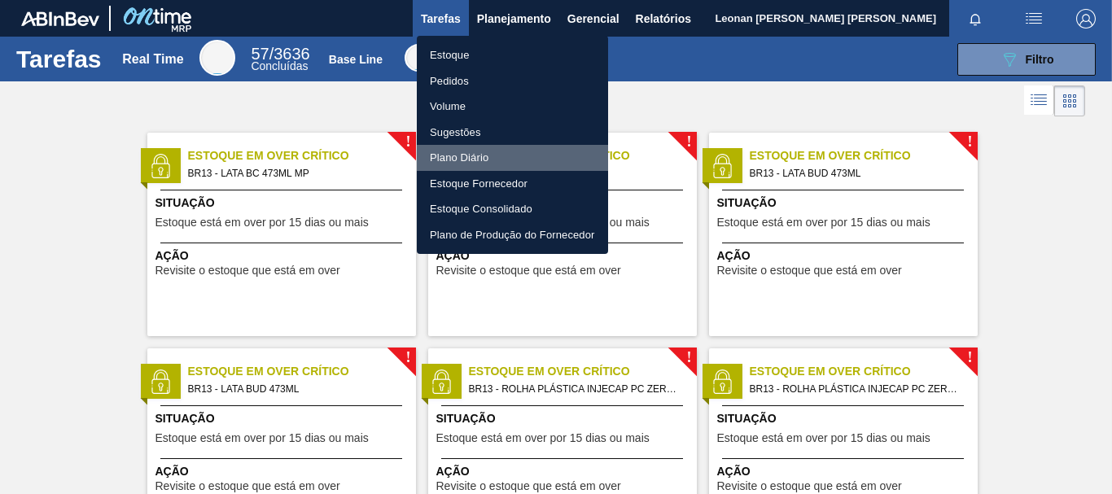
click at [457, 160] on li "Plano Diário" at bounding box center [512, 158] width 191 height 26
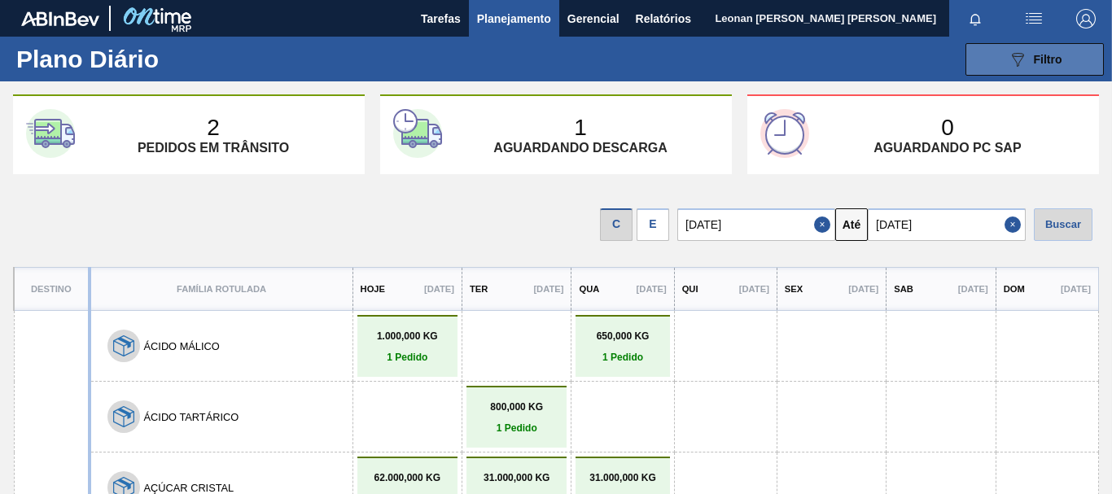
click at [1018, 67] on icon "089F7B8B-B2A5-4AFE-B5C0-19BA573D28AC" at bounding box center [1018, 60] width 20 height 20
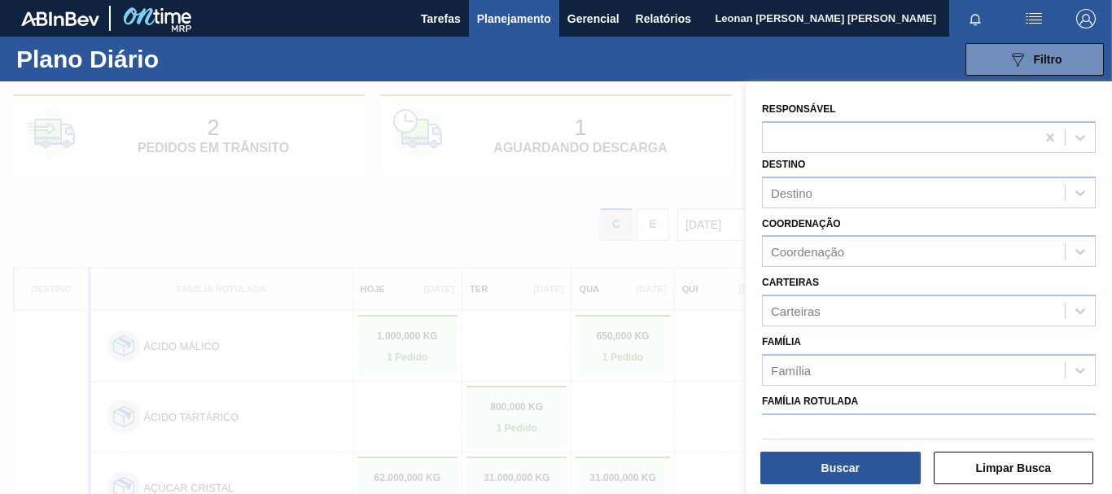
click at [922, 160] on div "Destino Destino" at bounding box center [929, 180] width 334 height 55
click at [690, 164] on div at bounding box center [556, 328] width 1112 height 494
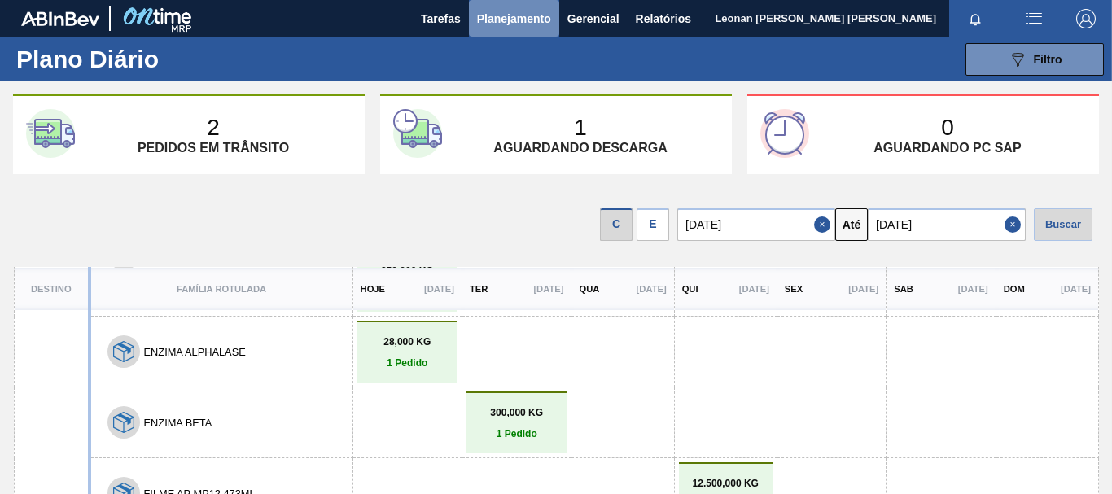
click at [511, 15] on span "Planejamento" at bounding box center [514, 19] width 74 height 20
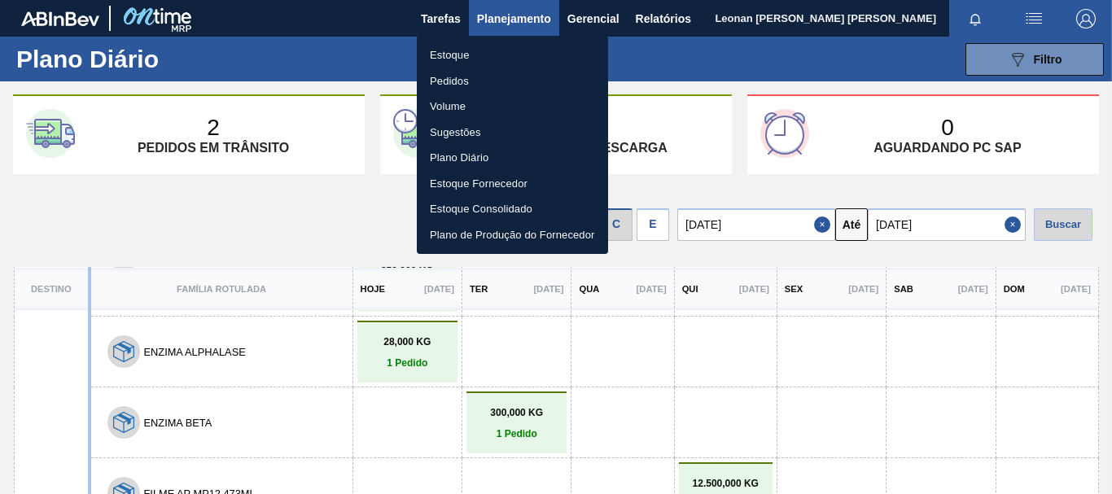
click at [471, 47] on li "Estoque" at bounding box center [512, 55] width 191 height 26
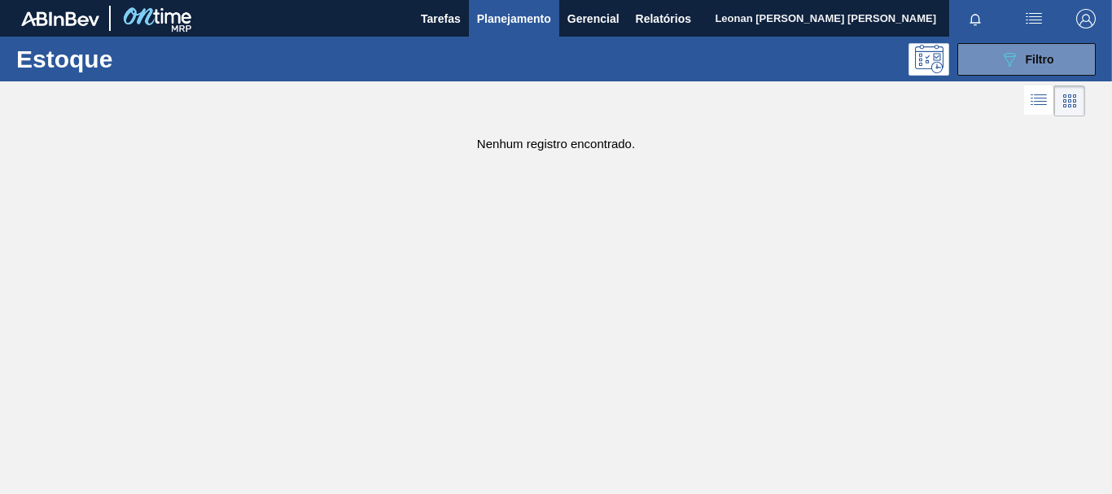
click at [1072, 101] on icon at bounding box center [1070, 101] width 20 height 20
click at [1070, 93] on icon at bounding box center [1070, 101] width 20 height 20
click at [1037, 94] on icon at bounding box center [1039, 100] width 20 height 20
click at [1038, 99] on icon at bounding box center [1041, 99] width 13 height 1
click at [1071, 99] on icon at bounding box center [1070, 100] width 20 height 20
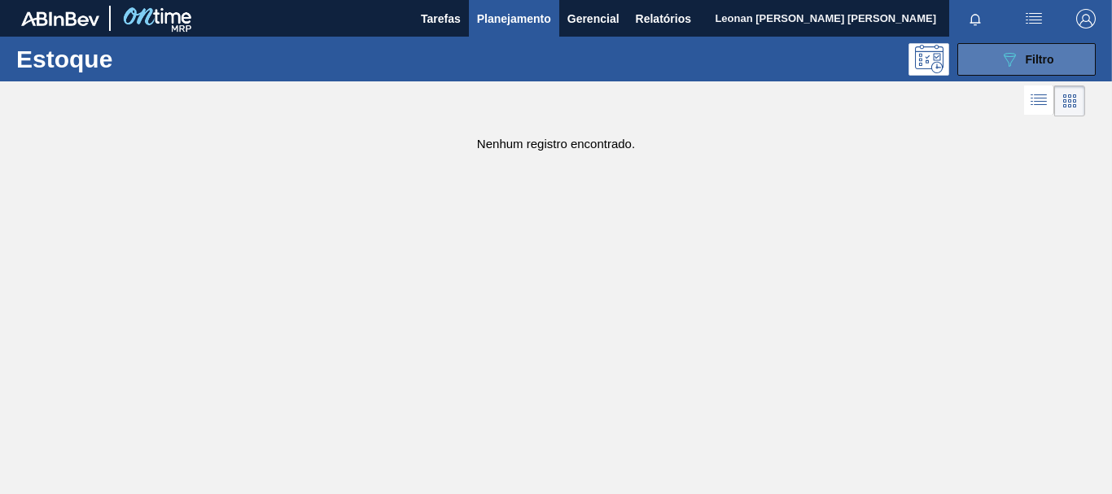
click at [1055, 57] on button "089F7B8B-B2A5-4AFE-B5C0-19BA573D28AC Filtro" at bounding box center [1027, 59] width 138 height 33
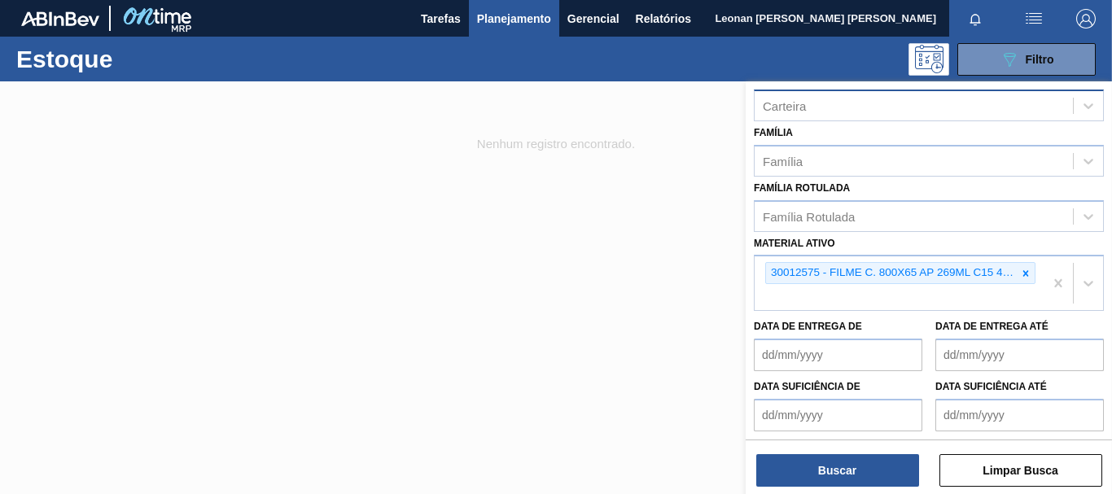
scroll to position [308, 0]
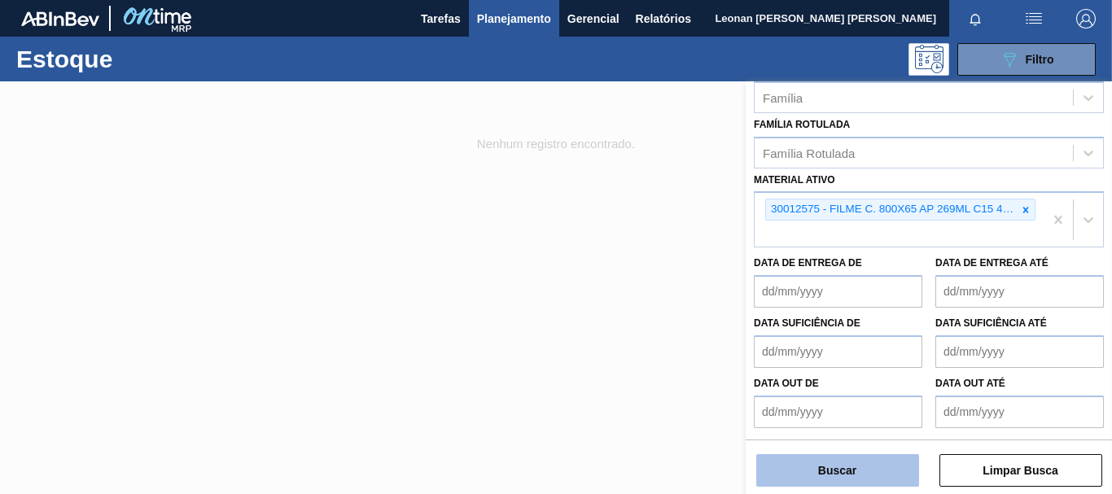
click at [887, 475] on button "Buscar" at bounding box center [837, 470] width 163 height 33
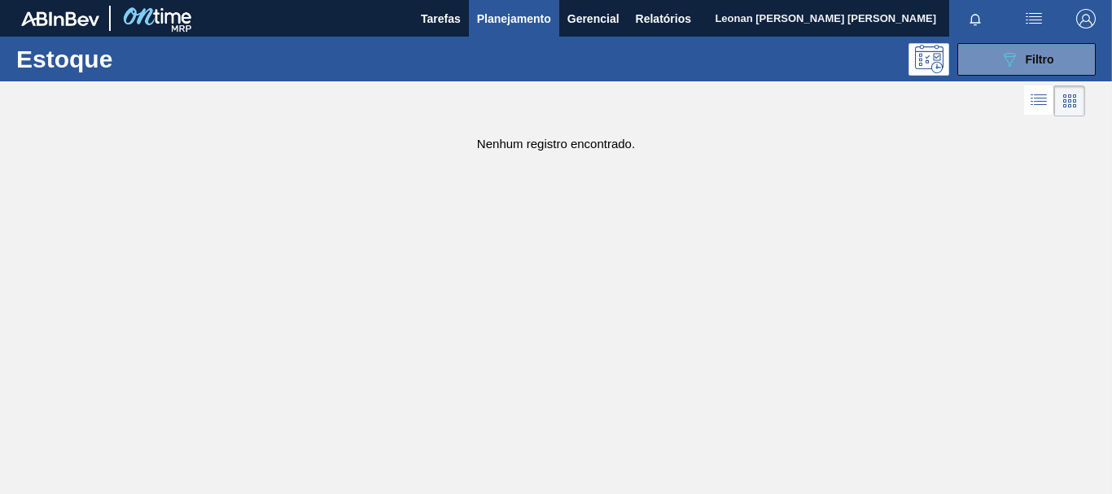
click at [1082, 95] on li at bounding box center [1069, 100] width 31 height 31
click at [1043, 105] on icon at bounding box center [1040, 104] width 13 height 1
click at [1023, 52] on div "089F7B8B-B2A5-4AFE-B5C0-19BA573D28AC Filtro" at bounding box center [1027, 60] width 55 height 20
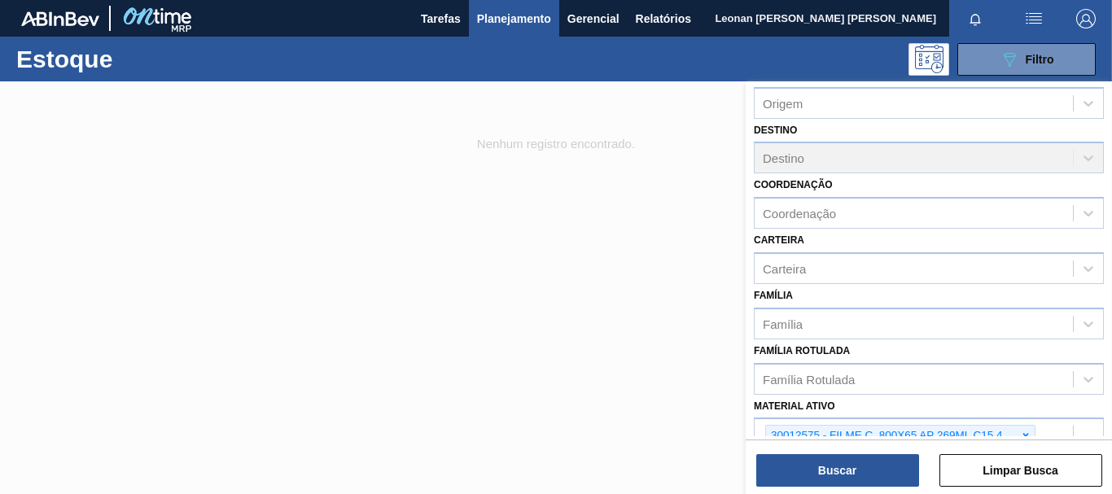
scroll to position [0, 0]
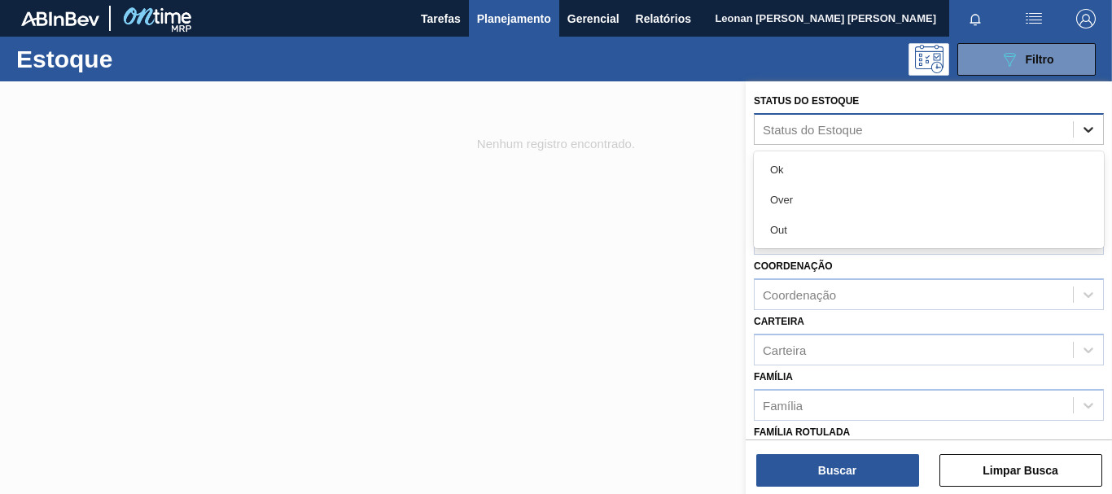
click at [1094, 136] on div at bounding box center [1088, 129] width 29 height 29
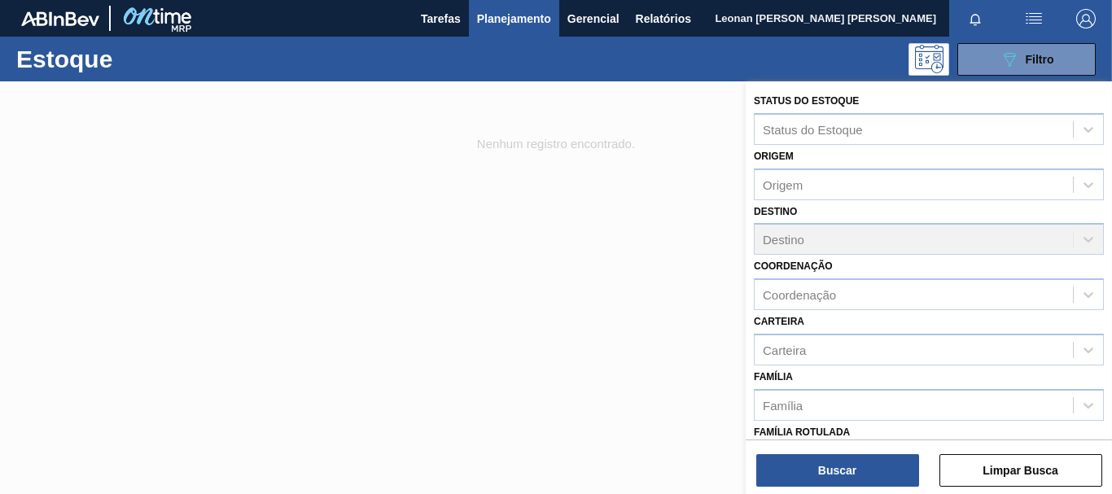
click at [657, 246] on div at bounding box center [556, 328] width 1112 height 494
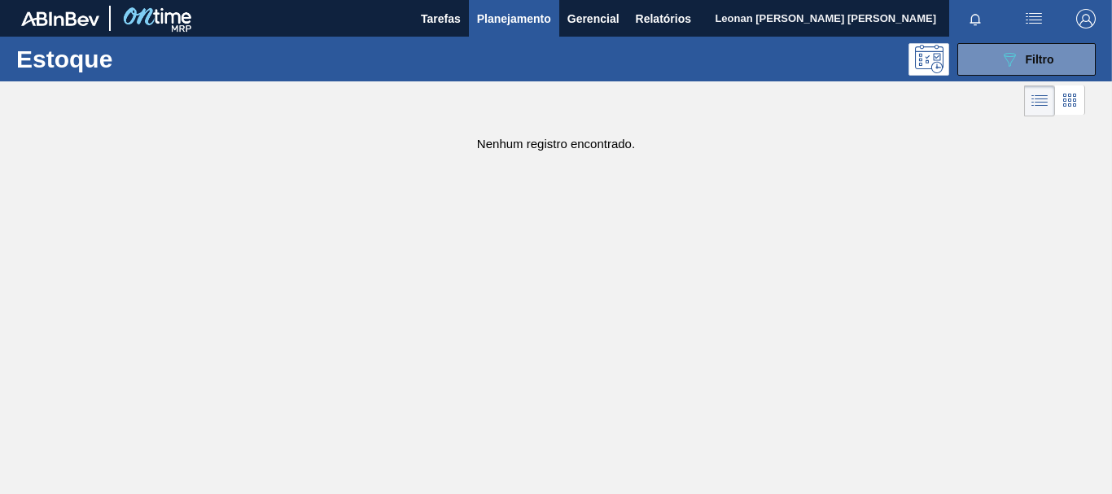
click at [603, 199] on main "Tarefas Planejamento Gerencial Relatórios Leonan [PERSON_NAME] [PERSON_NAME] to…" at bounding box center [556, 247] width 1112 height 494
click at [47, 13] on img at bounding box center [60, 18] width 78 height 15
click at [1028, 58] on span "Filtro" at bounding box center [1040, 59] width 28 height 13
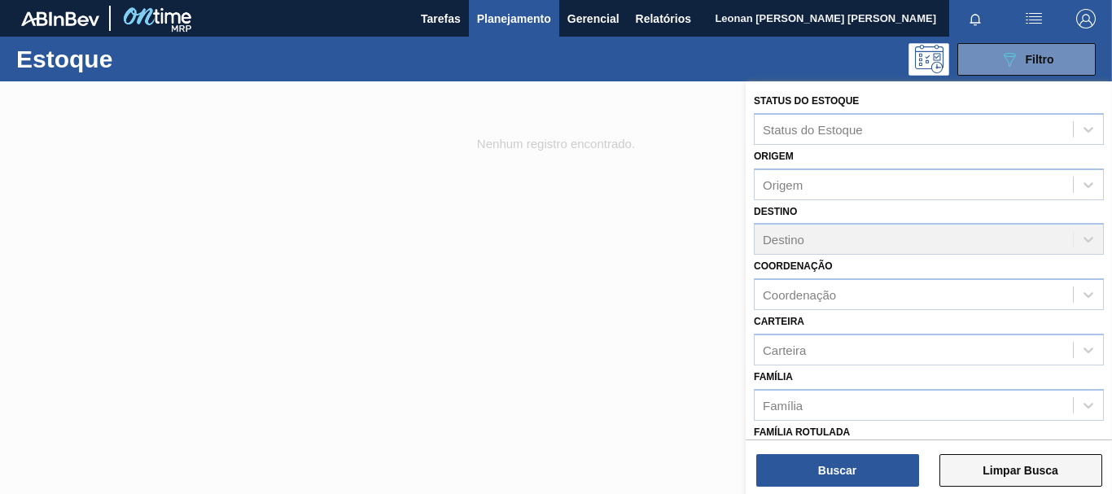
click at [1033, 469] on button "Limpar Busca" at bounding box center [1021, 470] width 163 height 33
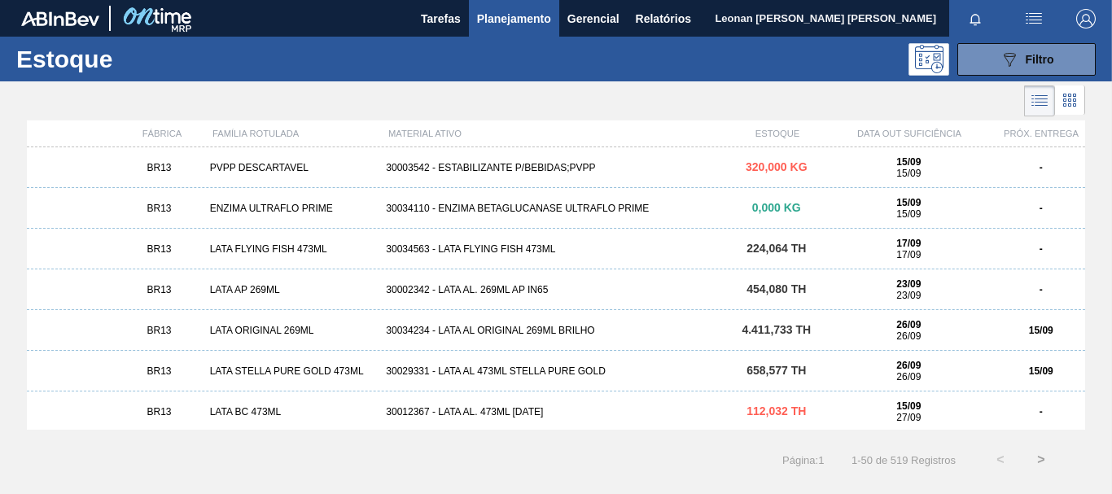
click at [1067, 90] on li at bounding box center [1070, 99] width 30 height 29
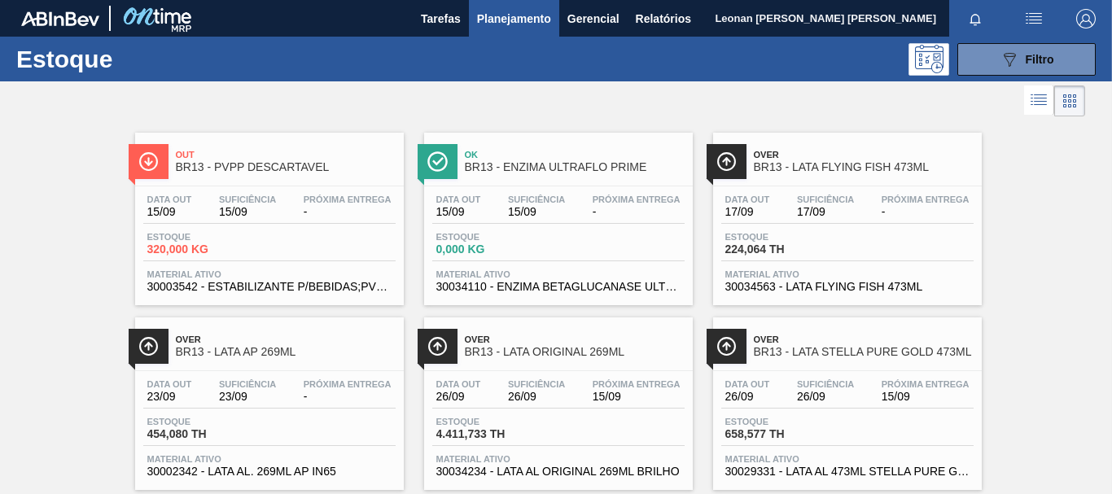
click at [524, 20] on span "Planejamento" at bounding box center [514, 19] width 74 height 20
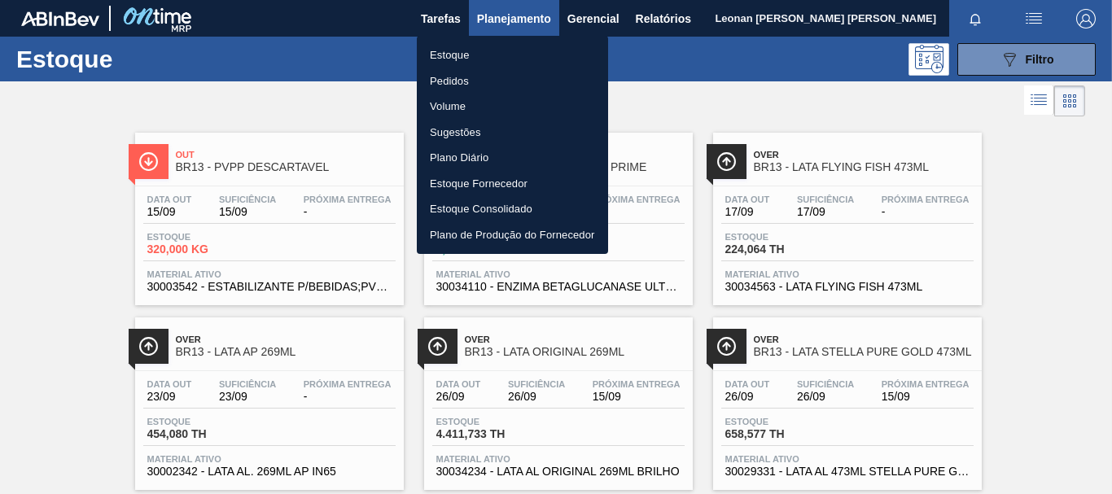
click at [455, 75] on li "Pedidos" at bounding box center [512, 81] width 191 height 26
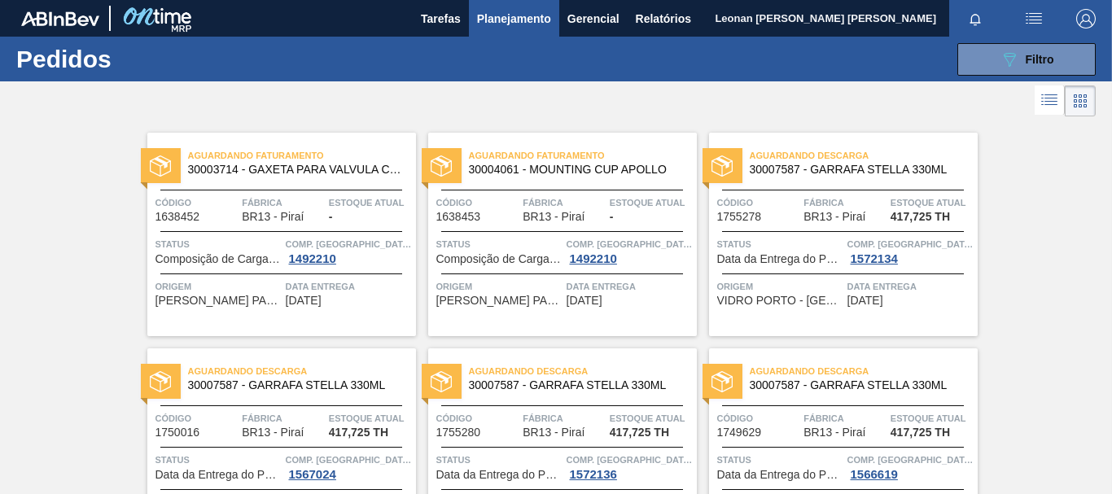
click at [368, 309] on div "Aguardando Faturamento 30003714 - GAXETA PARA VALVULA [PERSON_NAME] Código 1638…" at bounding box center [281, 235] width 269 height 204
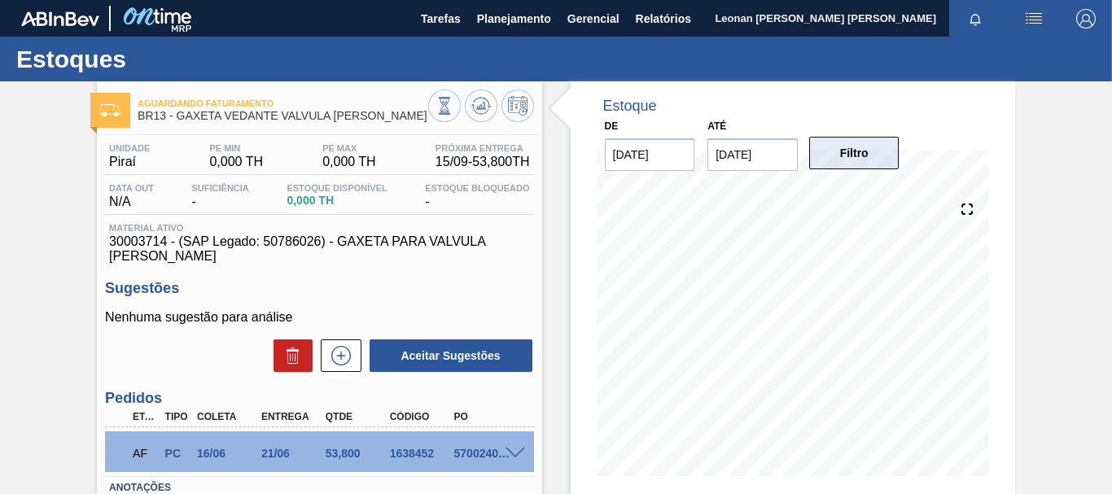
click at [855, 158] on button "Filtro" at bounding box center [854, 153] width 90 height 33
click at [315, 103] on span "Aguardando Faturamento" at bounding box center [283, 104] width 290 height 10
click at [170, 104] on span "Aguardando Faturamento" at bounding box center [283, 104] width 290 height 10
click at [525, 23] on span "Planejamento" at bounding box center [514, 19] width 74 height 20
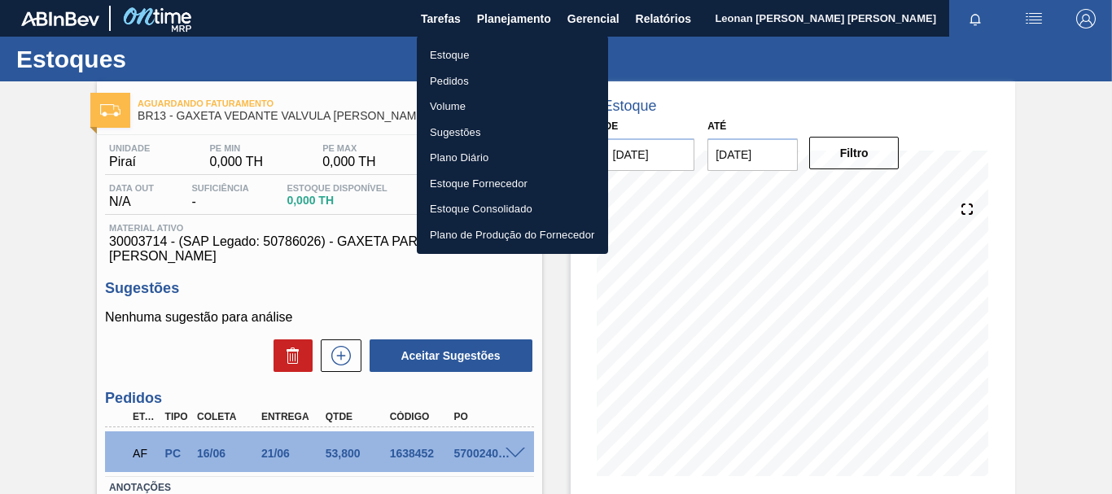
click at [722, 63] on div at bounding box center [556, 247] width 1112 height 494
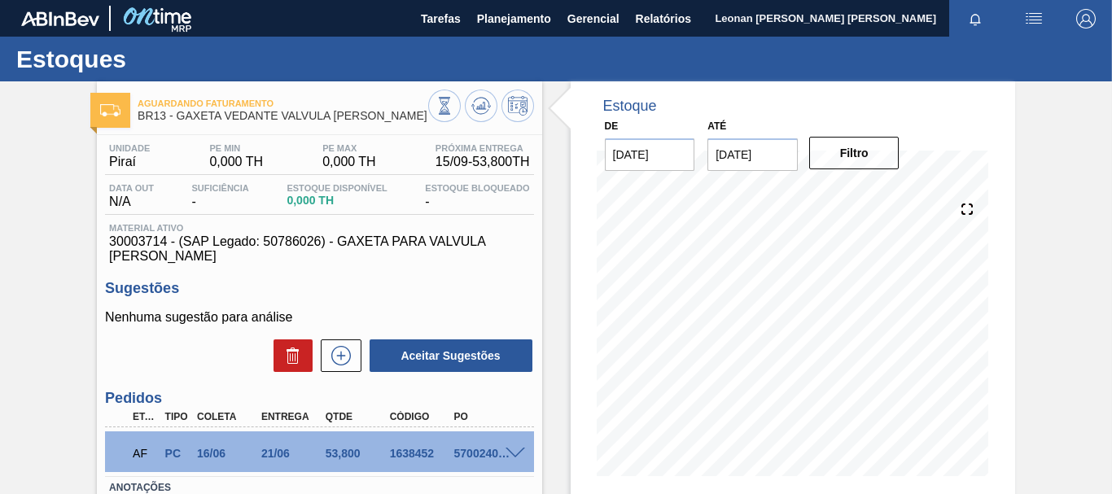
click at [835, 12] on span "Leonan [PERSON_NAME] [PERSON_NAME]" at bounding box center [825, 18] width 221 height 37
click at [495, 18] on span "Planejamento" at bounding box center [514, 19] width 74 height 20
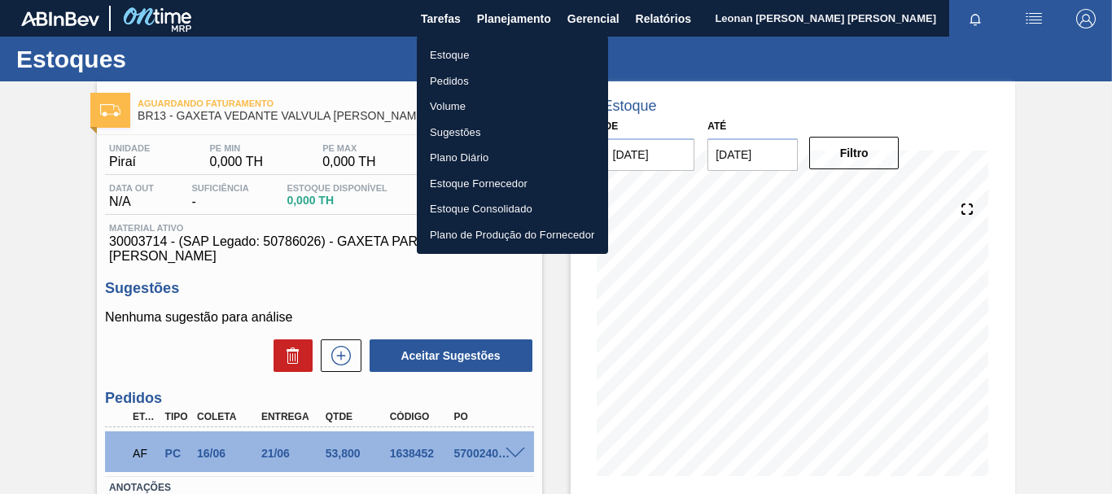
click at [452, 81] on li "Pedidos" at bounding box center [512, 81] width 191 height 26
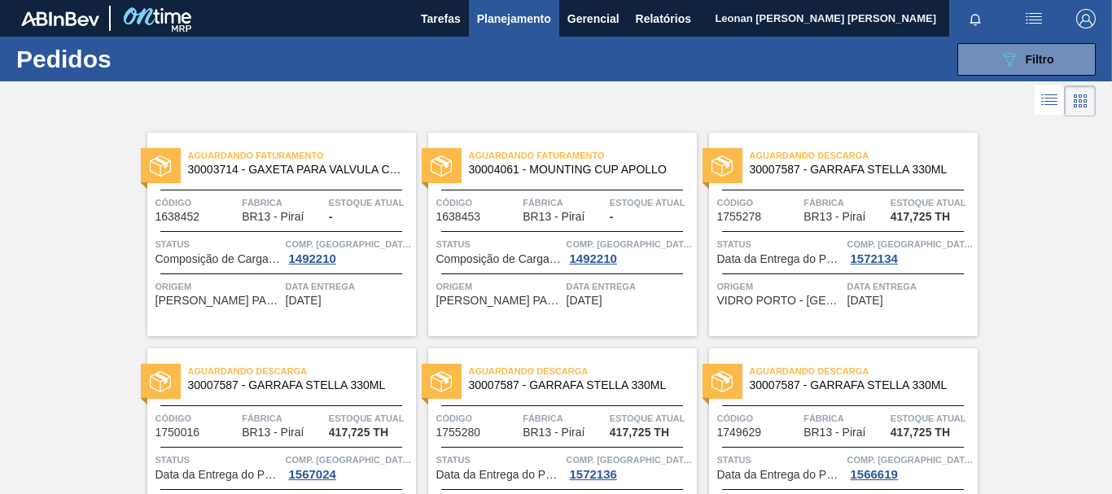
click at [348, 167] on span "30003714 - GAXETA PARA VALVULA COSTER" at bounding box center [295, 170] width 215 height 12
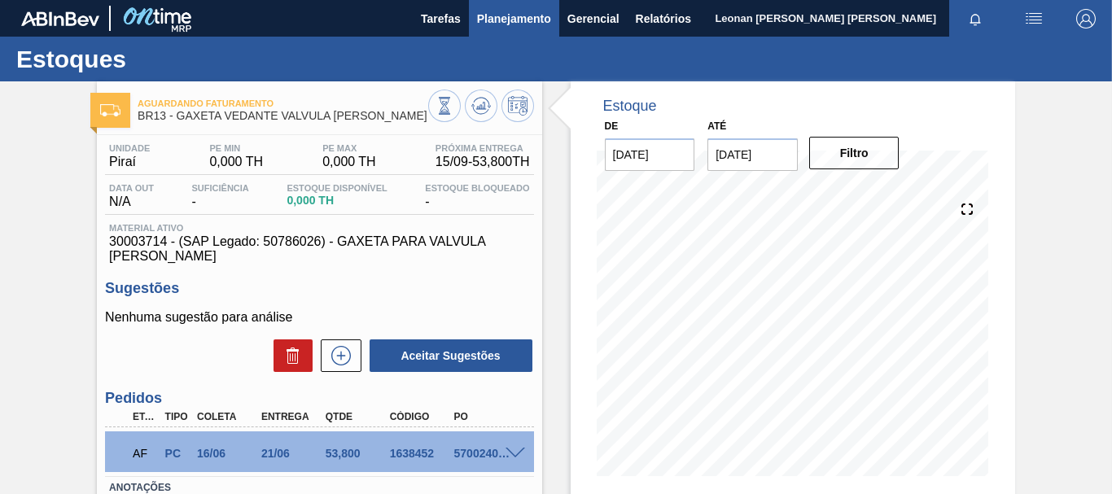
click at [524, 22] on span "Planejamento" at bounding box center [514, 19] width 74 height 20
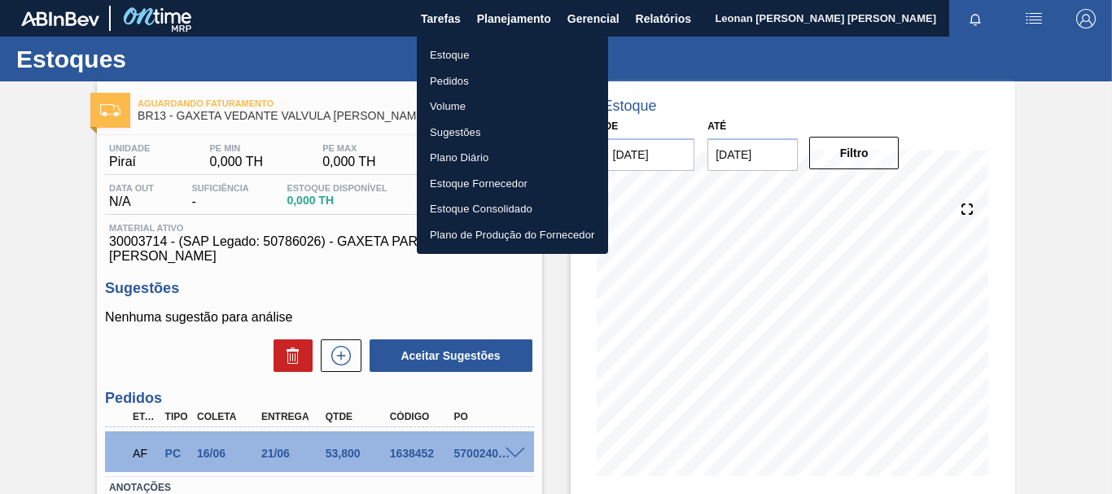
click at [455, 76] on li "Pedidos" at bounding box center [512, 81] width 191 height 26
